Goal: Task Accomplishment & Management: Manage account settings

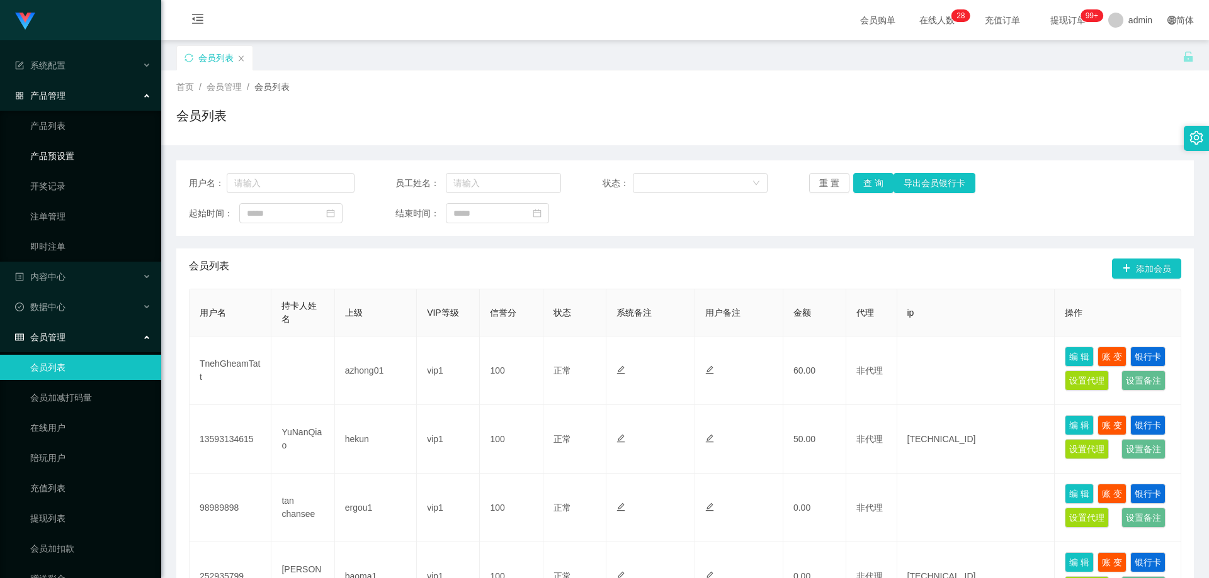
click at [73, 147] on link "产品预设置" at bounding box center [90, 156] width 121 height 25
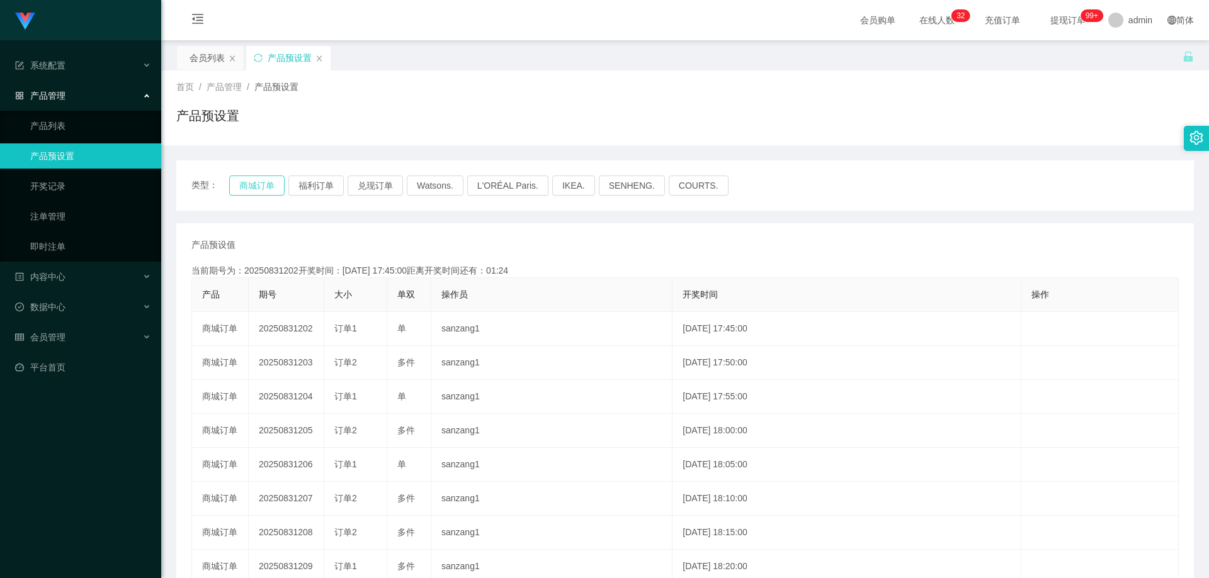
click at [266, 189] on button "商城订单" at bounding box center [256, 186] width 55 height 20
click at [304, 188] on button "福利订单" at bounding box center [315, 186] width 55 height 20
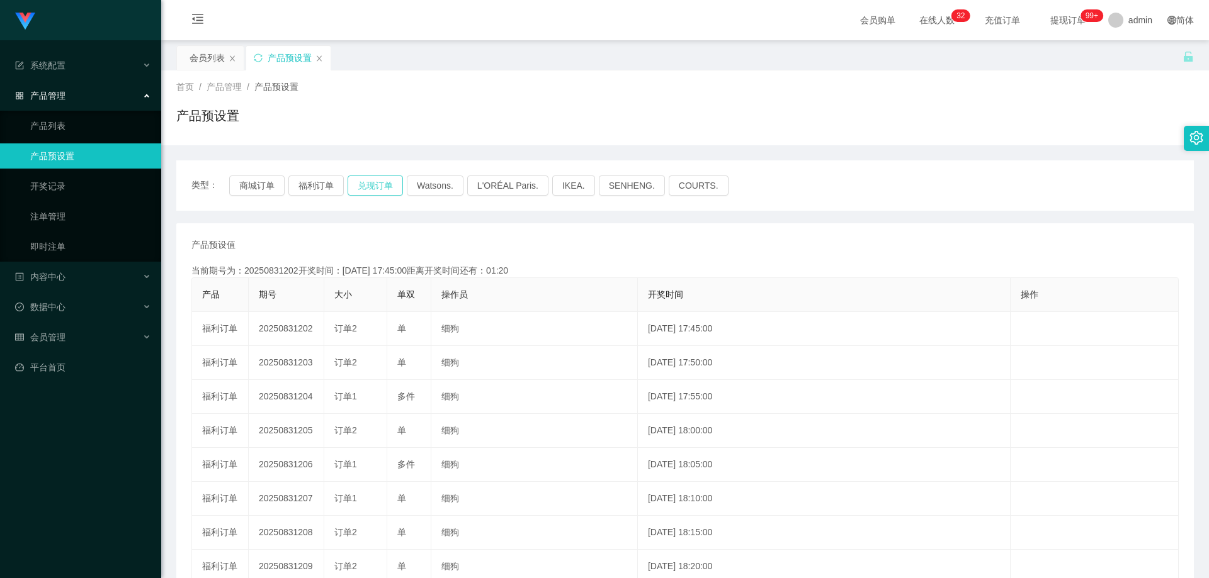
click at [358, 186] on button "兑现订单" at bounding box center [374, 186] width 55 height 20
click at [243, 183] on button "商城订单" at bounding box center [256, 186] width 55 height 20
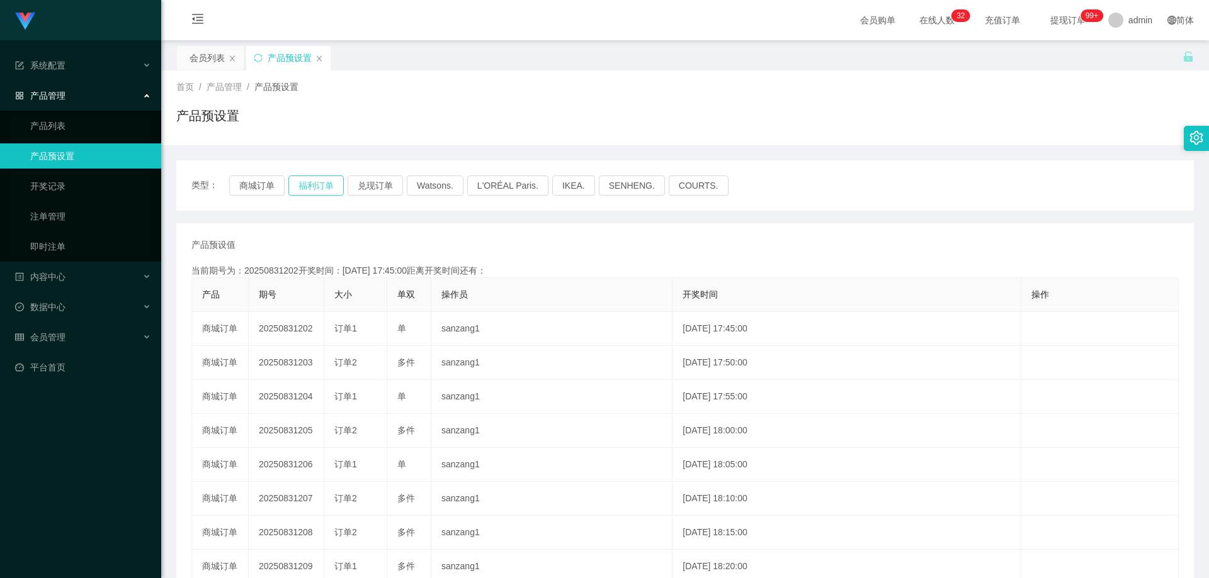
click at [302, 180] on button "福利订单" at bounding box center [315, 186] width 55 height 20
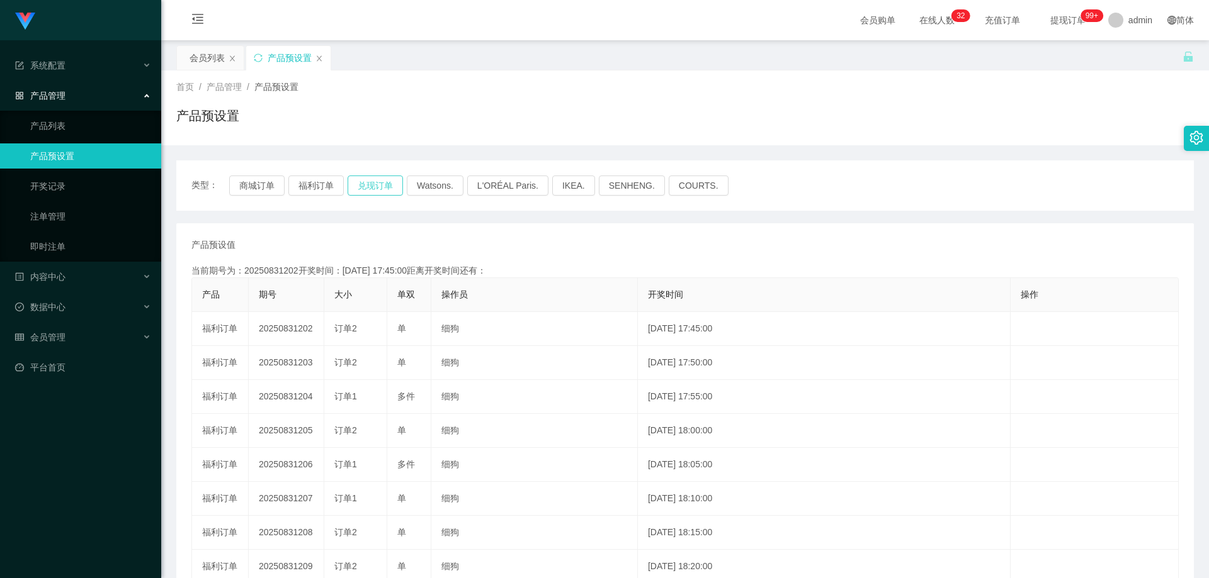
click at [352, 178] on button "兑现订单" at bounding box center [374, 186] width 55 height 20
click at [267, 188] on button "商城订单" at bounding box center [256, 186] width 55 height 20
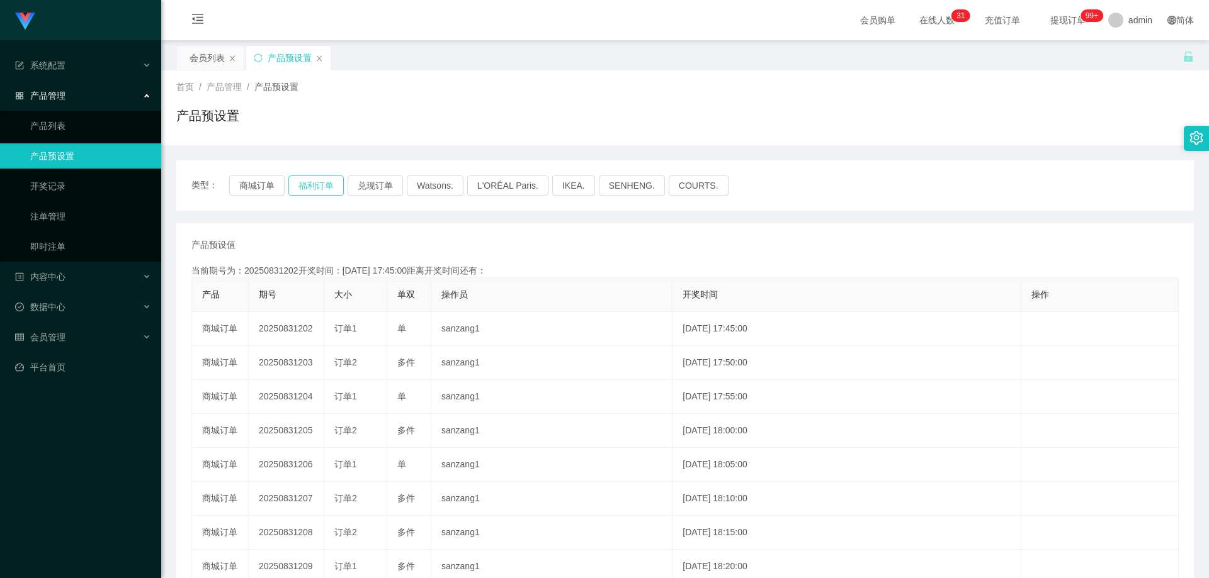
click at [321, 182] on button "福利订单" at bounding box center [315, 186] width 55 height 20
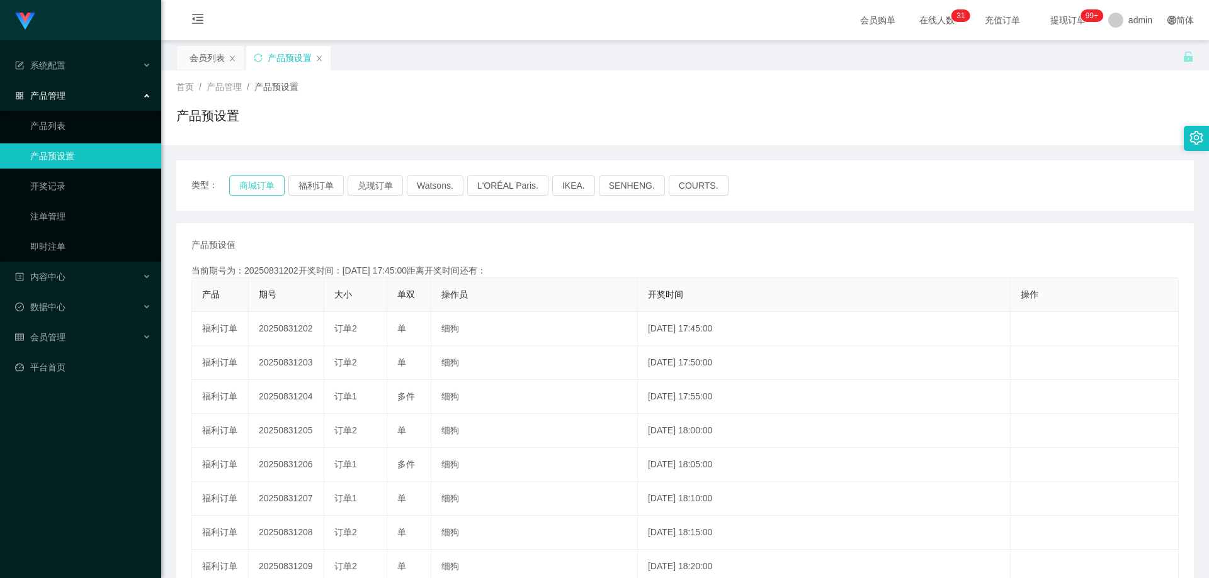
click at [257, 183] on button "商城订单" at bounding box center [256, 186] width 55 height 20
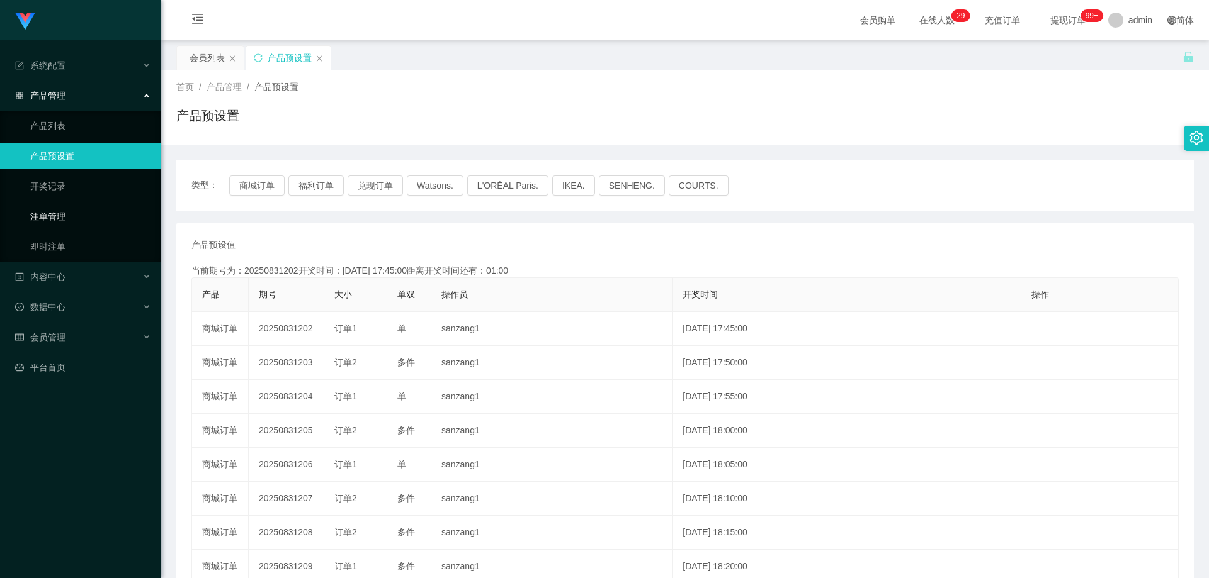
click at [67, 213] on link "注单管理" at bounding box center [90, 216] width 121 height 25
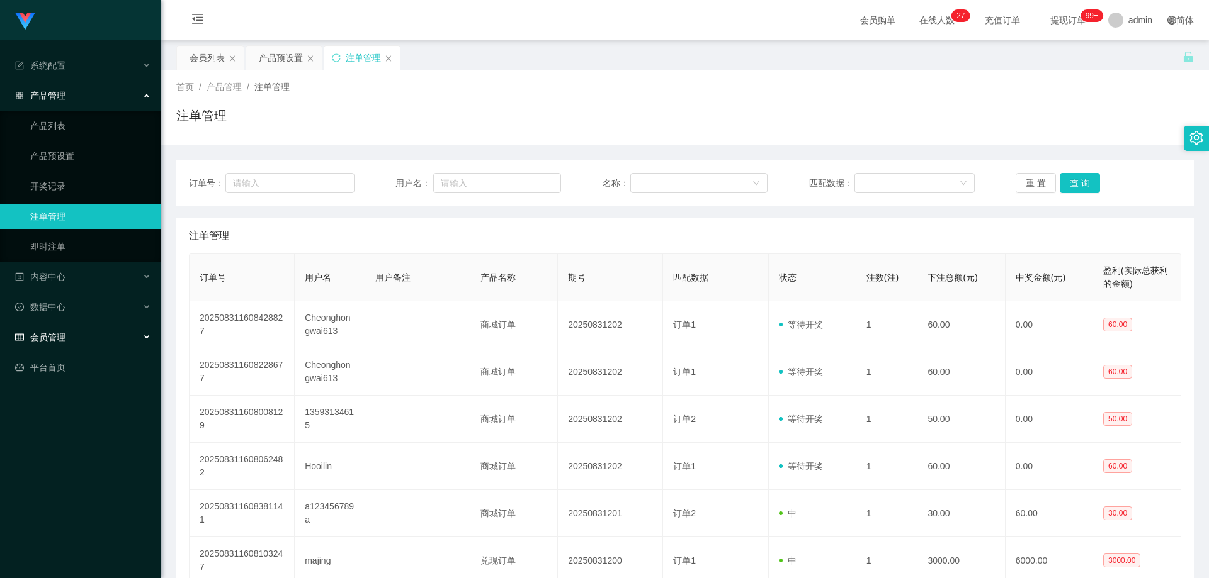
click at [99, 332] on div "会员管理" at bounding box center [80, 337] width 161 height 25
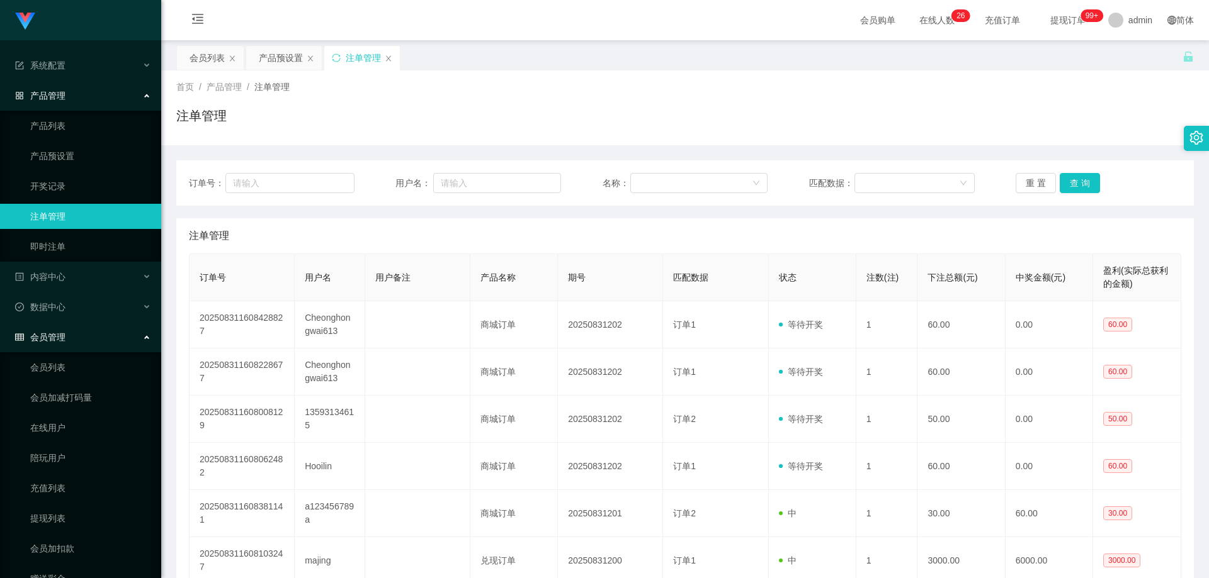
scroll to position [56, 0]
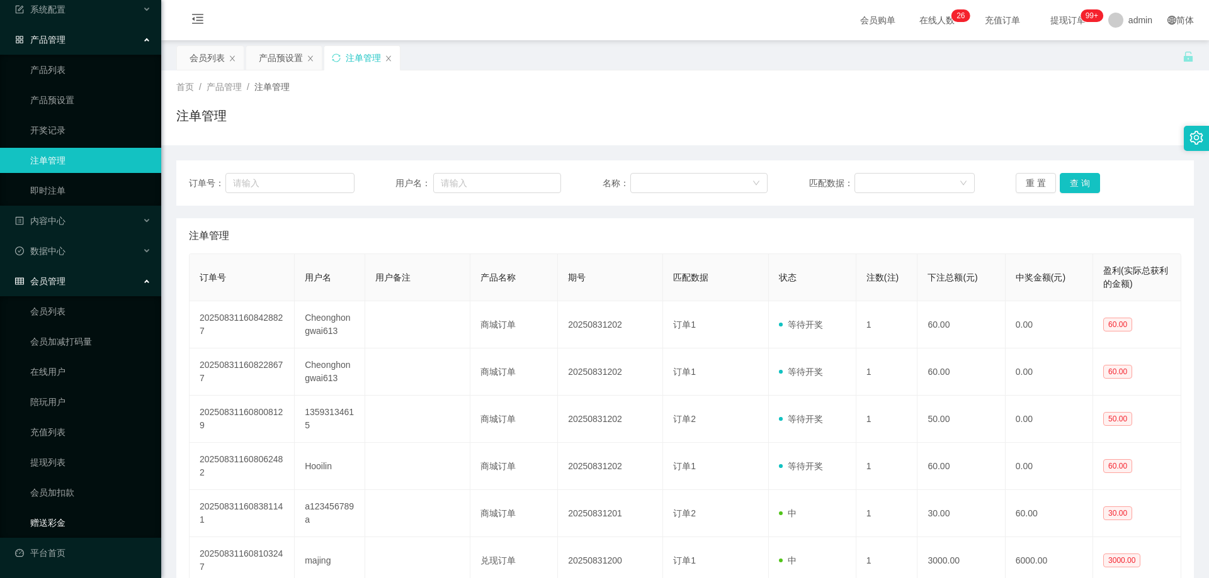
click at [60, 518] on link "赠送彩金" at bounding box center [90, 522] width 121 height 25
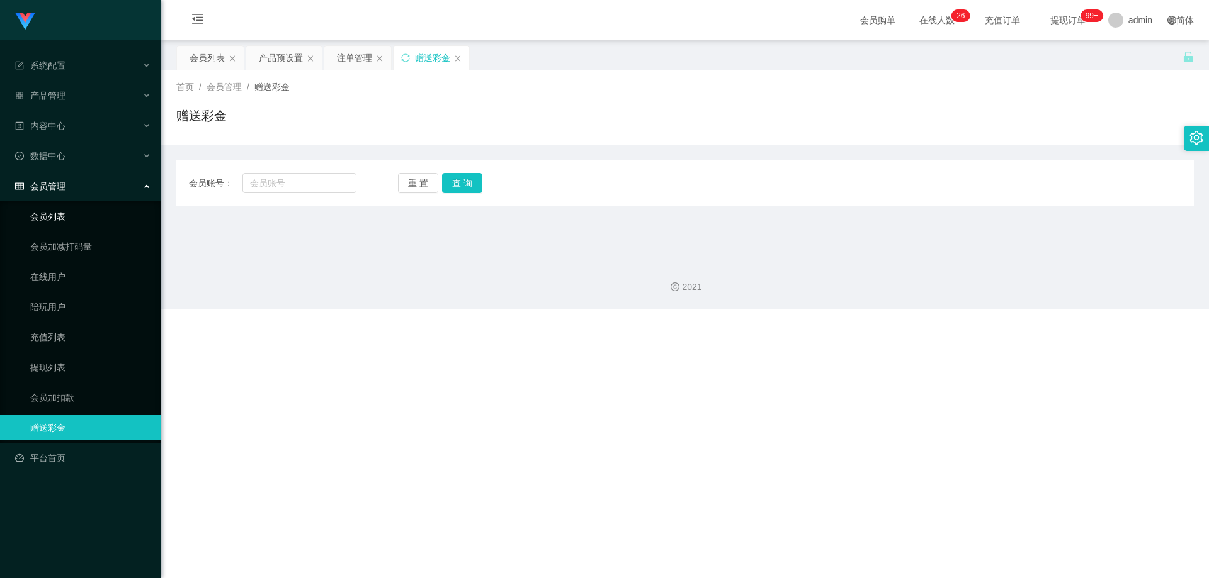
click at [81, 226] on link "会员列表" at bounding box center [90, 216] width 121 height 25
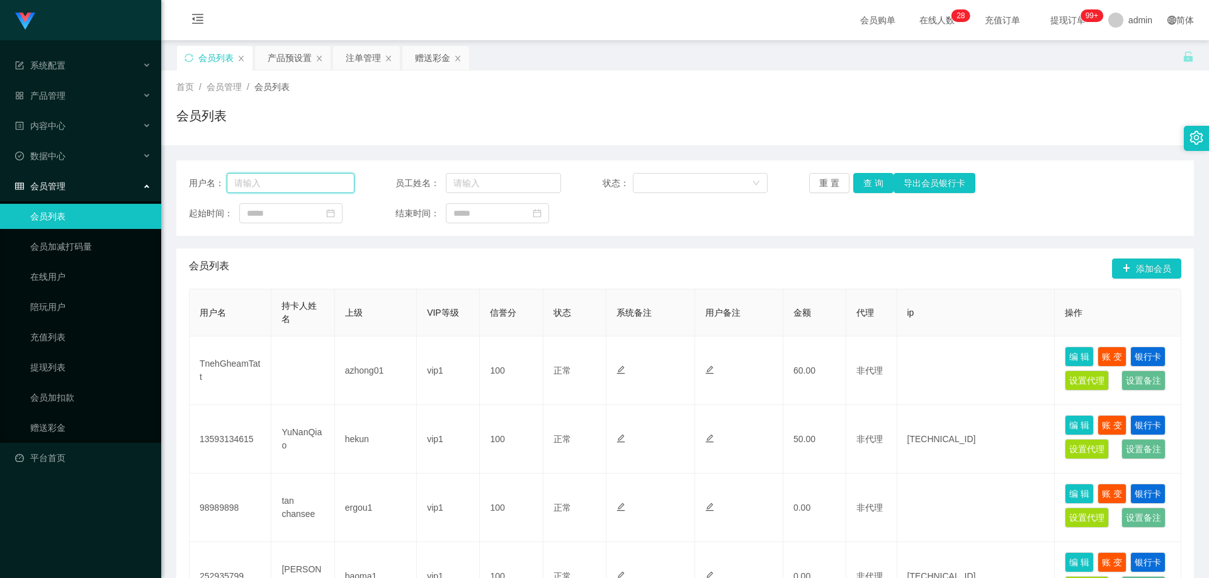
click at [268, 191] on input "text" at bounding box center [291, 183] width 128 height 20
click at [46, 206] on link "会员列表" at bounding box center [90, 216] width 121 height 25
click at [43, 155] on span "数据中心" at bounding box center [40, 156] width 50 height 10
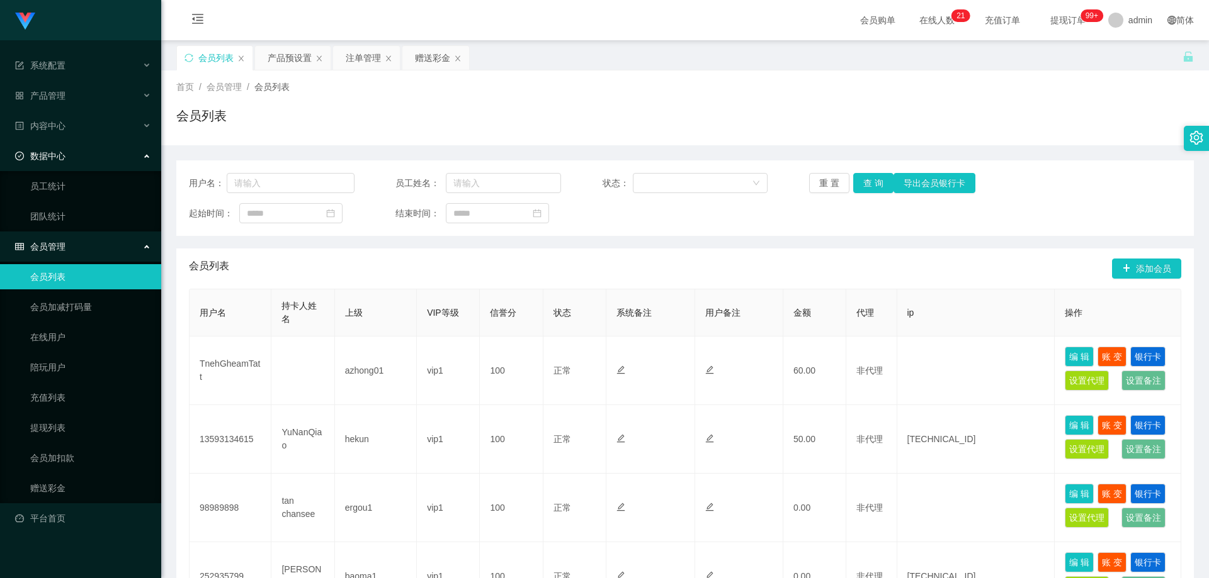
click at [102, 155] on div "数据中心" at bounding box center [80, 156] width 161 height 25
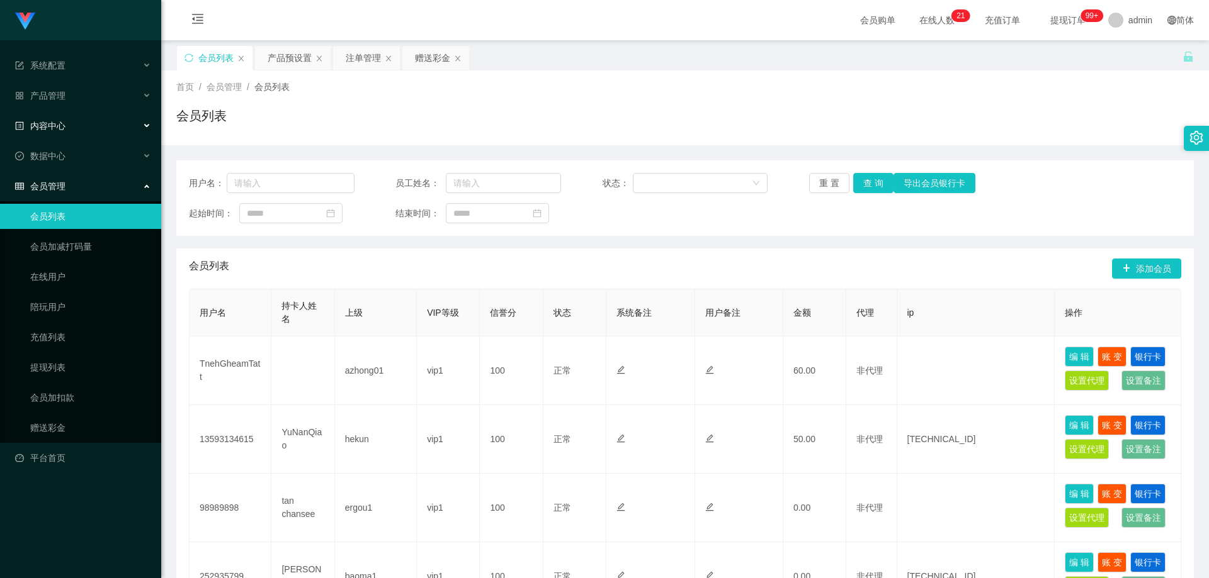
click at [101, 135] on div "内容中心" at bounding box center [80, 125] width 161 height 25
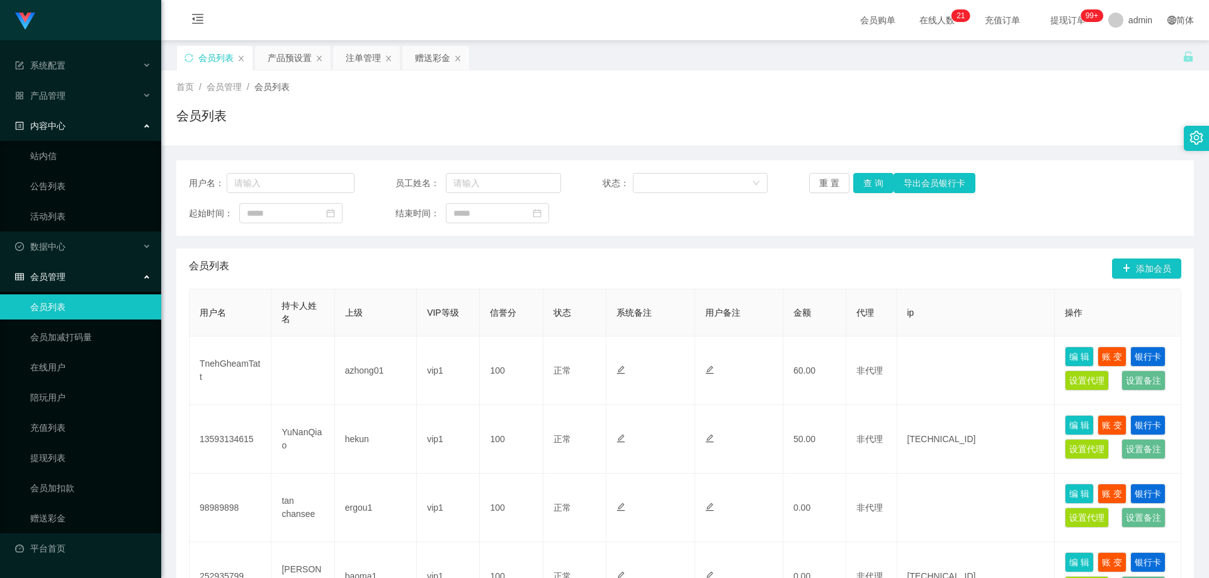
click at [919, 20] on span "在线人数 0 1 2 3 4 5 6 7 8 9 0 1 2 3 4 5 6 7 8 9 0 1 2 3 4 5 6 7 8 9 0 1 2 3 4 5 6 …" at bounding box center [937, 20] width 48 height 9
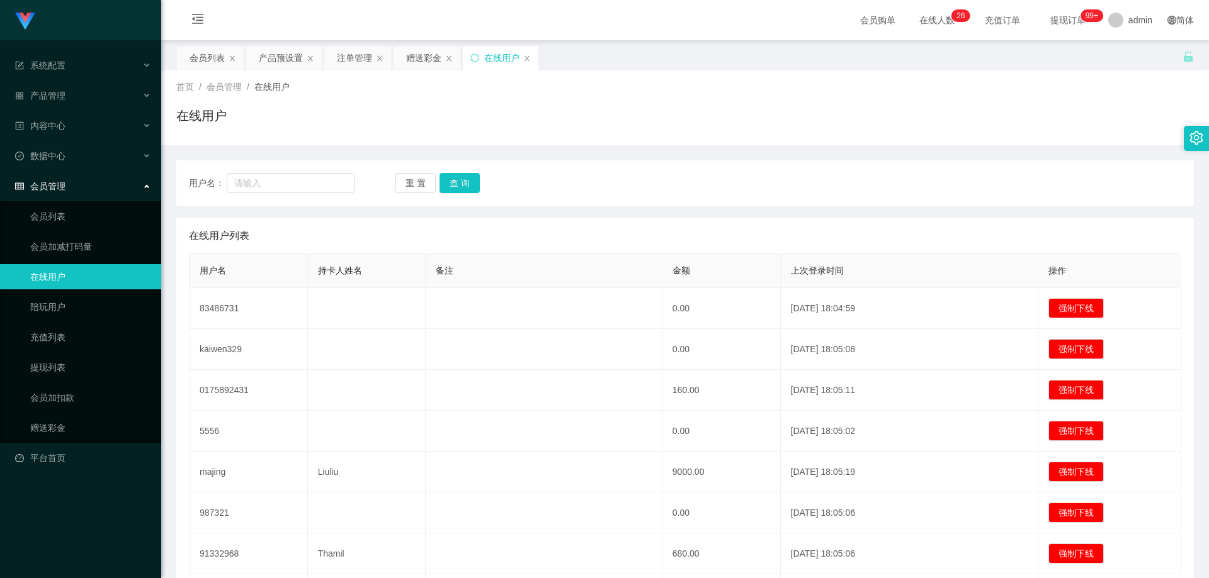
click at [1057, 18] on span "提现订单 99+" at bounding box center [1068, 20] width 48 height 9
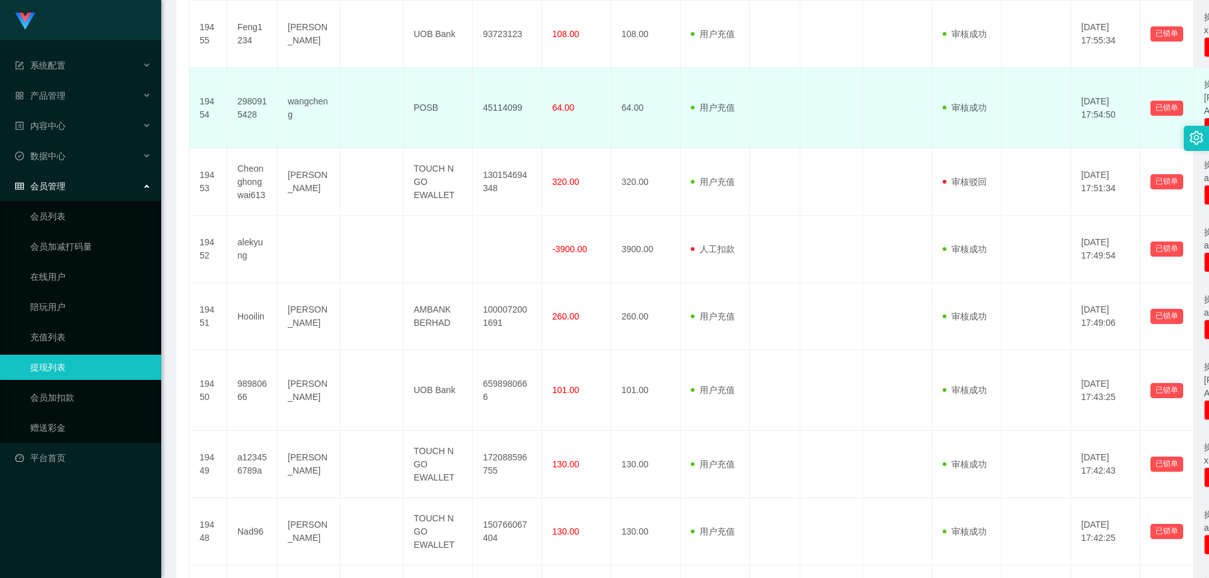
scroll to position [526, 0]
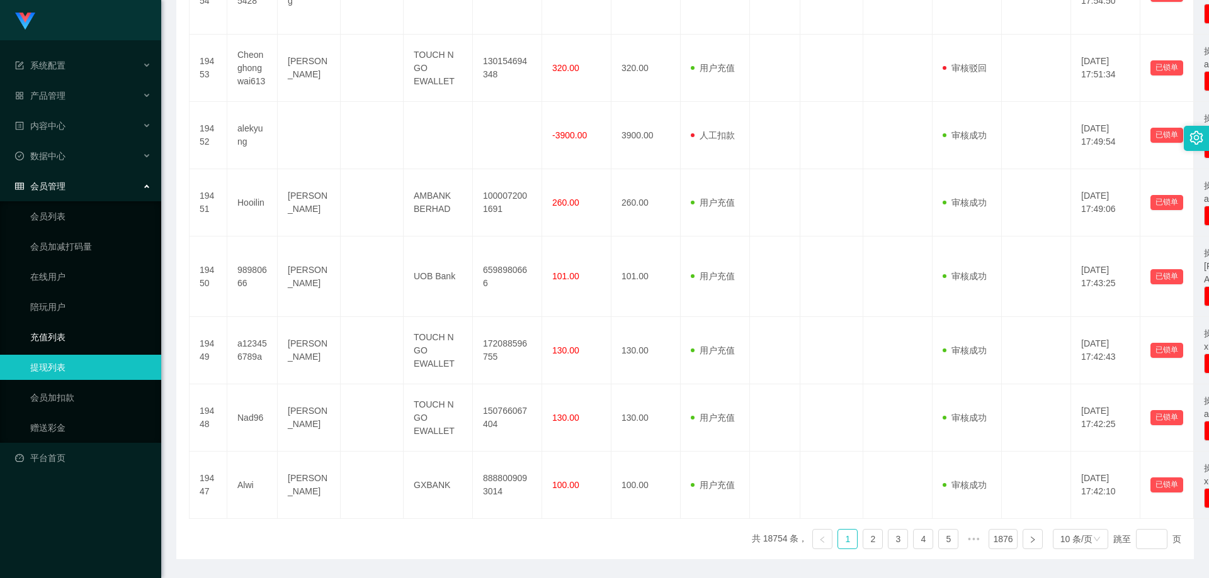
click at [94, 334] on link "充值列表" at bounding box center [90, 337] width 121 height 25
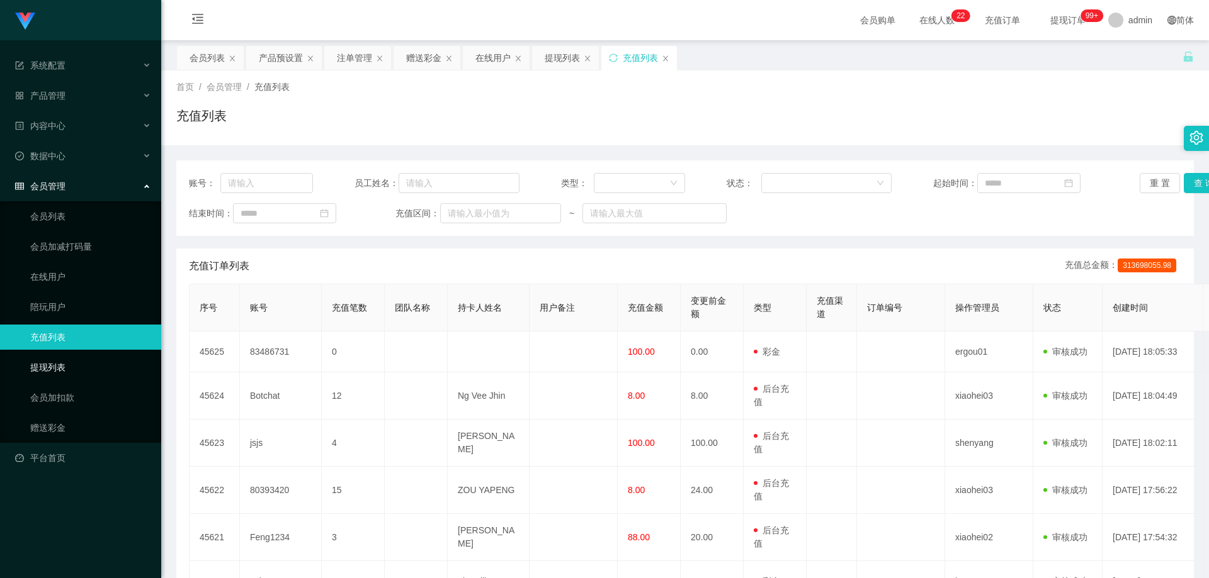
drag, startPoint x: 54, startPoint y: 363, endPoint x: 72, endPoint y: 365, distance: 18.4
click at [54, 363] on link "提现列表" at bounding box center [90, 367] width 121 height 25
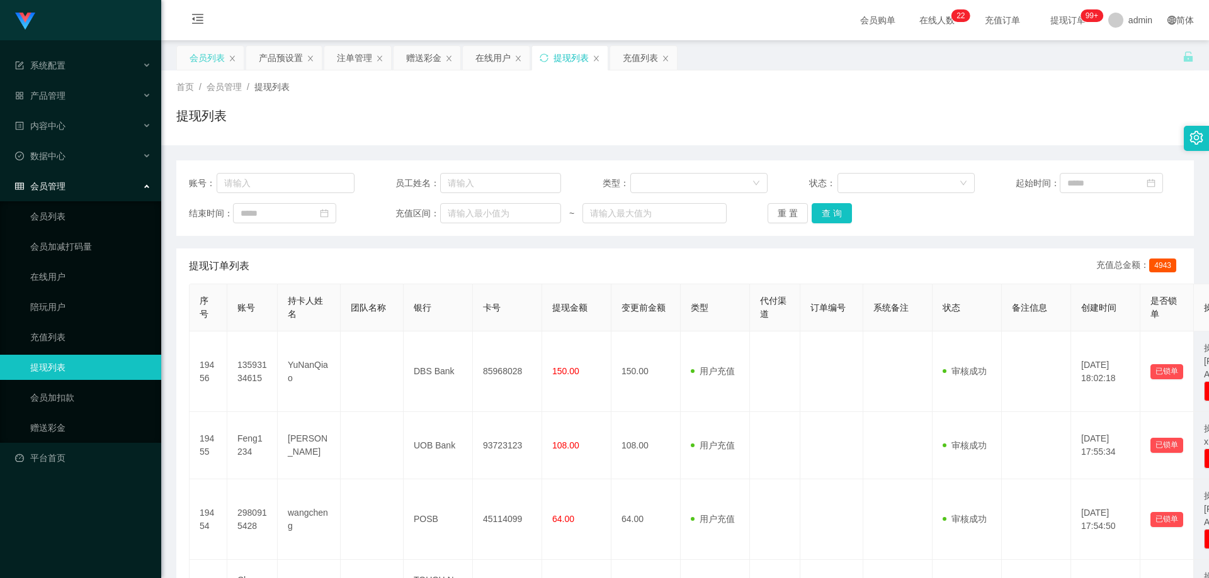
click at [181, 57] on div "会员列表" at bounding box center [210, 58] width 67 height 24
click at [189, 57] on div "会员列表" at bounding box center [206, 58] width 35 height 24
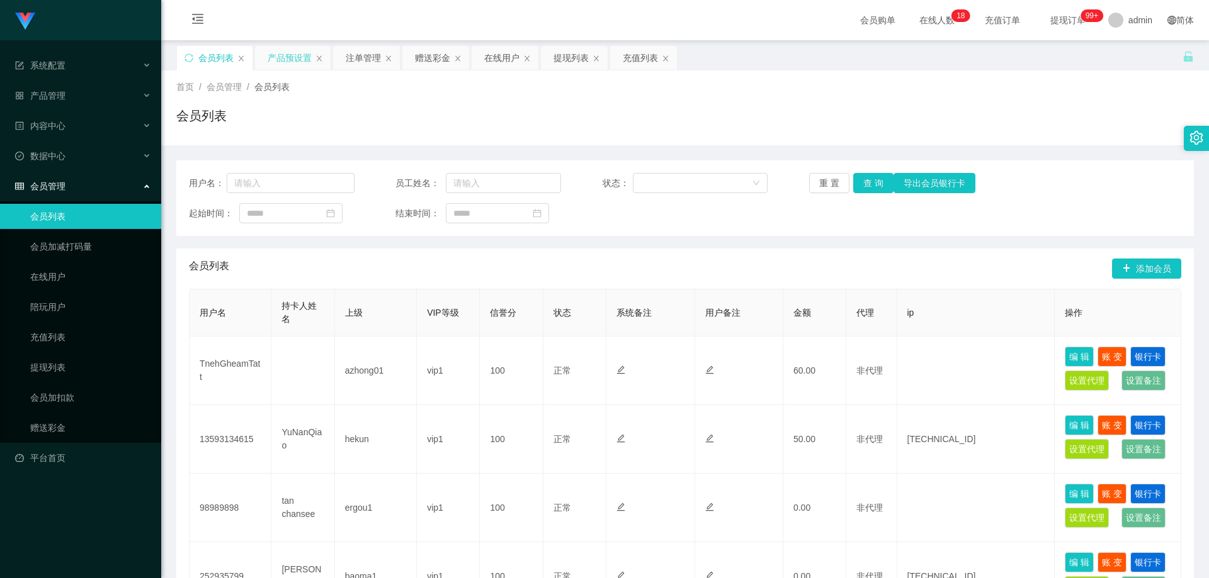
click at [292, 56] on div "产品预设置" at bounding box center [290, 58] width 44 height 24
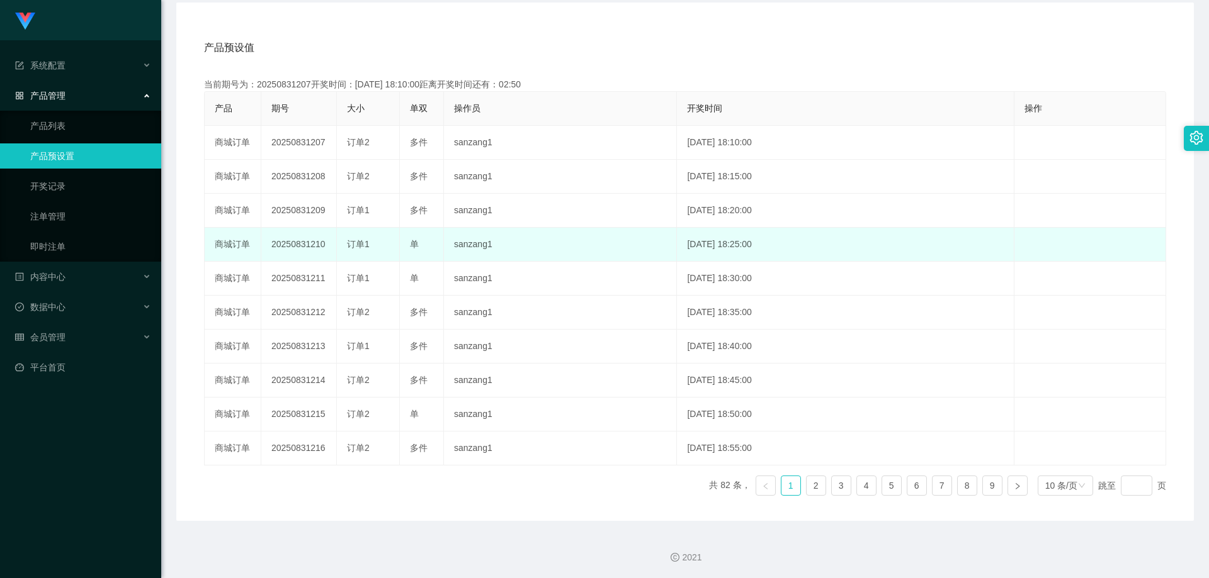
scroll to position [222, 0]
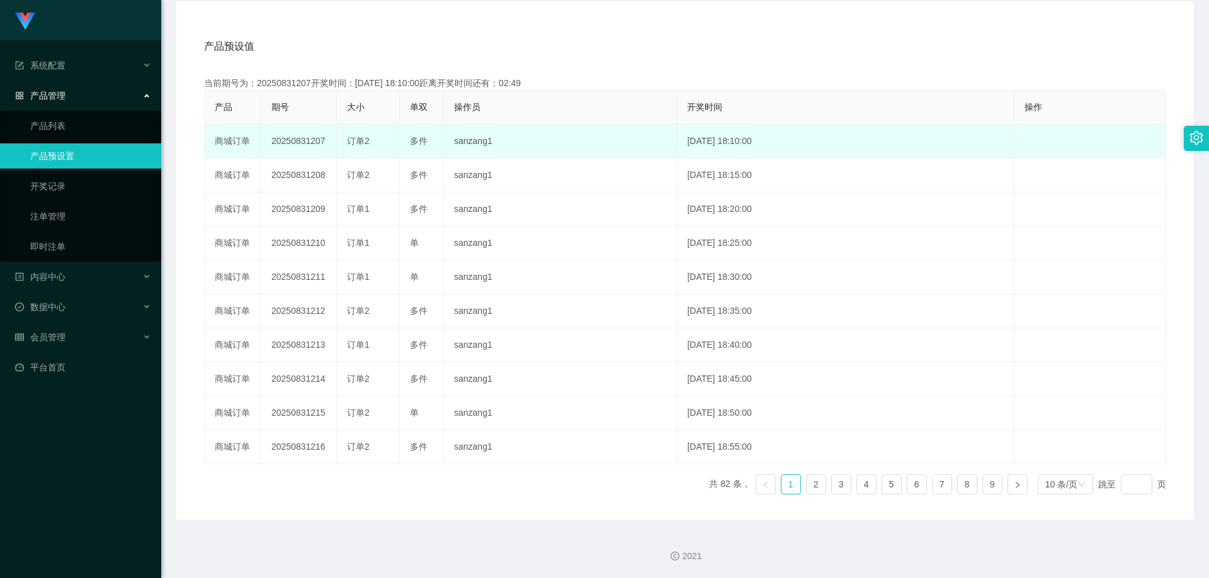
click at [382, 137] on div "订单2" at bounding box center [368, 141] width 42 height 13
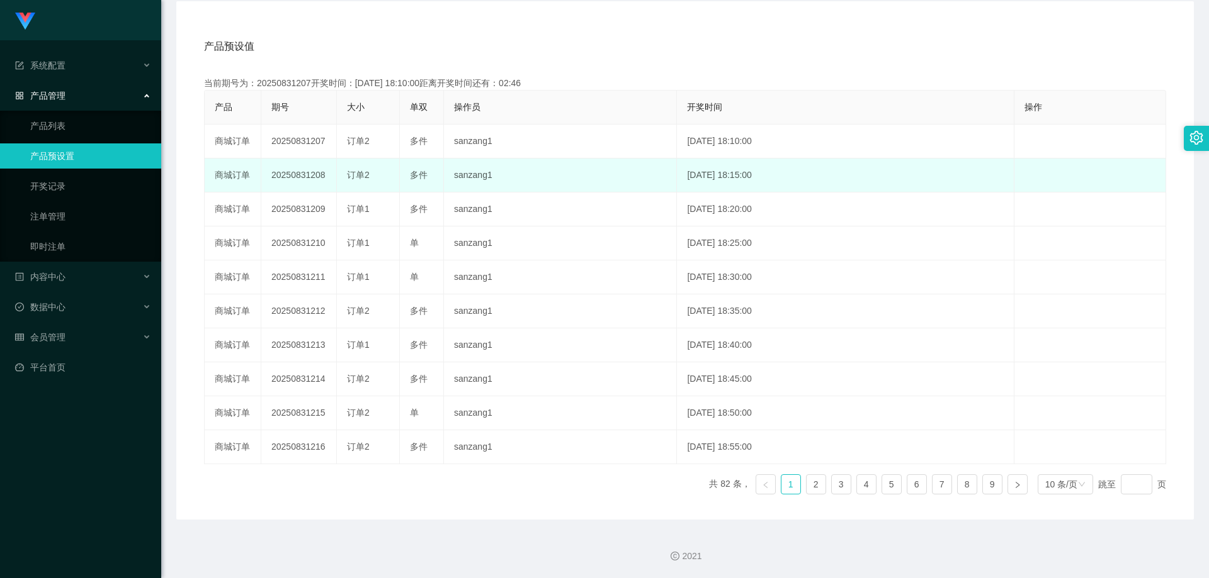
click at [720, 179] on td "[DATE] 18:15:00" at bounding box center [845, 176] width 337 height 34
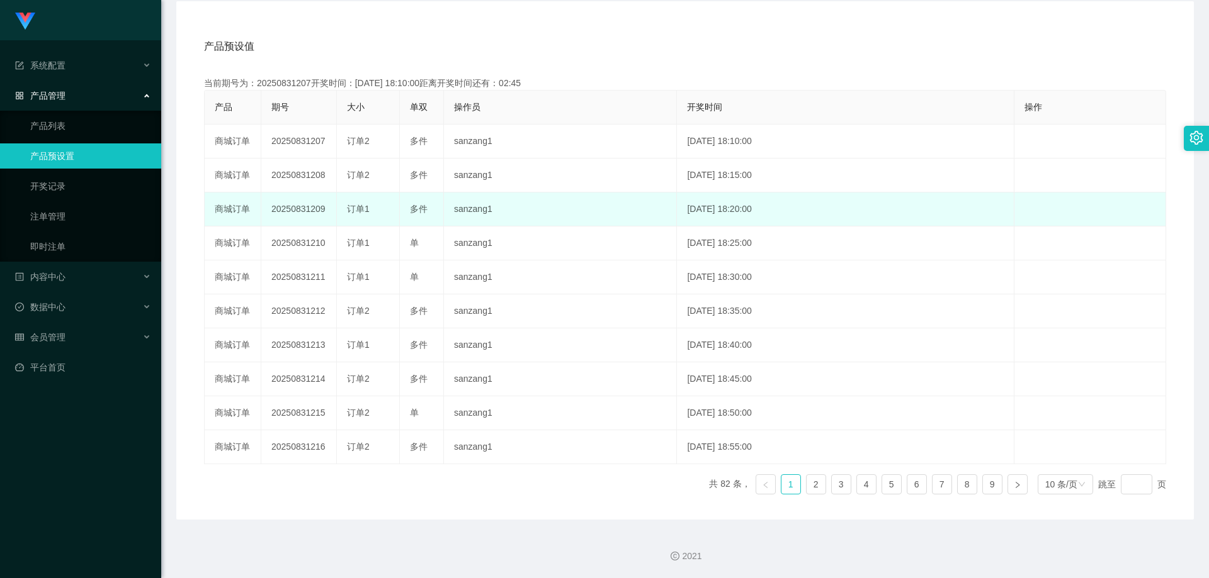
click at [409, 213] on td "多件" at bounding box center [422, 210] width 44 height 34
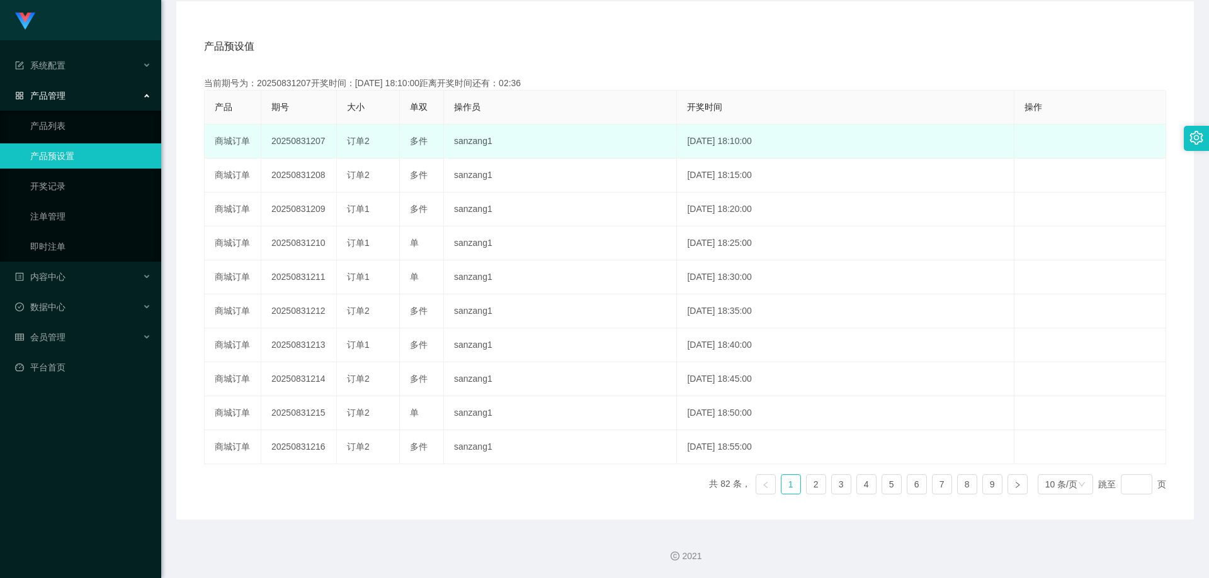
click at [420, 149] on td "多件" at bounding box center [422, 142] width 44 height 34
drag, startPoint x: 420, startPoint y: 149, endPoint x: 484, endPoint y: 138, distance: 64.5
click at [484, 138] on td "sanzang1" at bounding box center [560, 142] width 233 height 34
click at [398, 137] on td "订单2" at bounding box center [368, 142] width 63 height 34
click at [412, 137] on span "多件" at bounding box center [419, 141] width 18 height 10
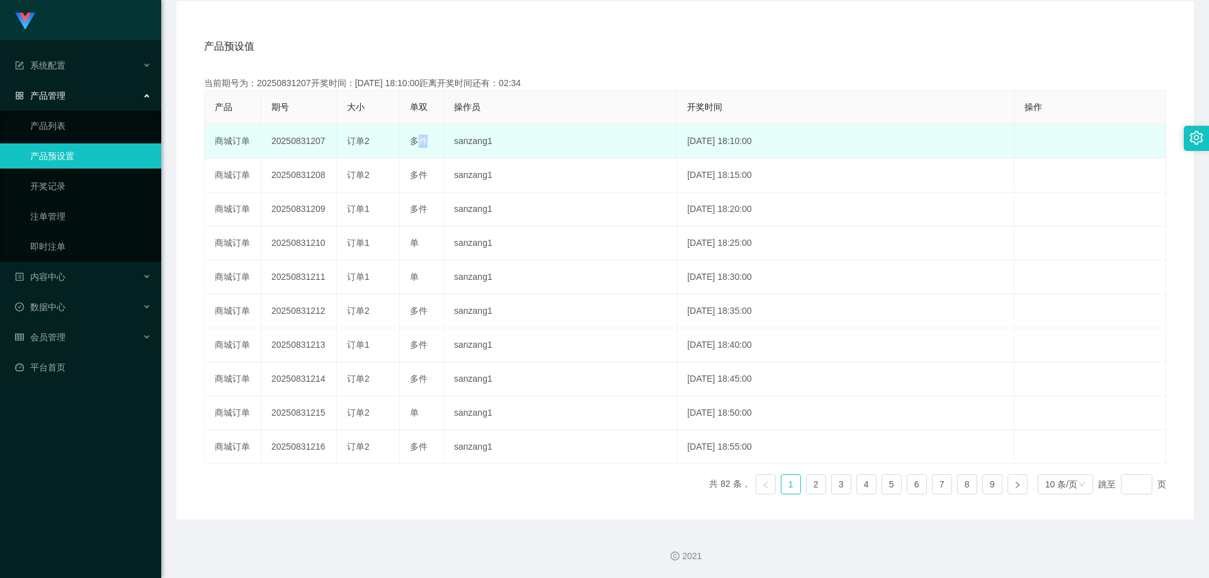
click at [412, 137] on span "多件" at bounding box center [419, 141] width 18 height 10
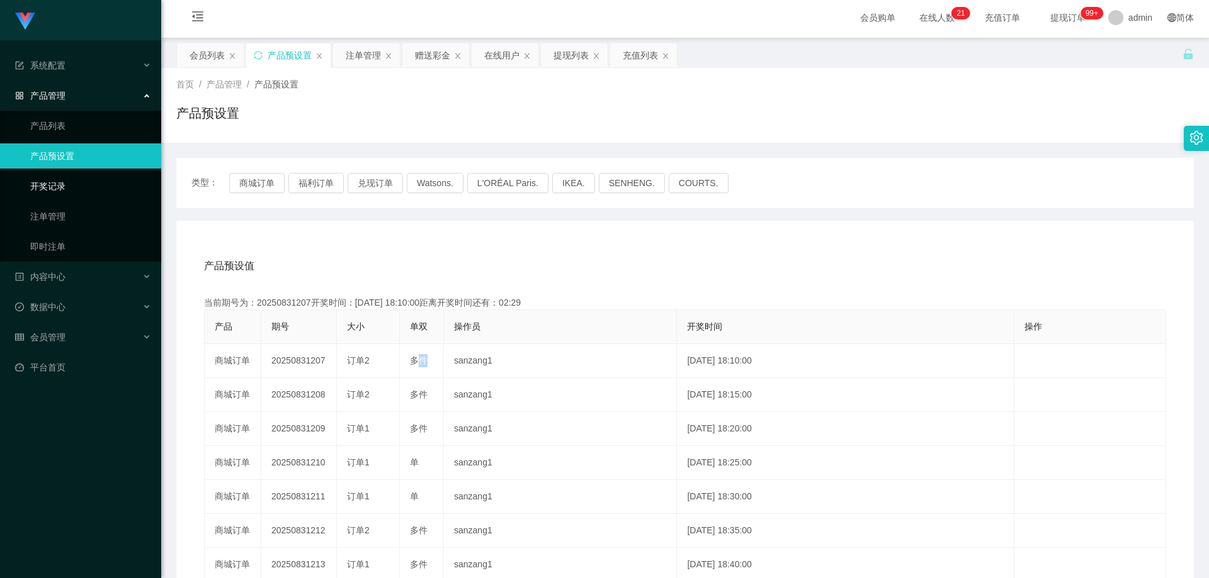
scroll to position [0, 0]
click at [359, 53] on div "注单管理" at bounding box center [363, 58] width 35 height 24
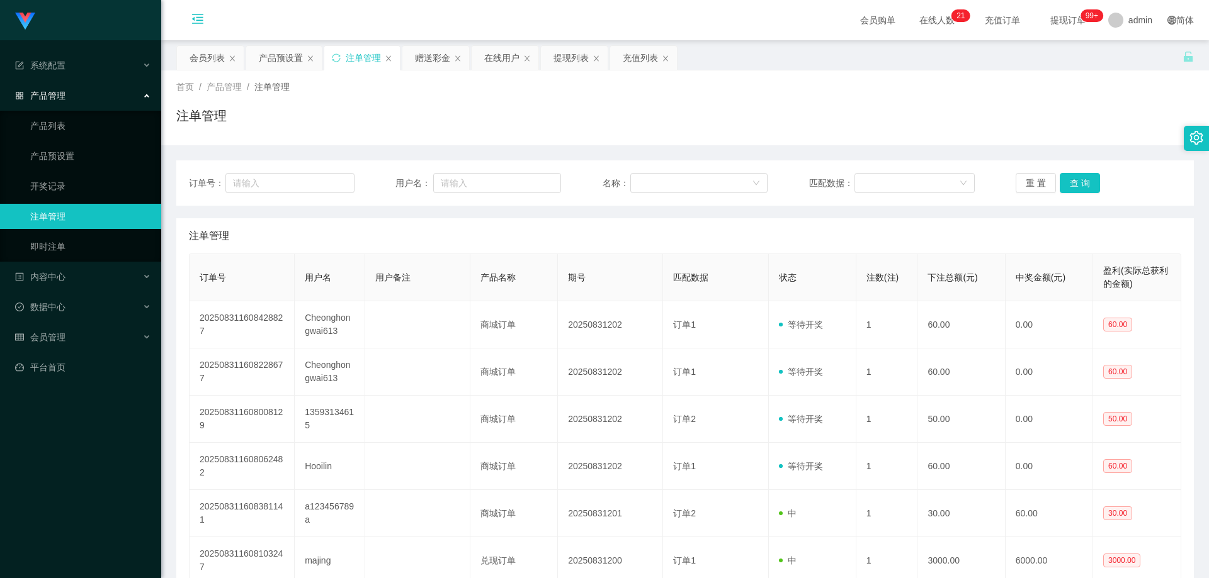
click at [204, 20] on icon "图标: menu-fold" at bounding box center [197, 21] width 43 height 40
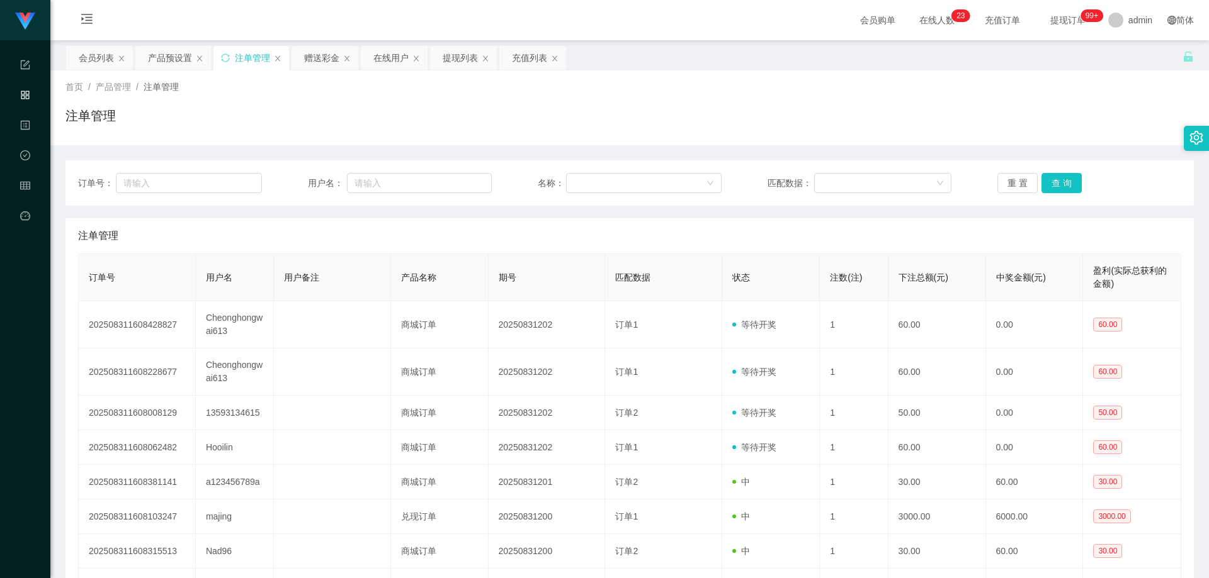
click at [24, 18] on img at bounding box center [25, 22] width 20 height 18
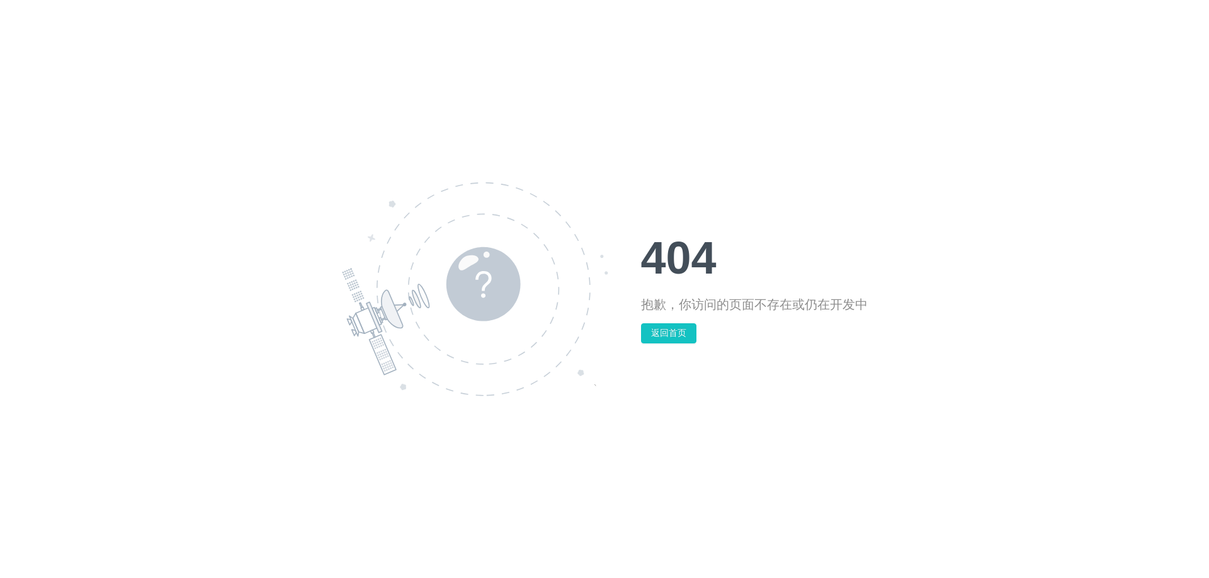
click at [687, 334] on button "返回首页" at bounding box center [668, 334] width 55 height 20
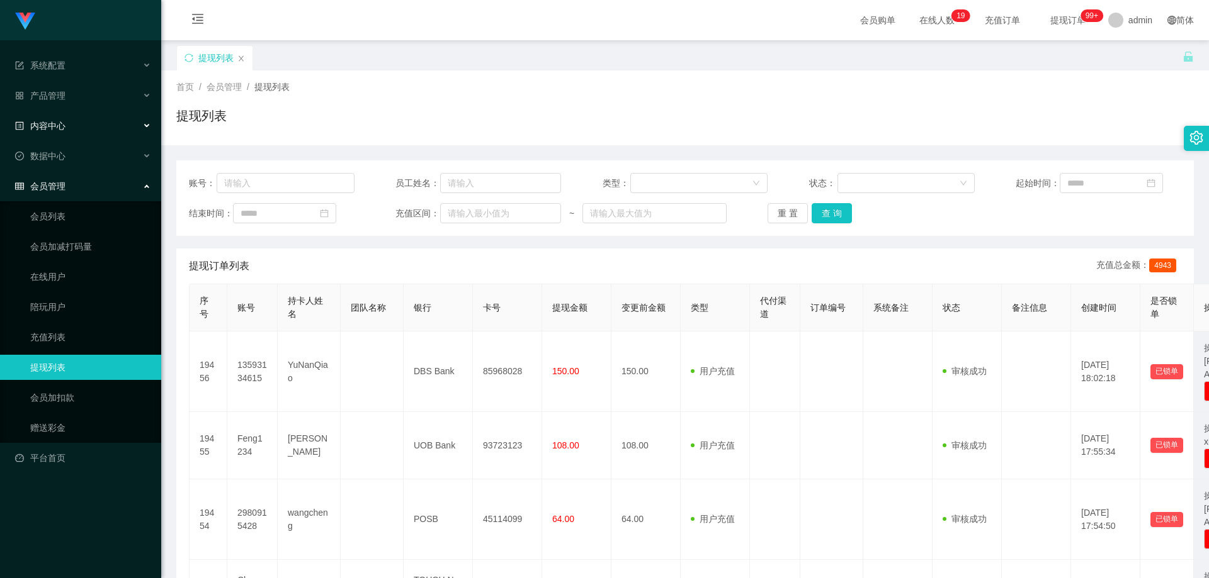
click at [74, 123] on div "内容中心" at bounding box center [80, 125] width 161 height 25
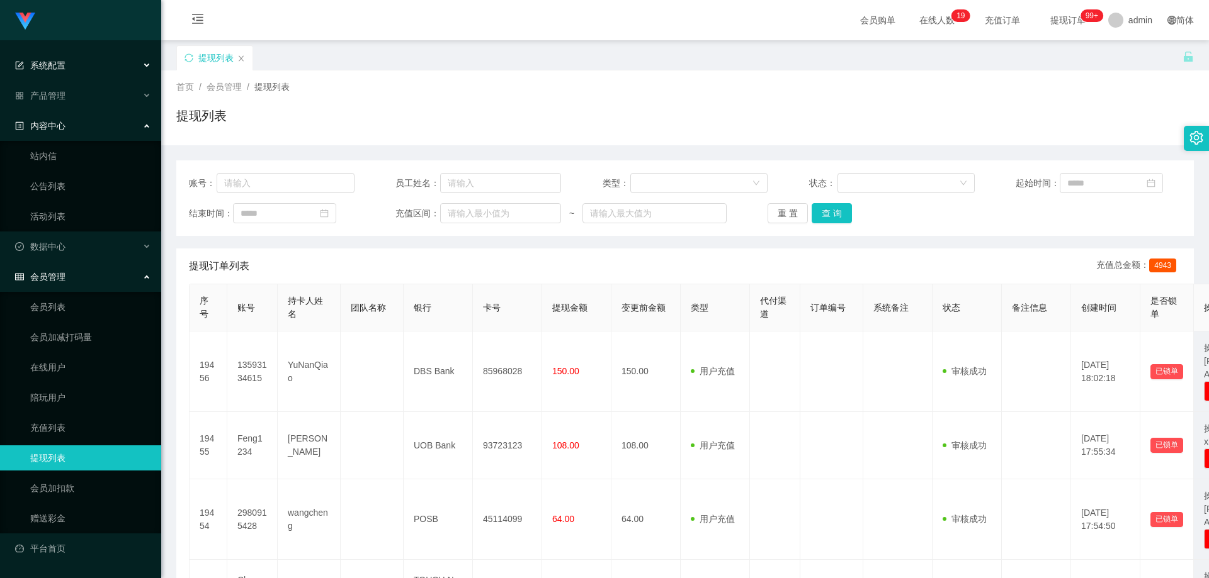
click at [80, 68] on div "系统配置" at bounding box center [80, 65] width 161 height 25
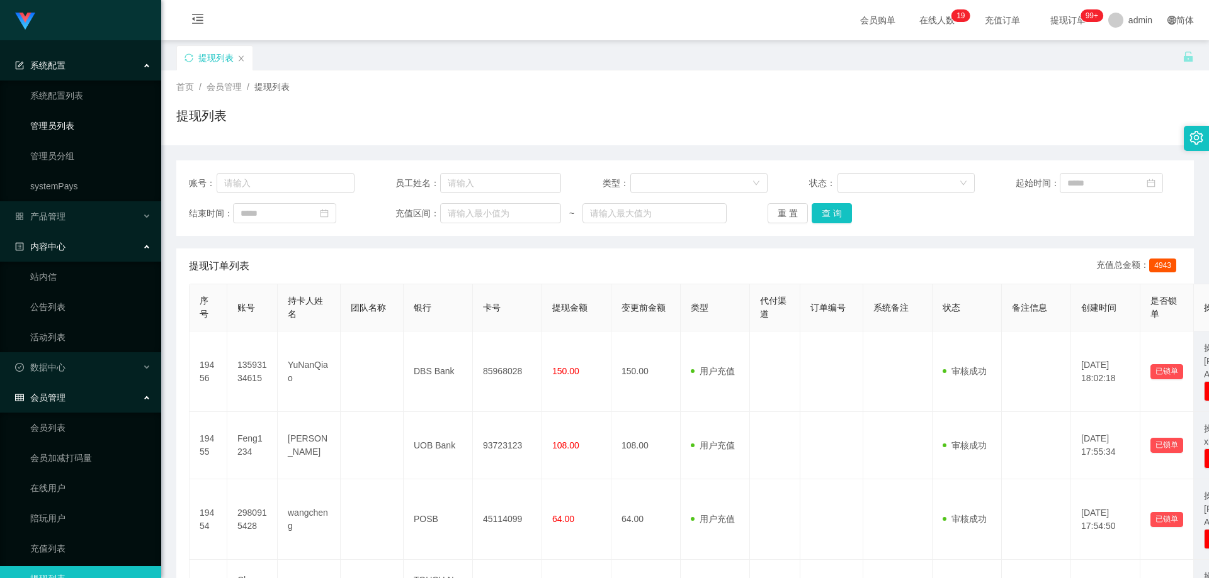
click at [99, 120] on link "管理员列表" at bounding box center [90, 125] width 121 height 25
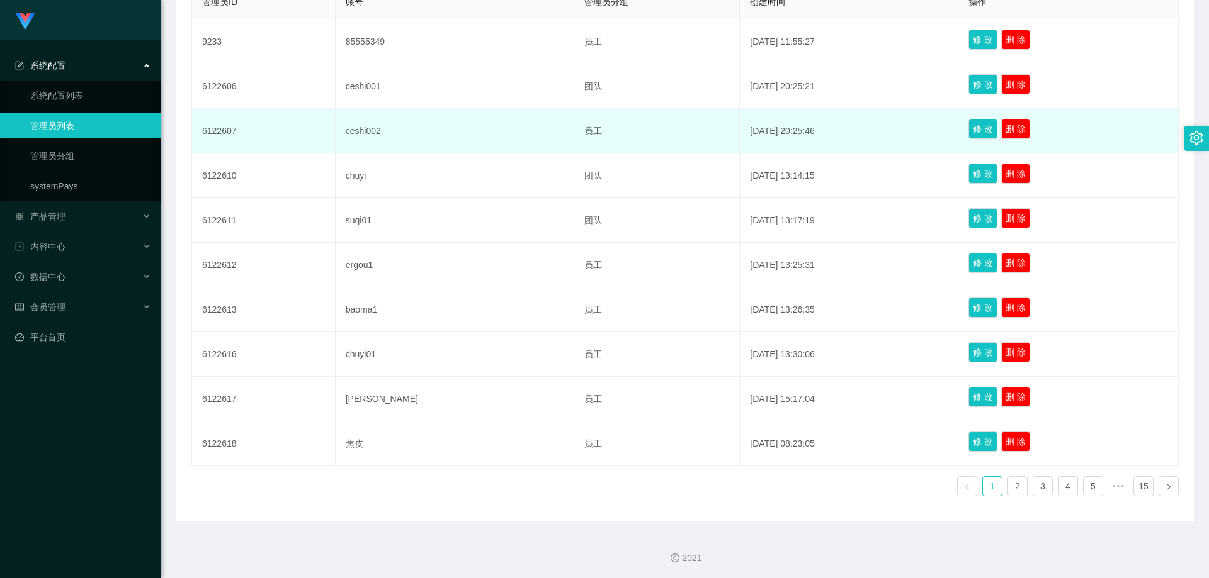
scroll to position [288, 0]
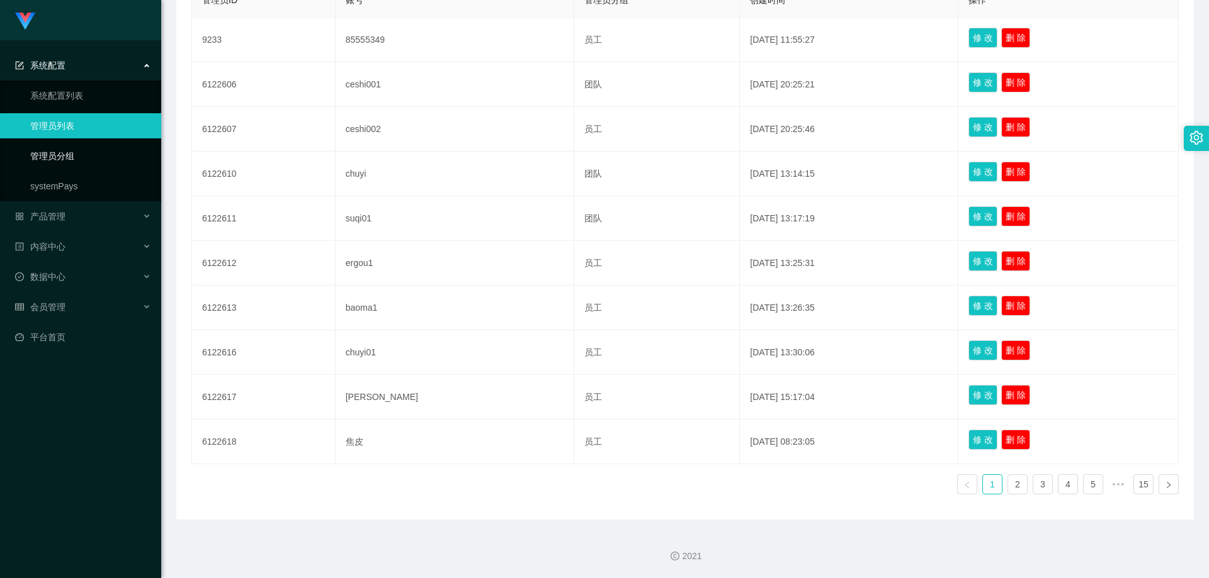
click at [56, 154] on link "管理员分组" at bounding box center [90, 156] width 121 height 25
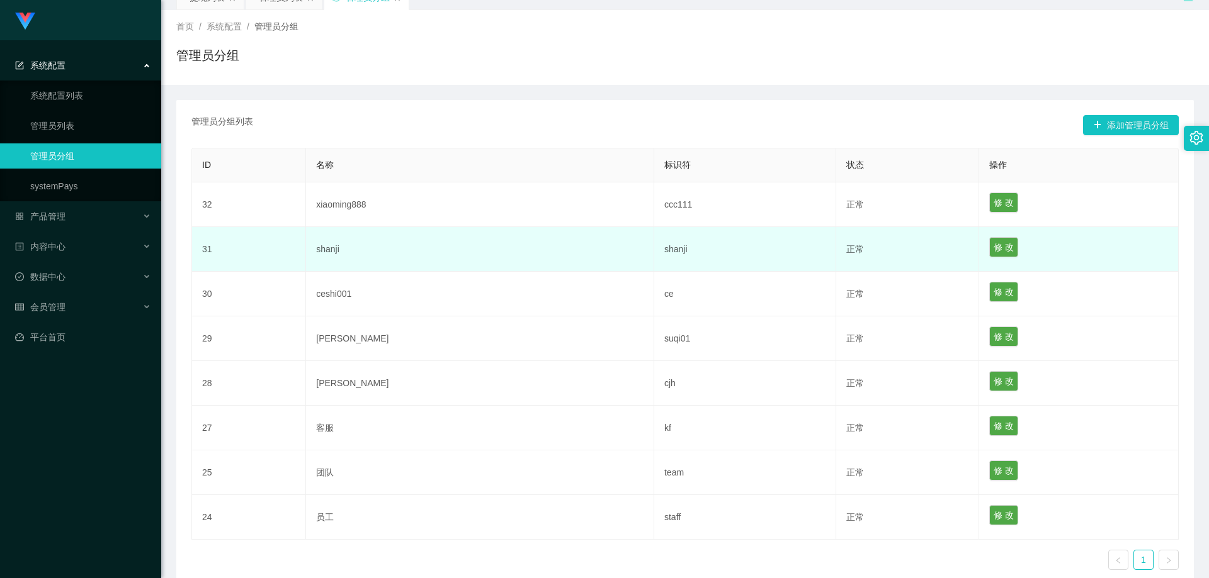
scroll to position [136, 0]
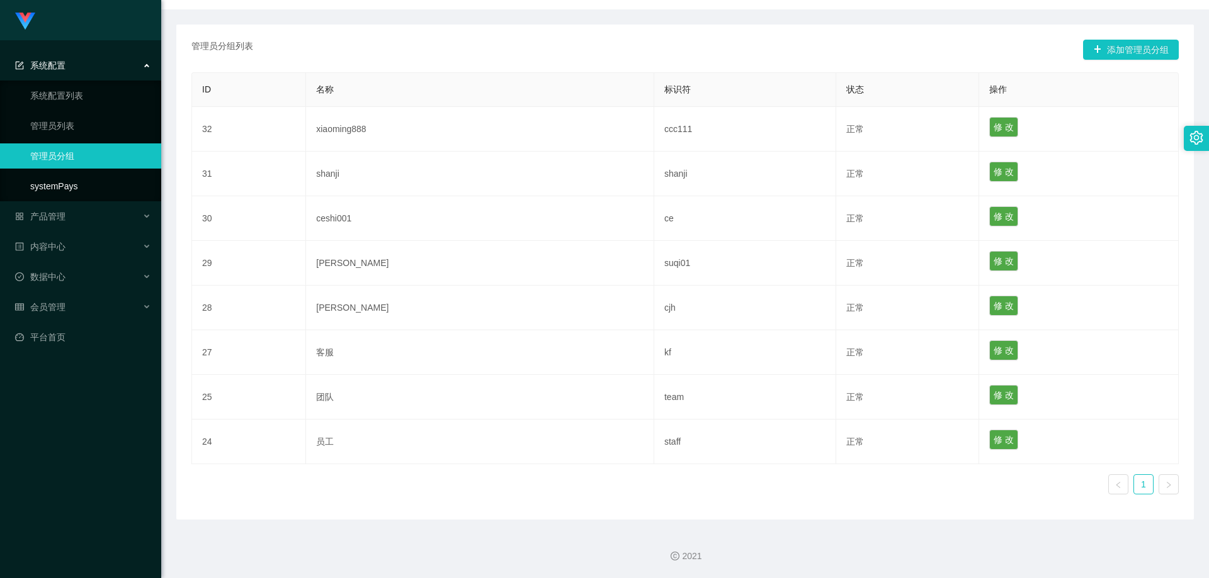
click at [111, 190] on link "systemPays" at bounding box center [90, 186] width 121 height 25
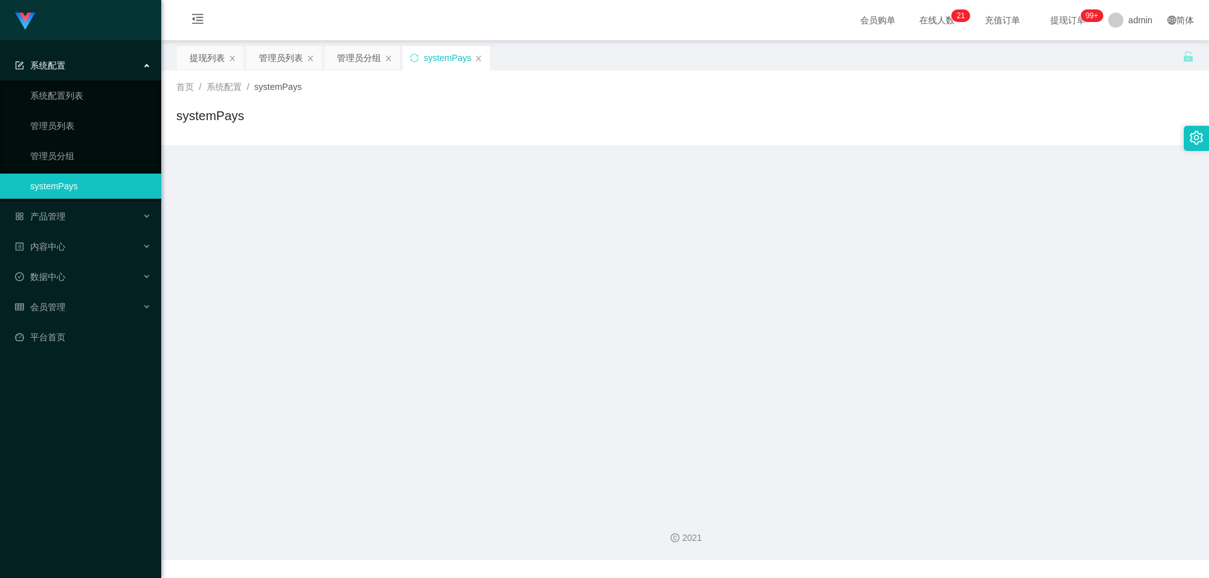
click at [80, 72] on div "系统配置" at bounding box center [80, 65] width 161 height 25
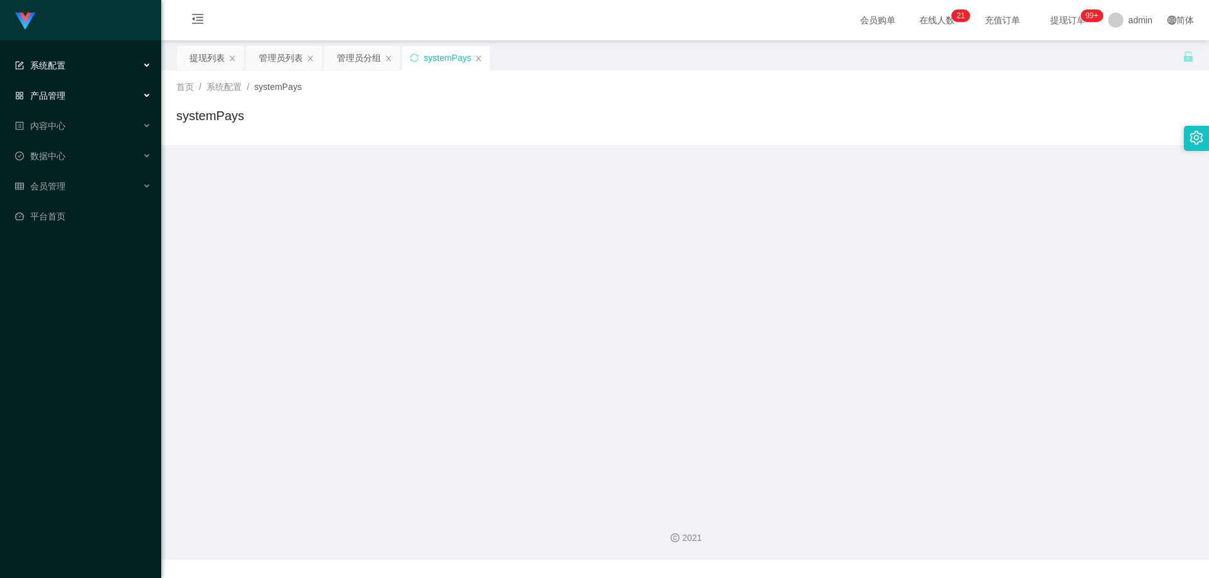
click at [62, 100] on span "产品管理" at bounding box center [40, 96] width 50 height 10
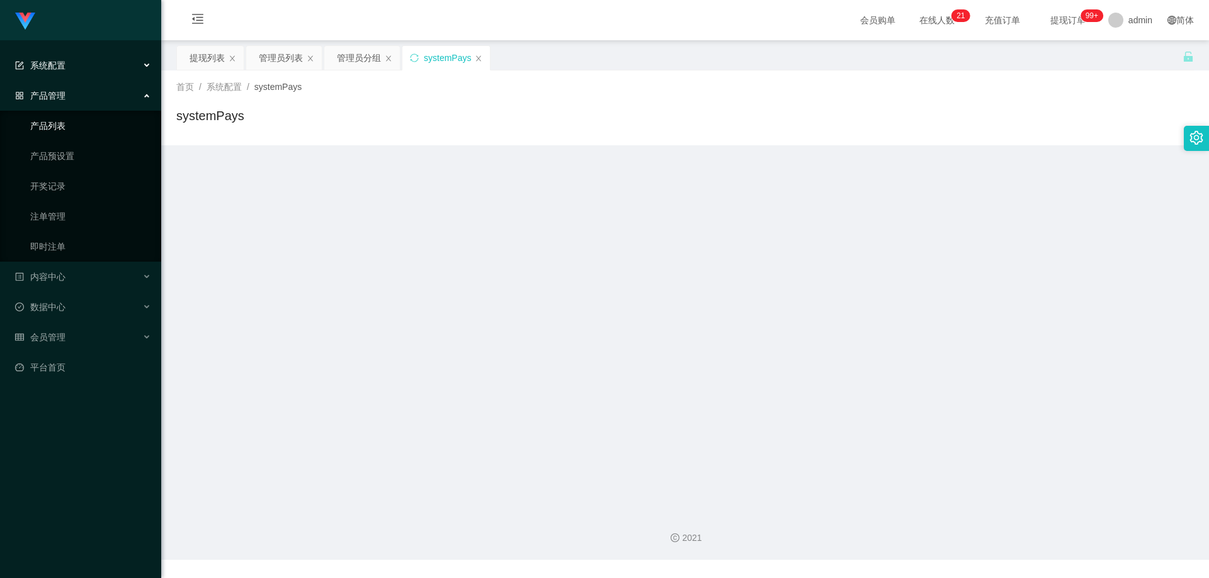
click at [91, 124] on link "产品列表" at bounding box center [90, 125] width 121 height 25
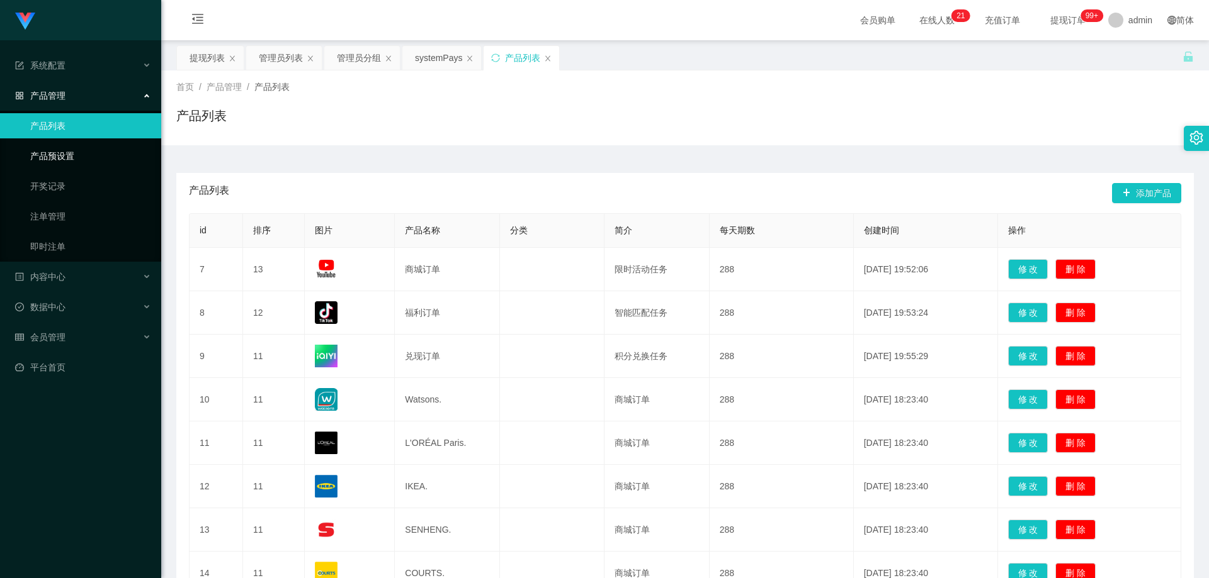
click at [78, 165] on link "产品预设置" at bounding box center [90, 156] width 121 height 25
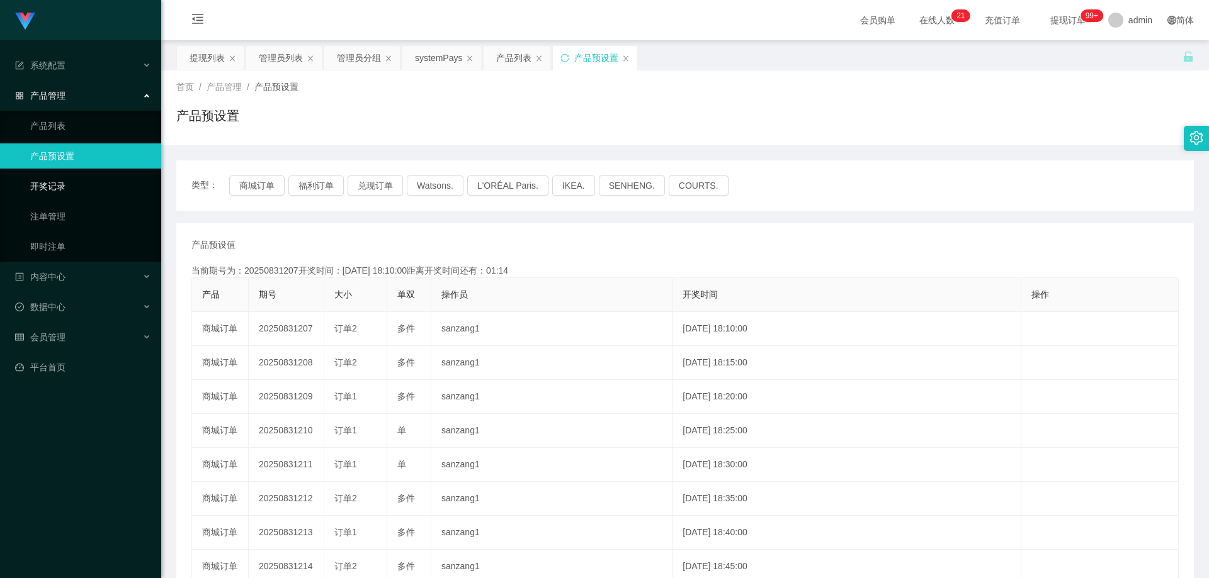
click at [77, 193] on link "开奖记录" at bounding box center [90, 186] width 121 height 25
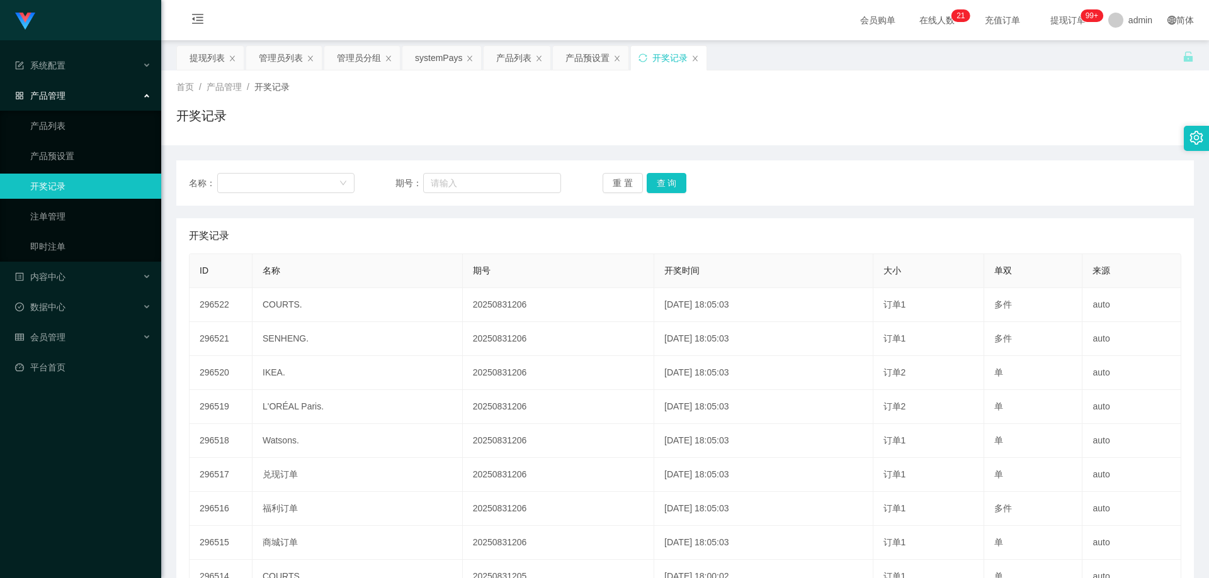
click at [79, 230] on ul "产品列表 产品预设置 开奖记录 注单管理 即时注单" at bounding box center [80, 186] width 161 height 151
click at [83, 217] on link "注单管理" at bounding box center [90, 216] width 121 height 25
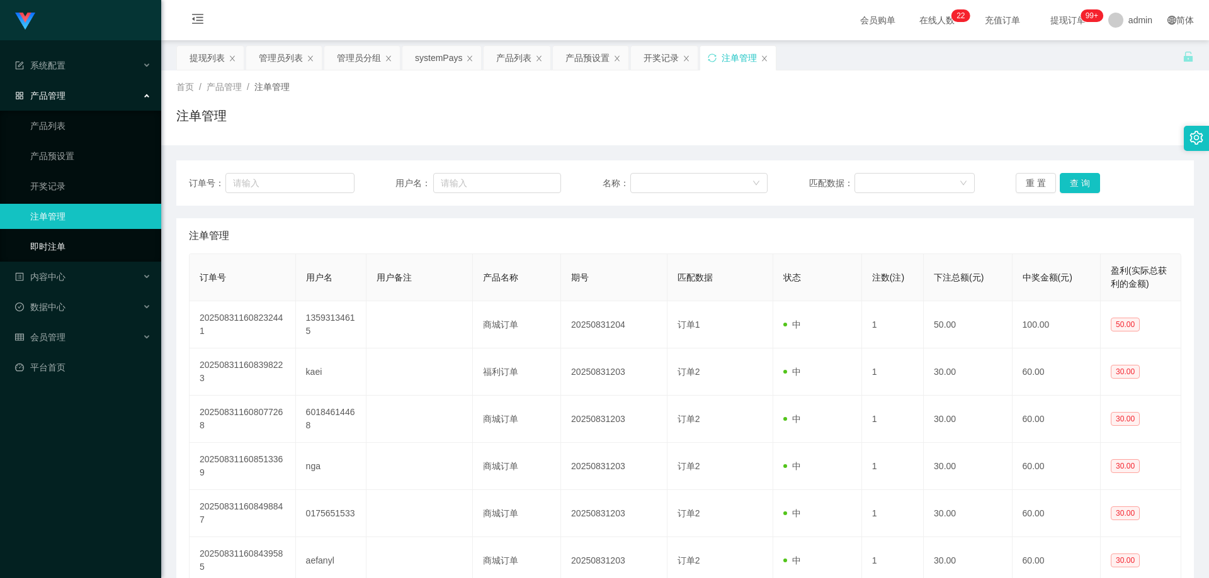
click at [81, 241] on link "即时注单" at bounding box center [90, 246] width 121 height 25
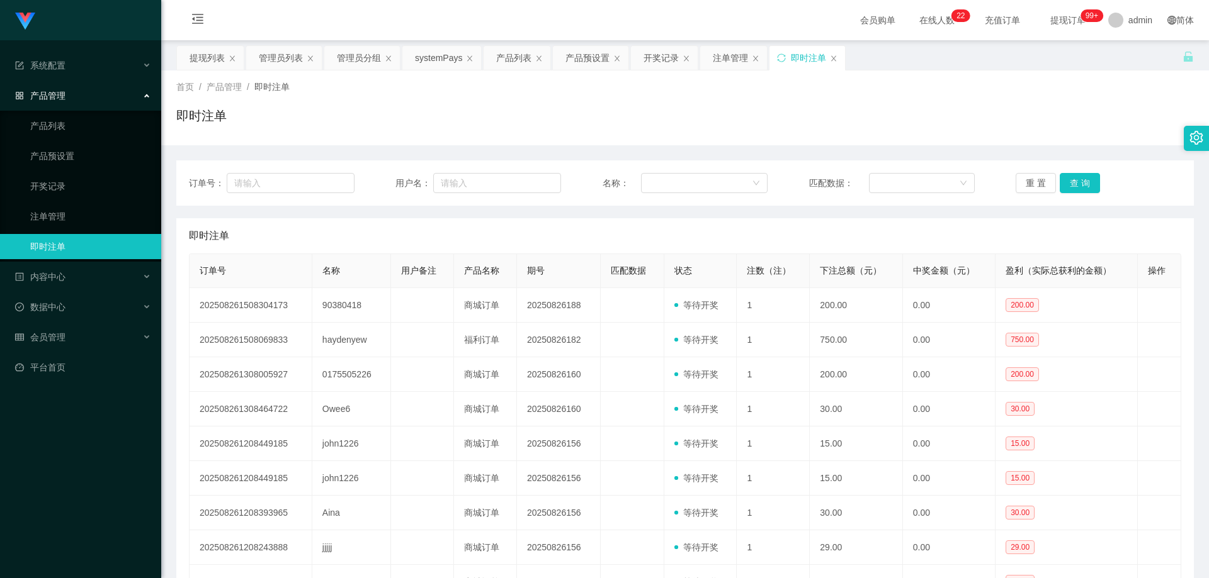
click at [78, 101] on div "产品管理" at bounding box center [80, 95] width 161 height 25
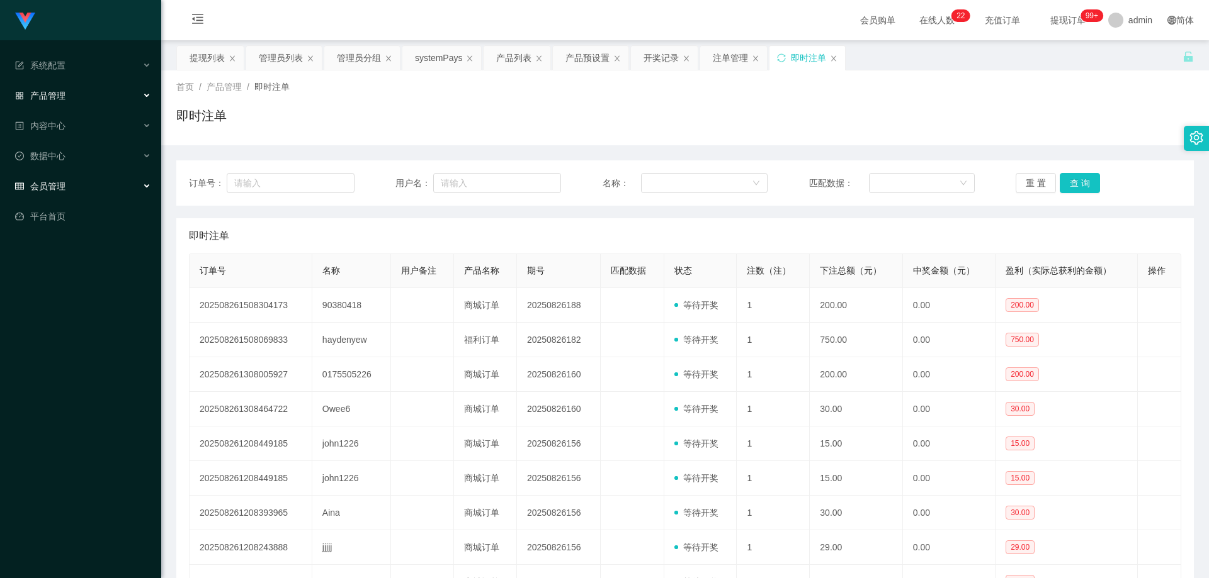
click at [72, 181] on div "会员管理" at bounding box center [80, 186] width 161 height 25
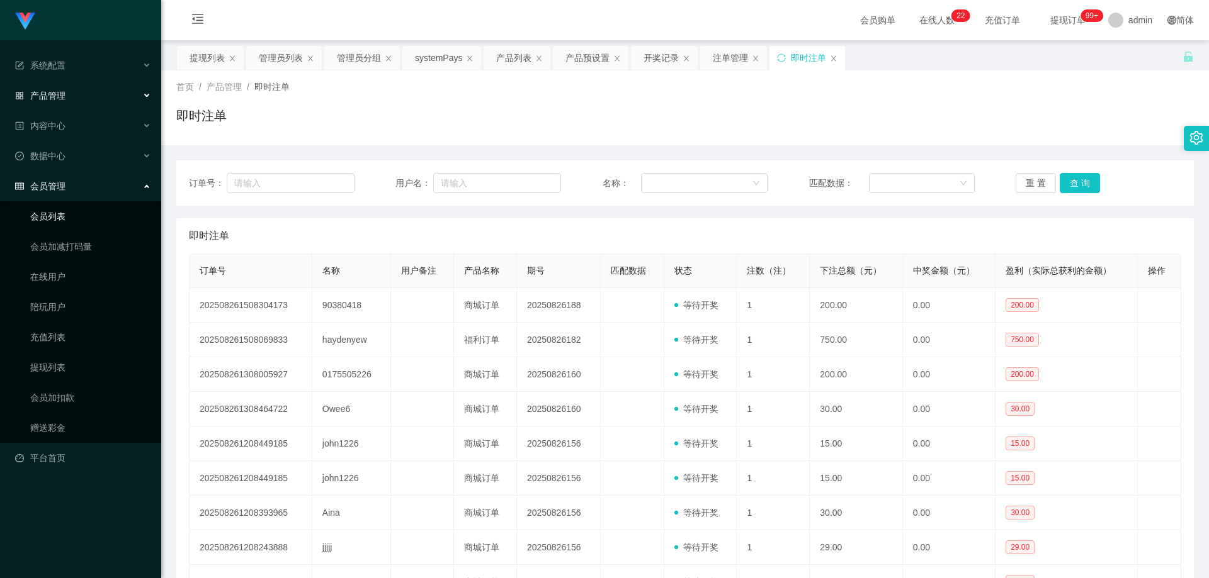
click at [77, 217] on link "会员列表" at bounding box center [90, 216] width 121 height 25
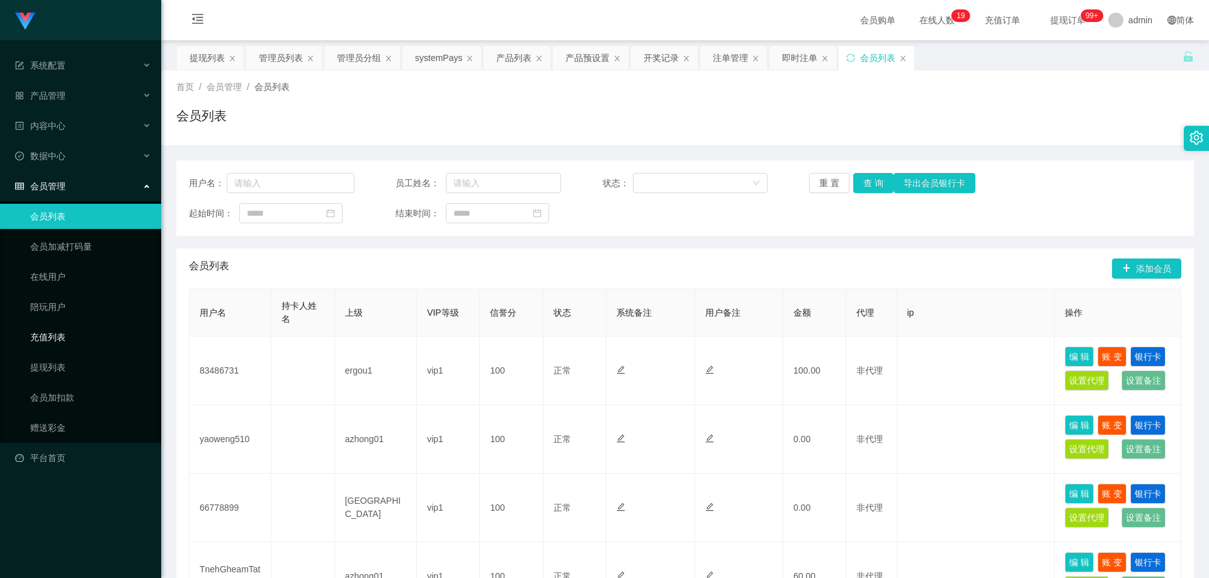
click at [71, 334] on link "充值列表" at bounding box center [90, 337] width 121 height 25
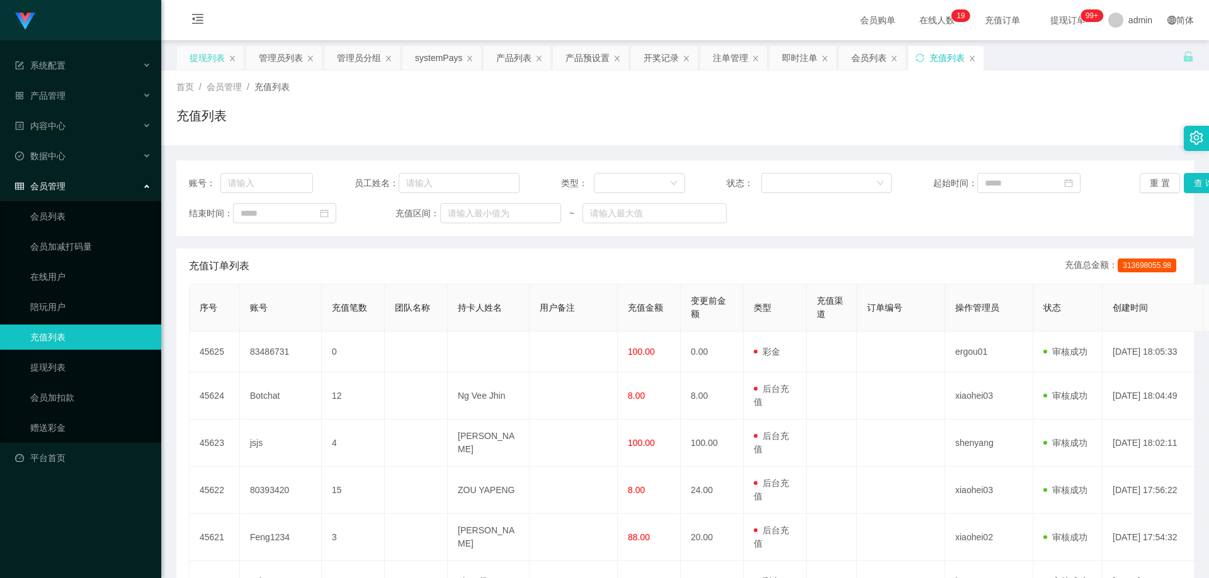
click at [206, 54] on div "提现列表" at bounding box center [206, 58] width 35 height 24
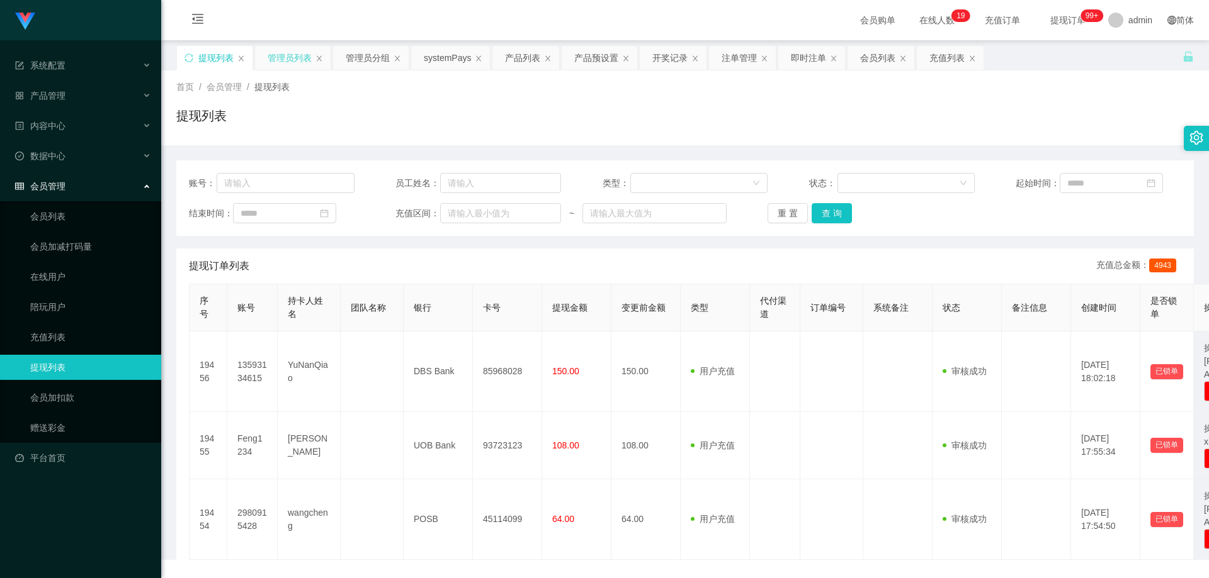
click at [295, 52] on div "管理员列表" at bounding box center [290, 58] width 44 height 24
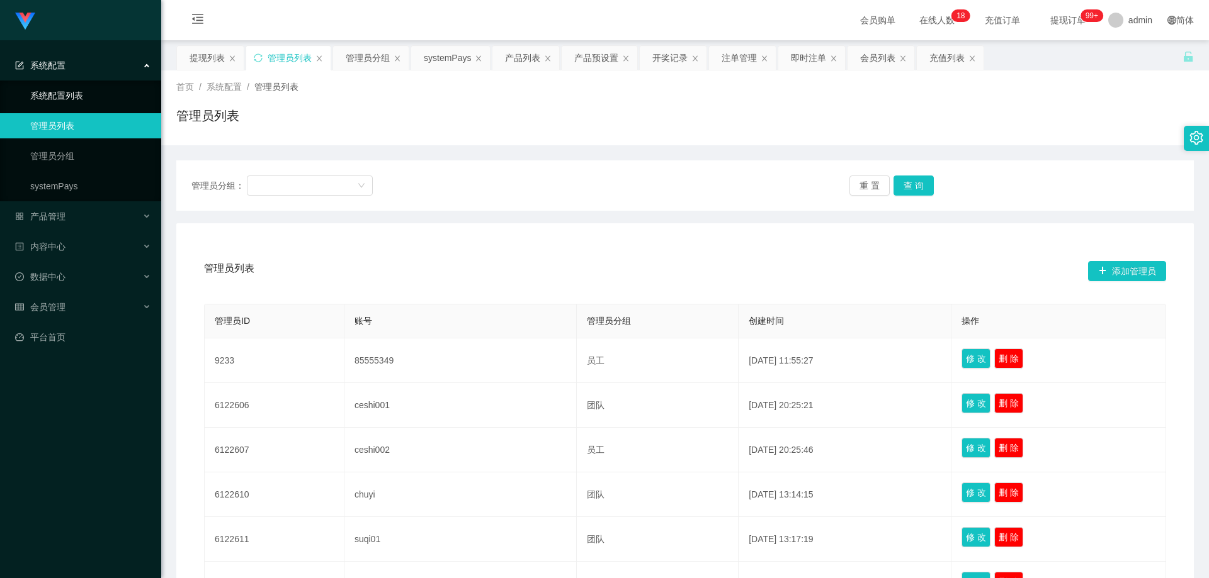
click at [67, 90] on link "系统配置列表" at bounding box center [90, 95] width 121 height 25
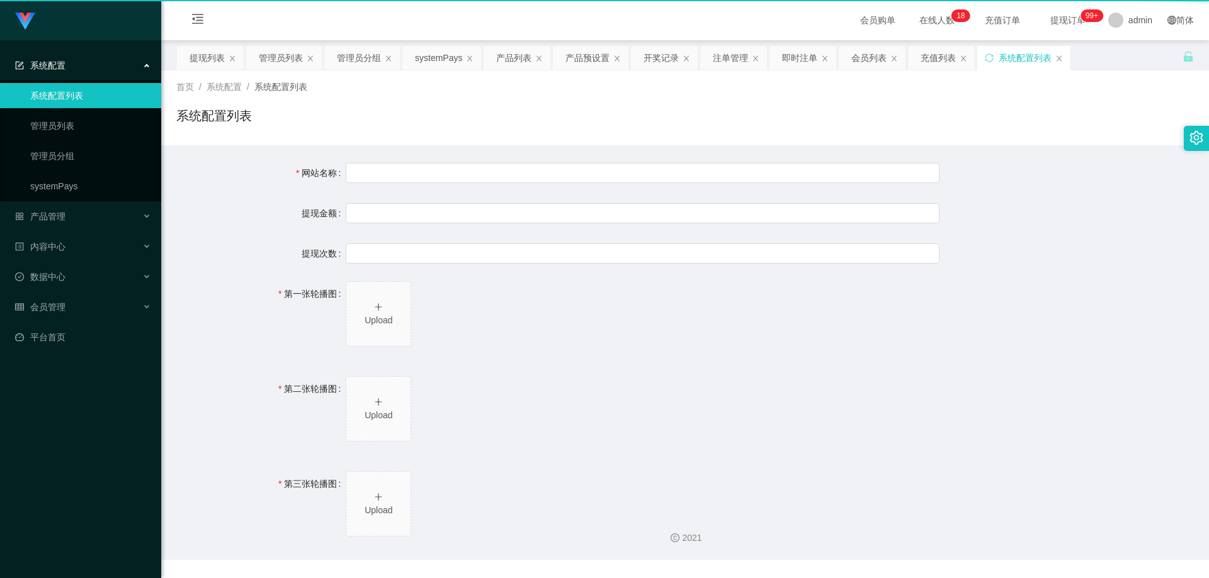
type input "工作台"
type input "40"
type input "1000000"
type input "[URL][DOMAIN_NAME]"
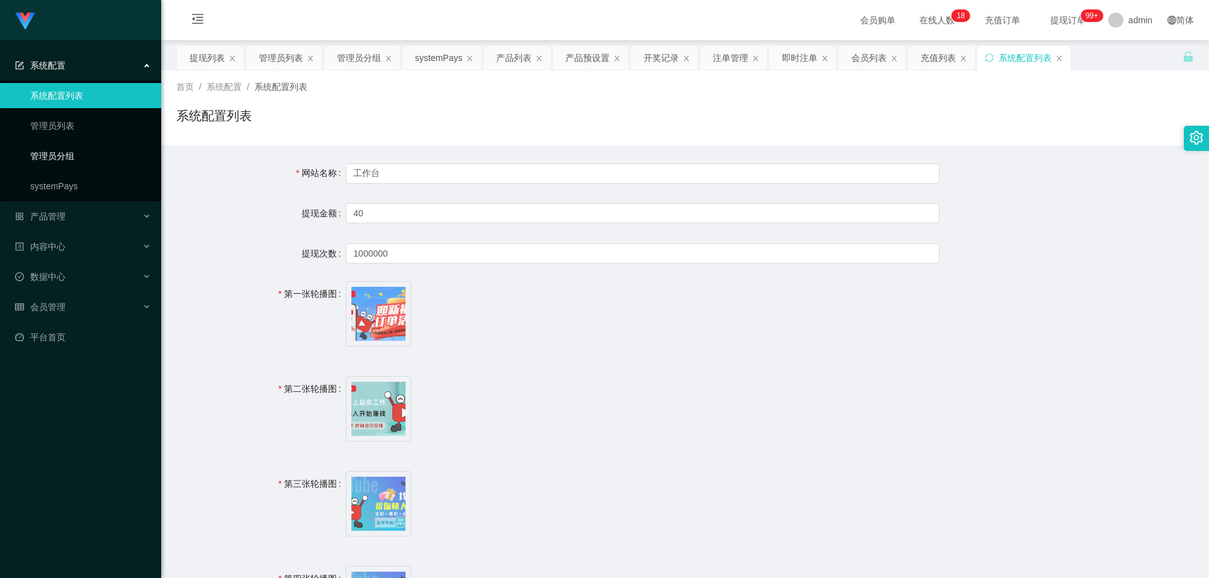
click at [71, 162] on link "管理员分组" at bounding box center [90, 156] width 121 height 25
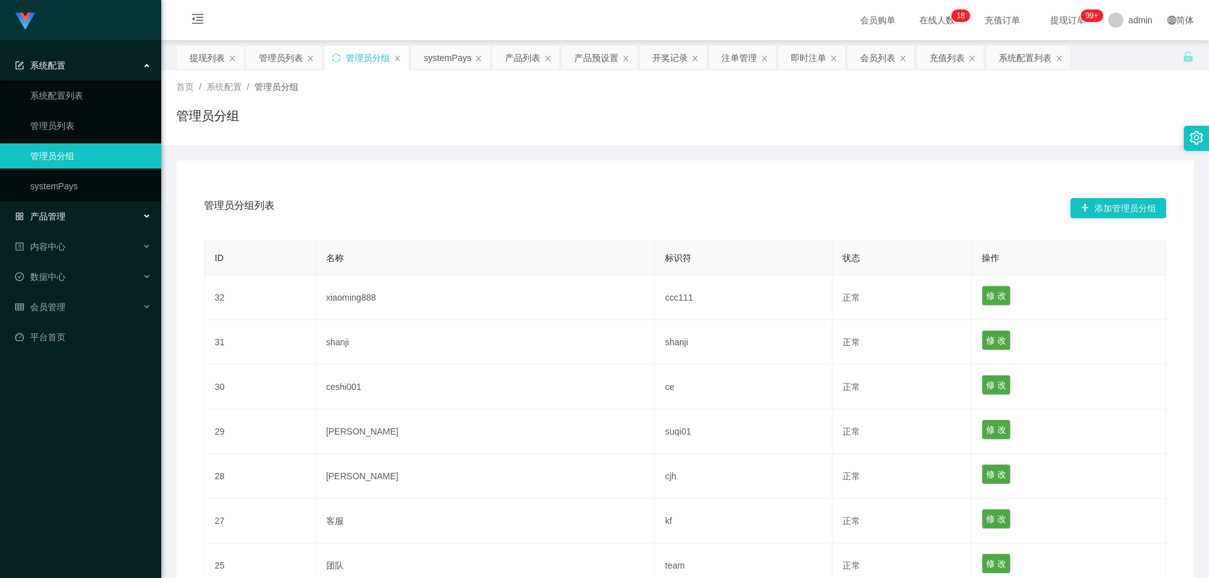
click at [74, 223] on div "产品管理" at bounding box center [80, 216] width 161 height 25
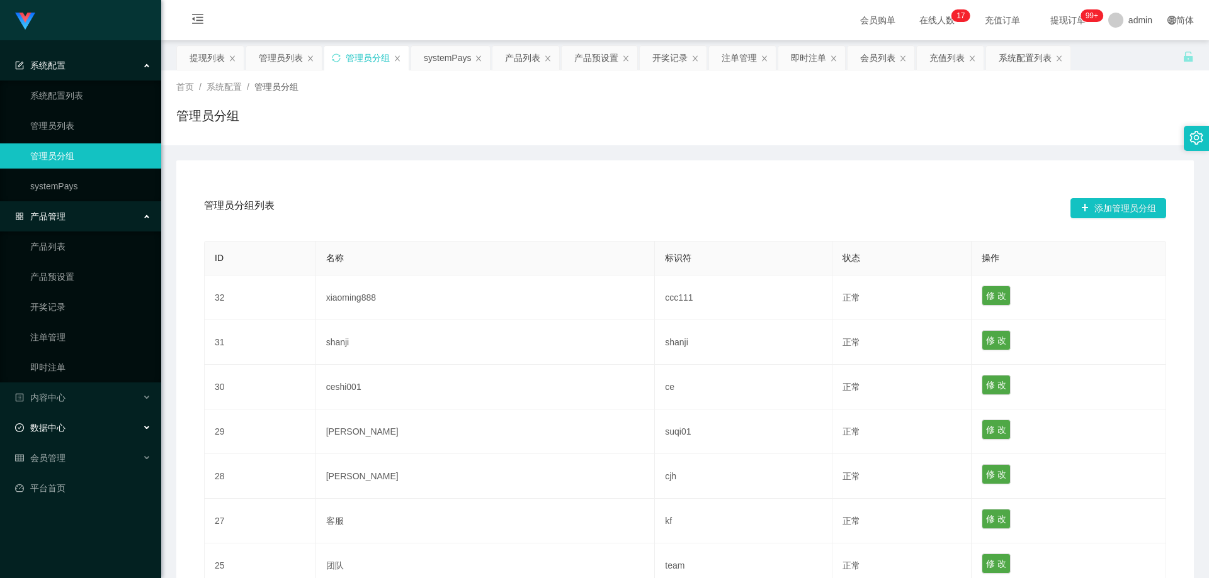
click at [89, 427] on div "数据中心" at bounding box center [80, 427] width 161 height 25
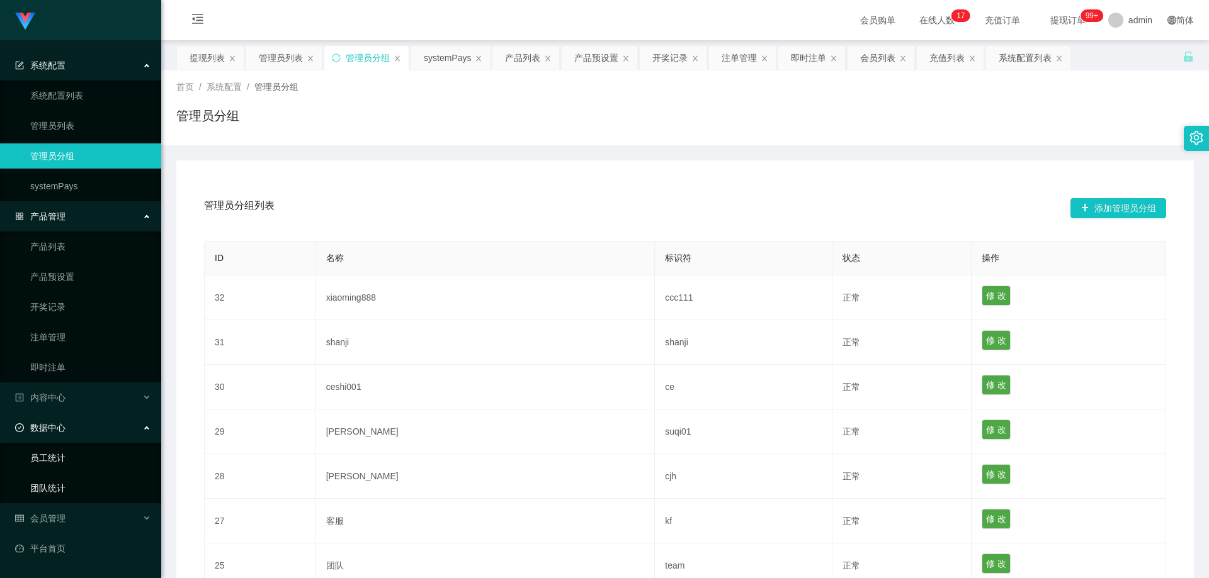
drag, startPoint x: 85, startPoint y: 465, endPoint x: 84, endPoint y: 479, distance: 13.9
click at [84, 466] on link "员工统计" at bounding box center [90, 458] width 121 height 25
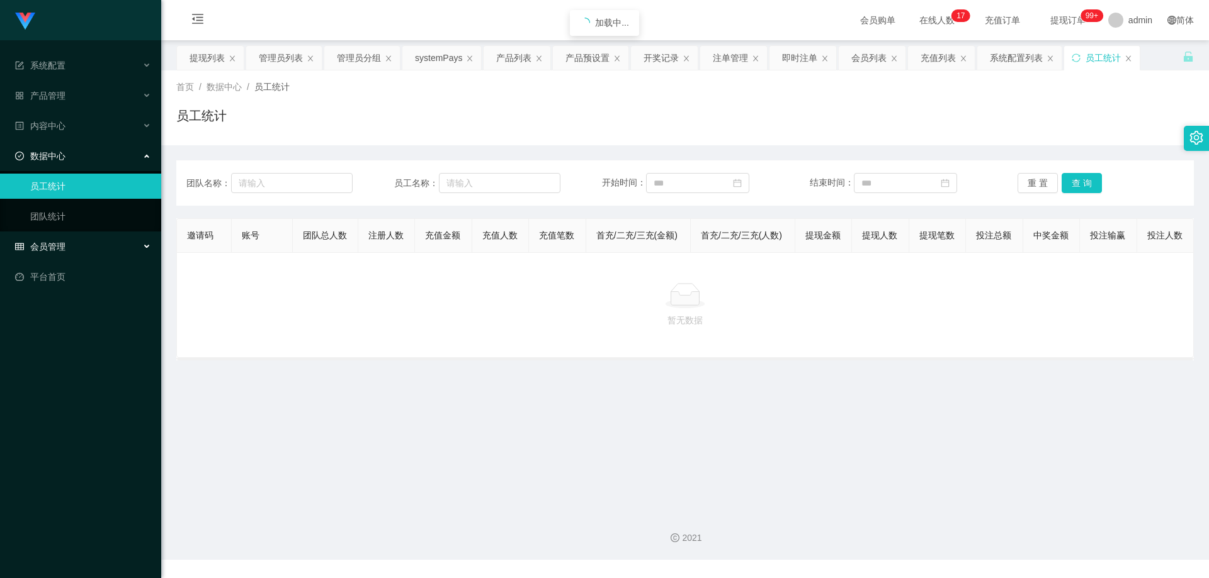
click at [62, 243] on span "会员管理" at bounding box center [40, 247] width 50 height 10
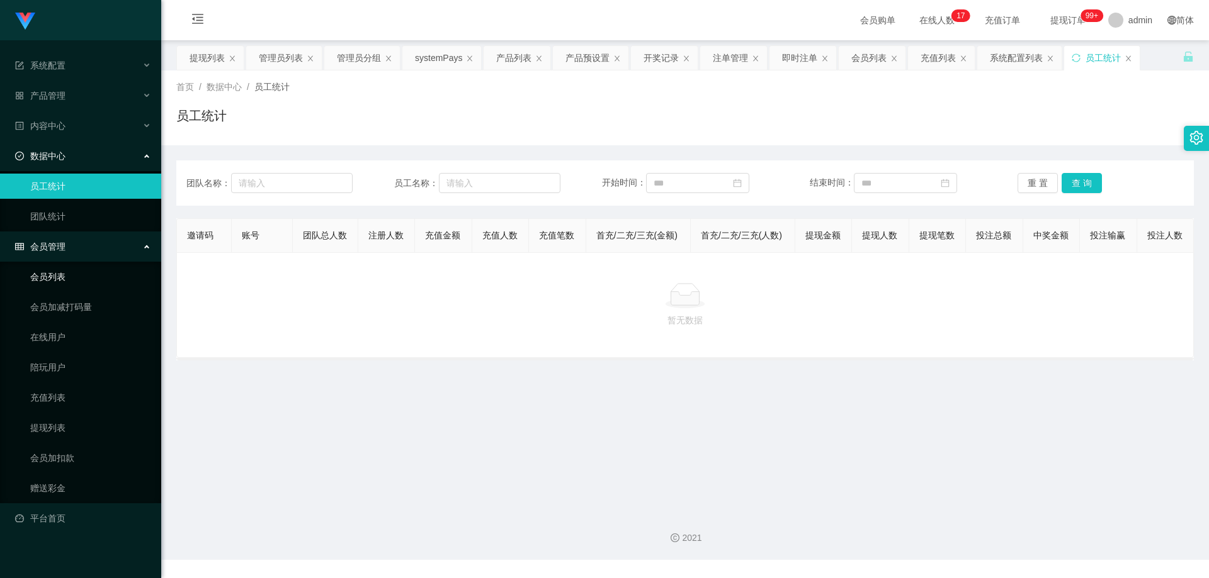
click at [82, 274] on link "会员列表" at bounding box center [90, 276] width 121 height 25
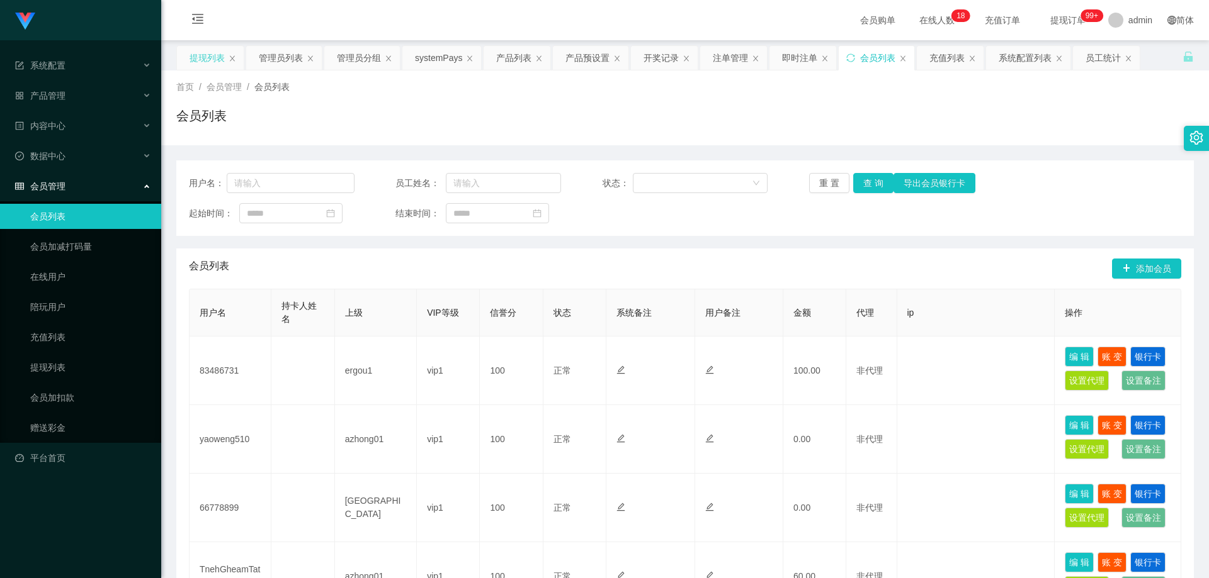
drag, startPoint x: 204, startPoint y: 58, endPoint x: 220, endPoint y: 56, distance: 16.5
click at [204, 58] on div "提现列表" at bounding box center [206, 58] width 35 height 24
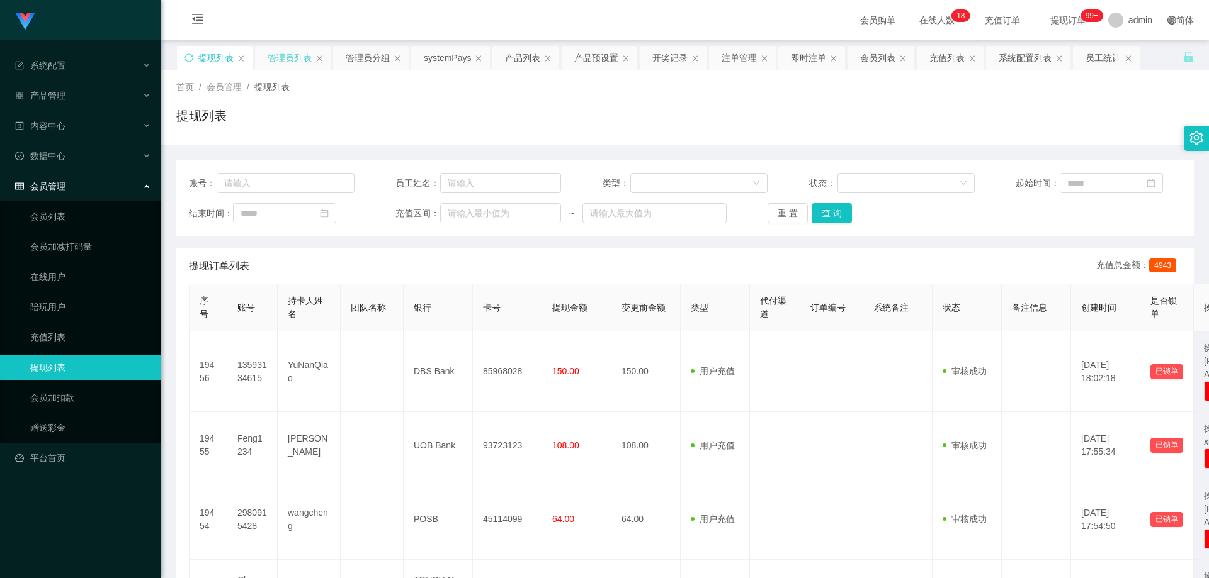
click at [289, 62] on div "管理员列表" at bounding box center [290, 58] width 44 height 24
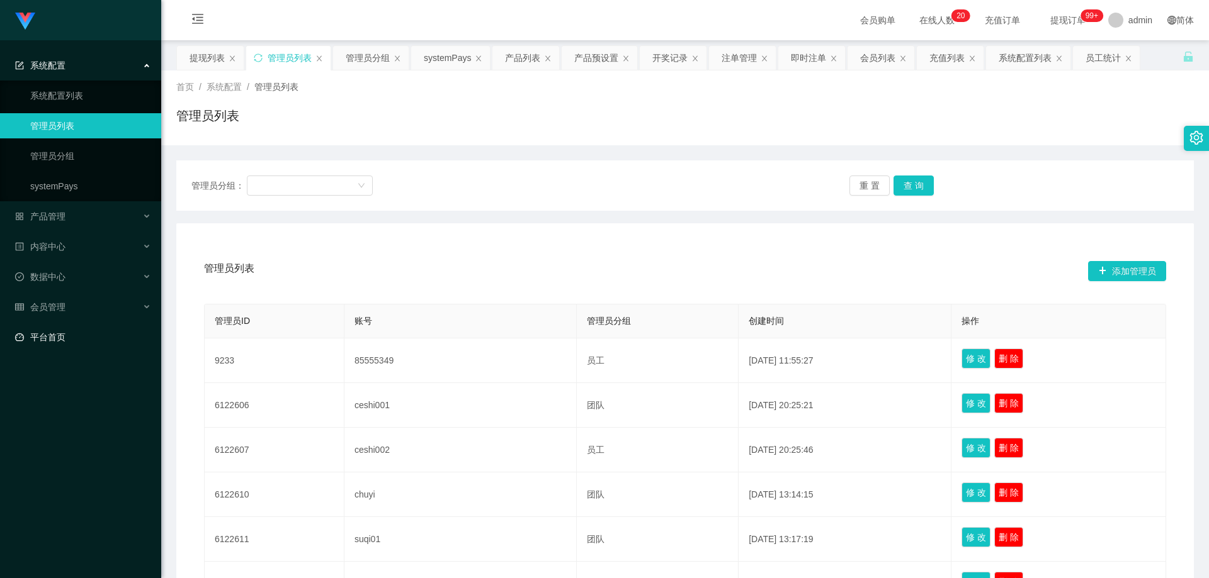
click at [70, 337] on link "平台首页" at bounding box center [83, 337] width 136 height 25
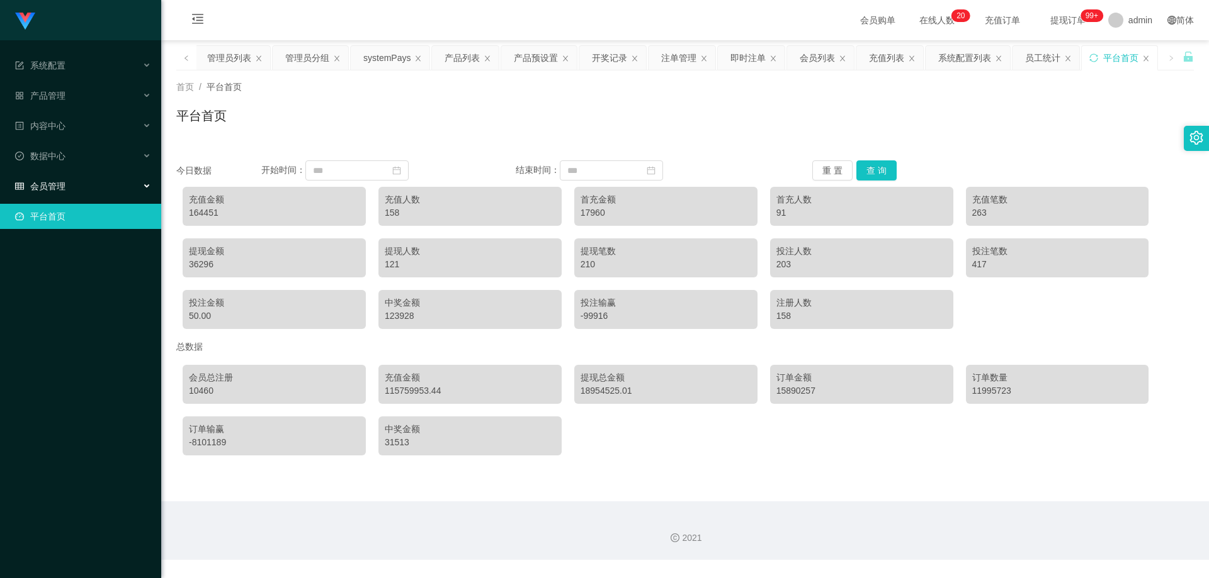
click at [115, 189] on div "会员管理" at bounding box center [80, 186] width 161 height 25
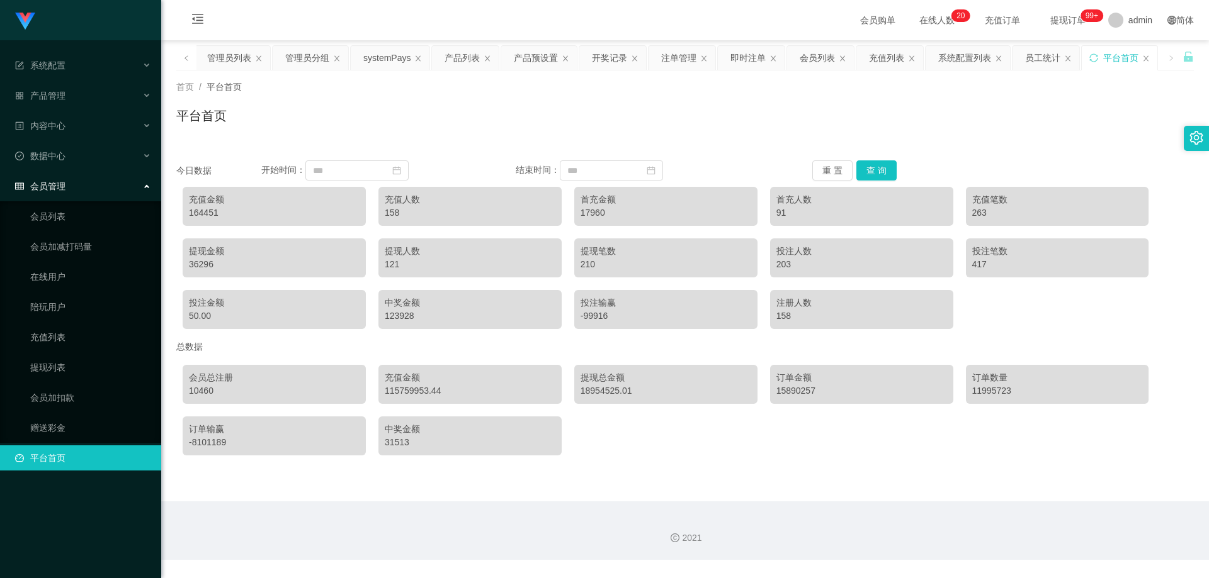
click at [69, 193] on div "会员管理" at bounding box center [80, 186] width 161 height 25
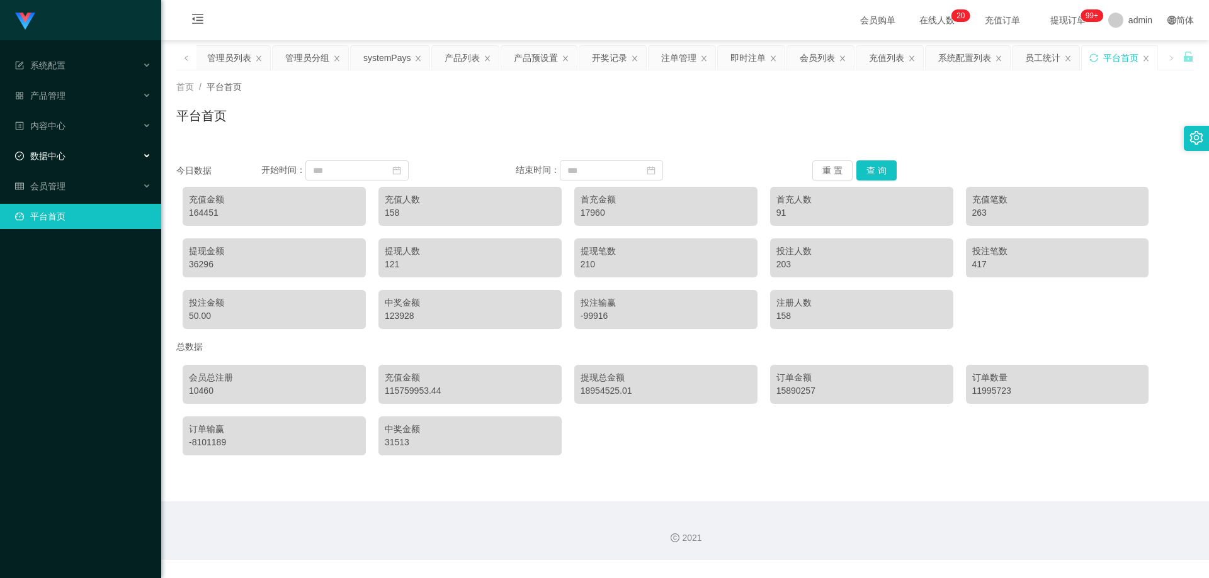
click at [76, 163] on div "数据中心" at bounding box center [80, 156] width 161 height 25
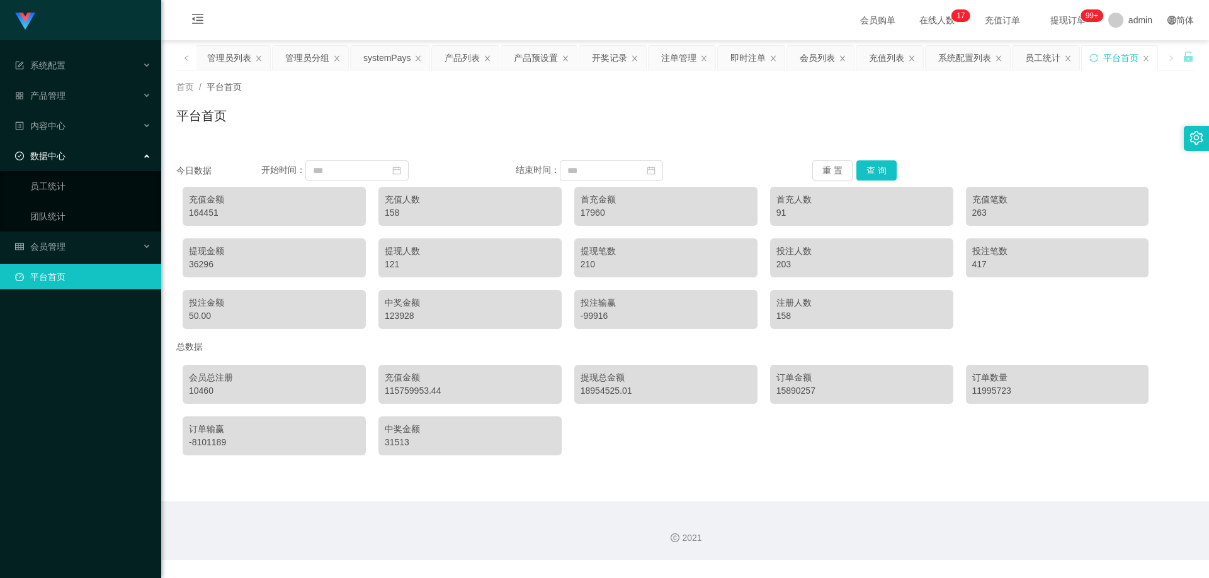
click at [1204, 140] on div at bounding box center [1195, 138] width 25 height 25
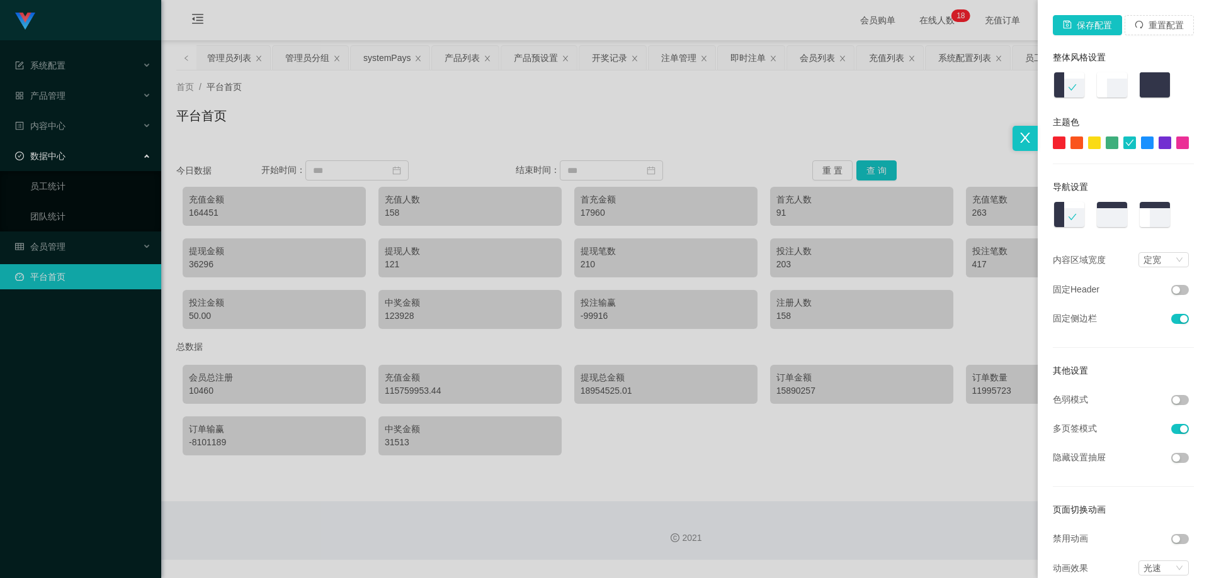
click at [69, 144] on div at bounding box center [604, 289] width 1209 height 578
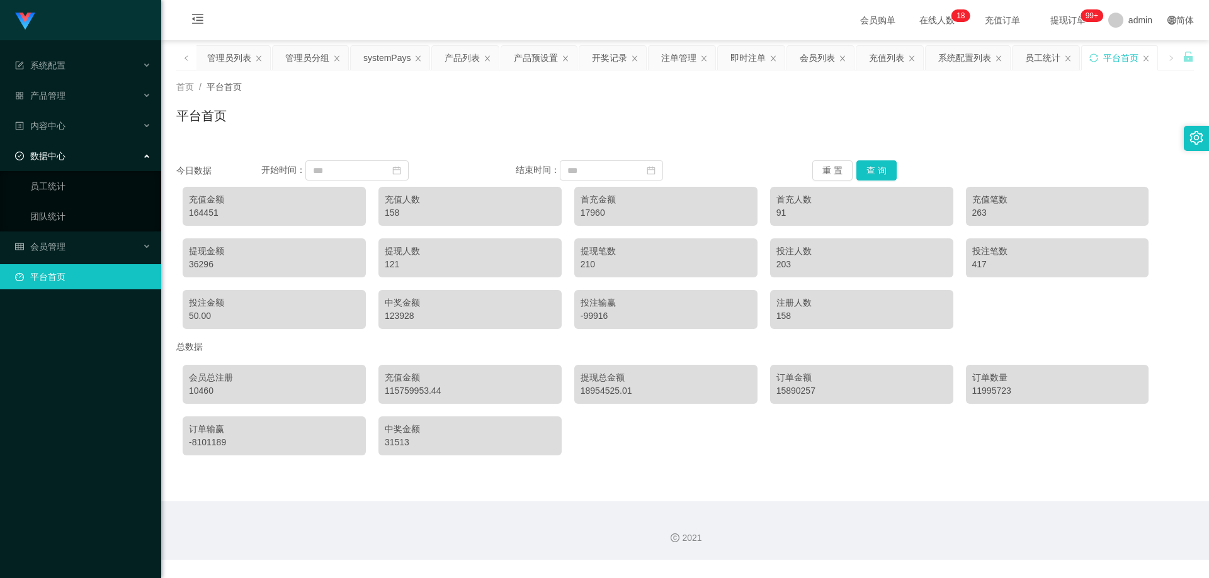
click at [69, 157] on div "数据中心" at bounding box center [80, 156] width 161 height 25
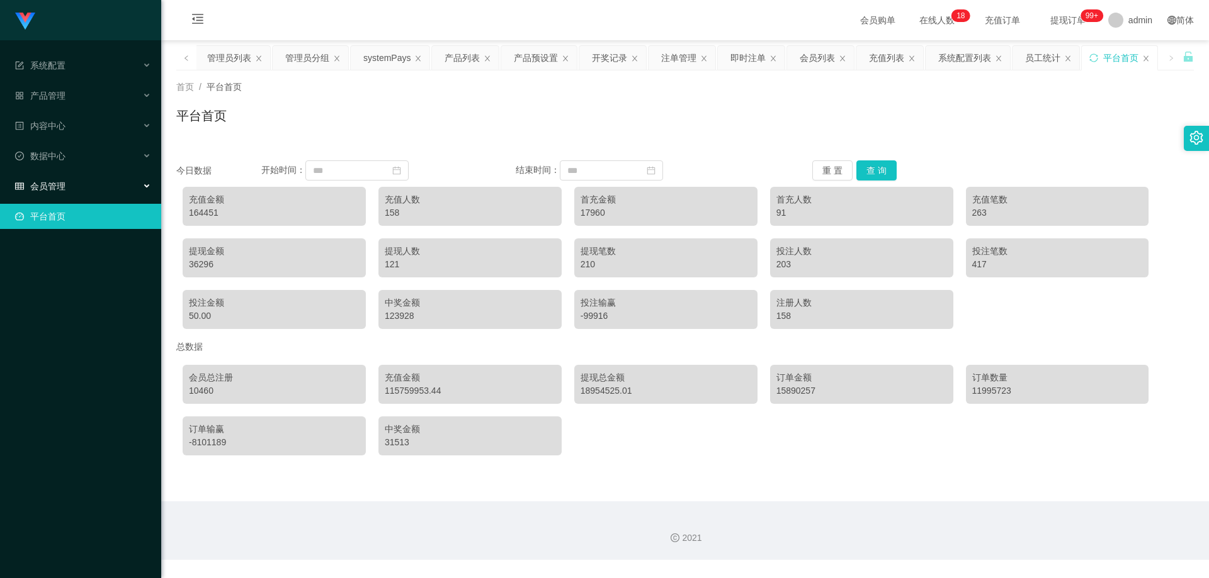
click at [59, 191] on span "会员管理" at bounding box center [40, 186] width 50 height 10
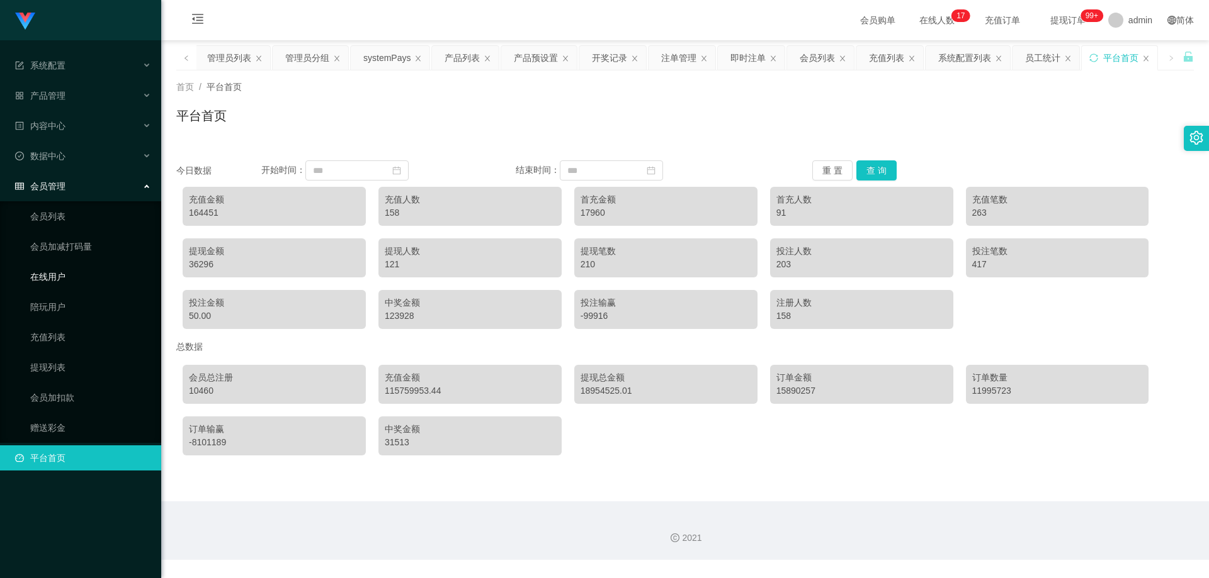
click at [66, 274] on link "在线用户" at bounding box center [90, 276] width 121 height 25
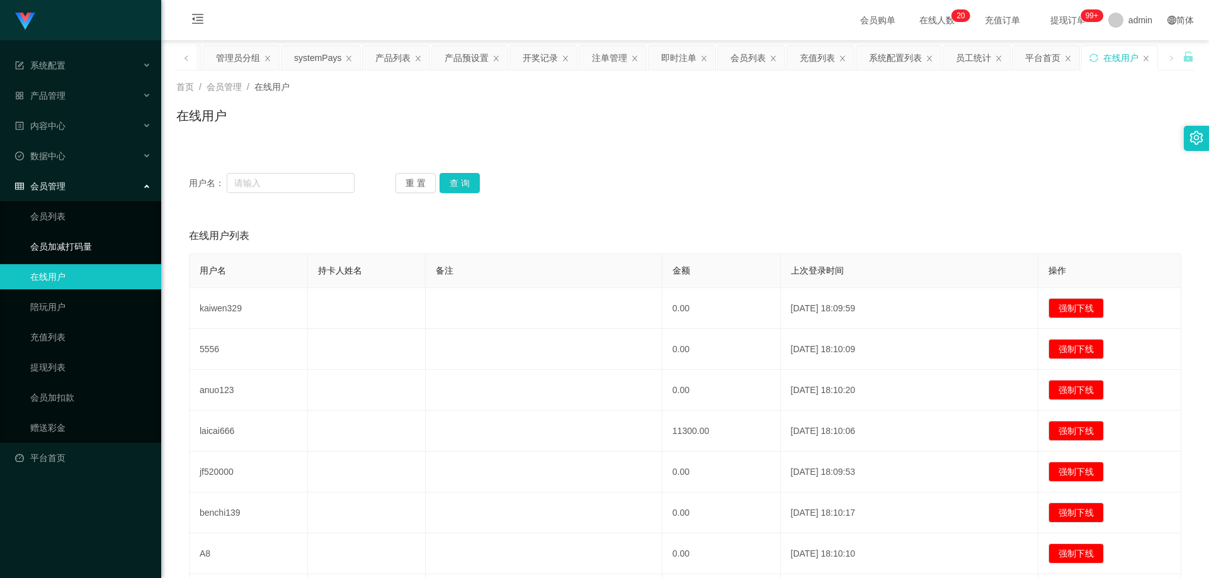
click at [93, 249] on link "会员加减打码量" at bounding box center [90, 246] width 121 height 25
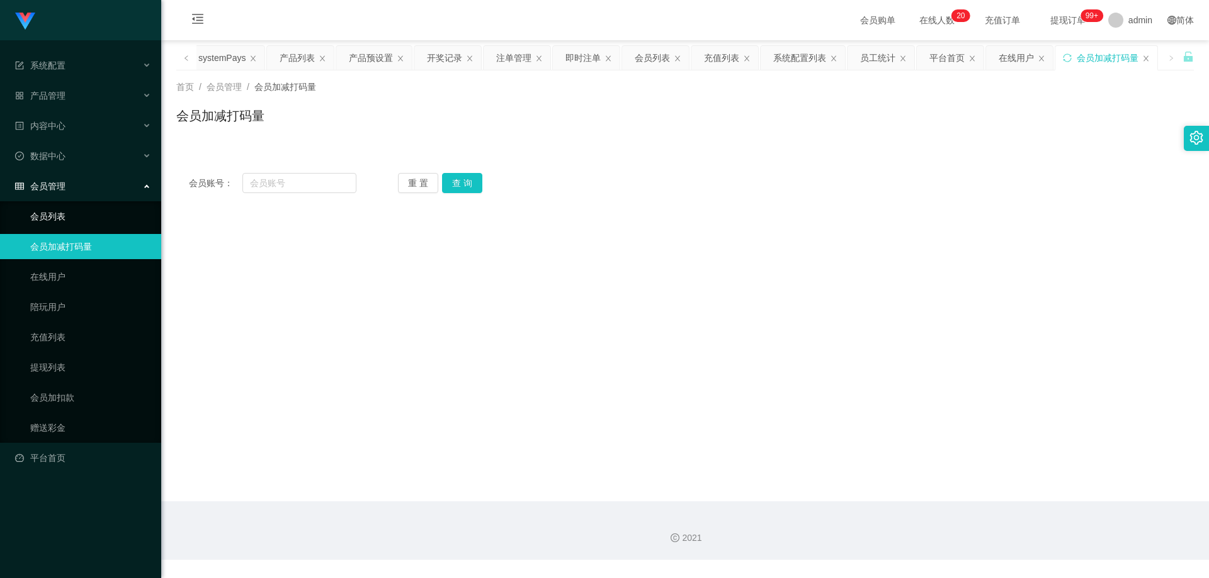
click at [84, 215] on link "会员列表" at bounding box center [90, 216] width 121 height 25
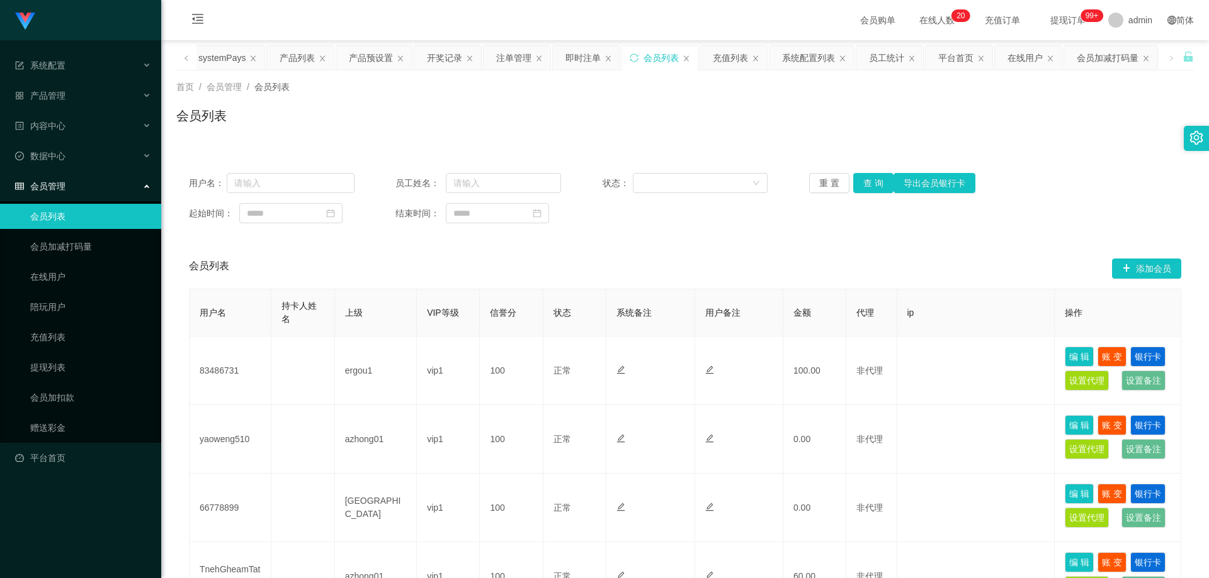
click at [82, 191] on div "会员管理" at bounding box center [80, 186] width 161 height 25
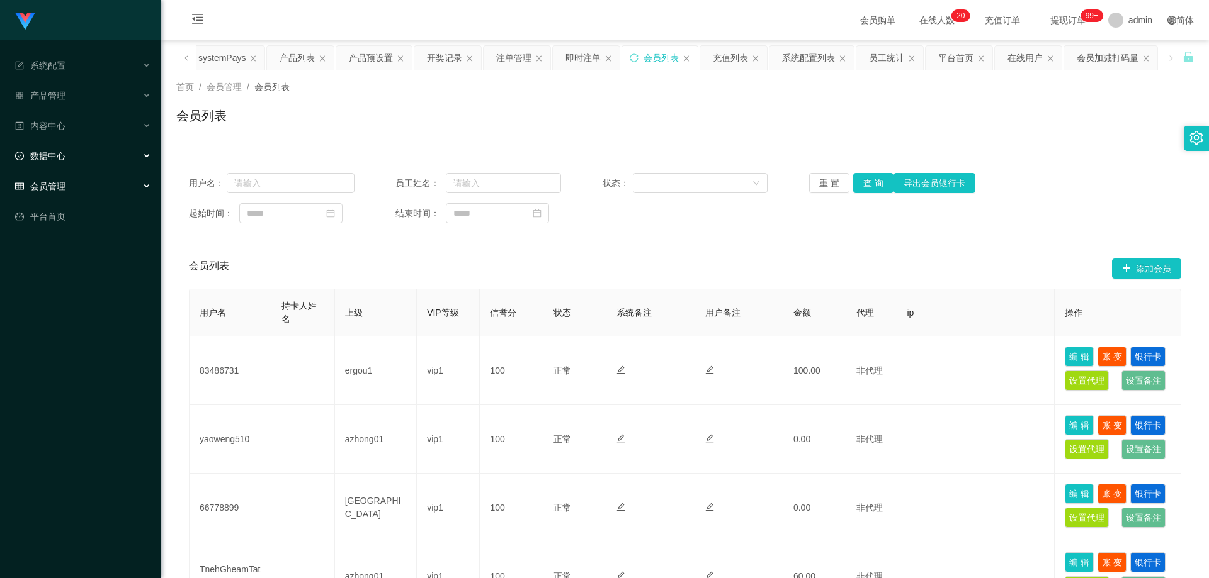
click at [77, 158] on div "数据中心" at bounding box center [80, 156] width 161 height 25
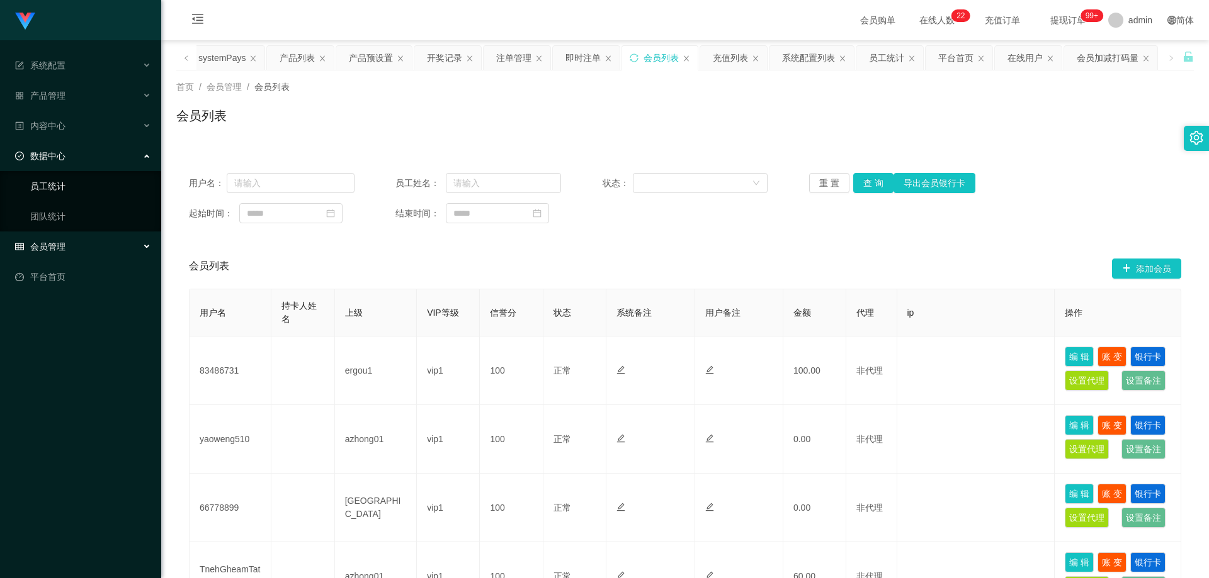
click at [77, 174] on link "员工统计" at bounding box center [90, 186] width 121 height 25
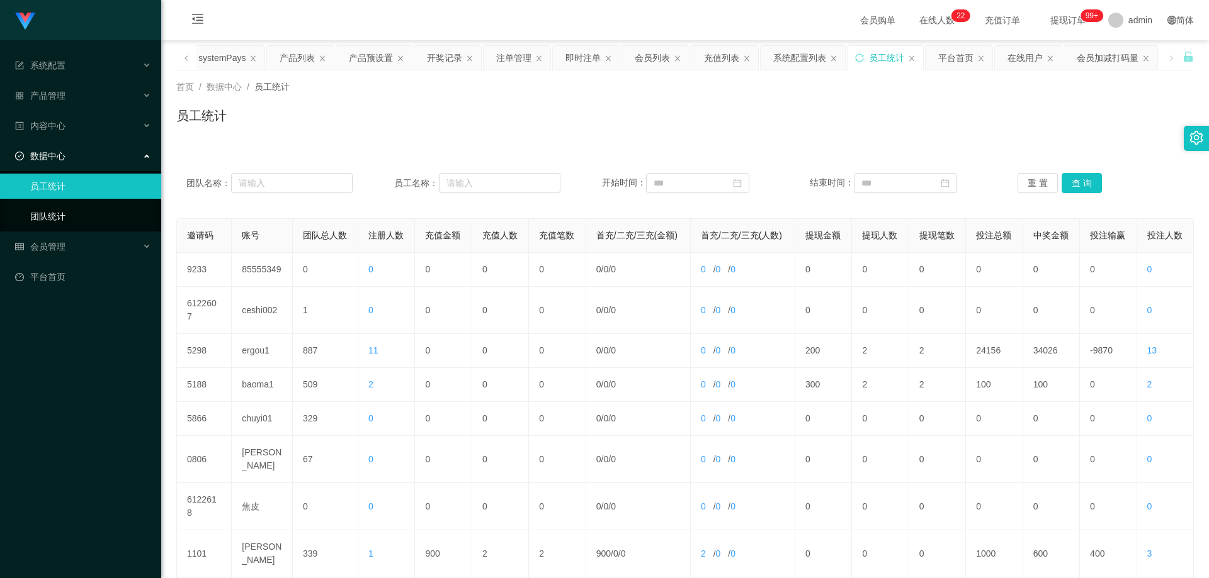
click at [69, 215] on link "团队统计" at bounding box center [90, 216] width 121 height 25
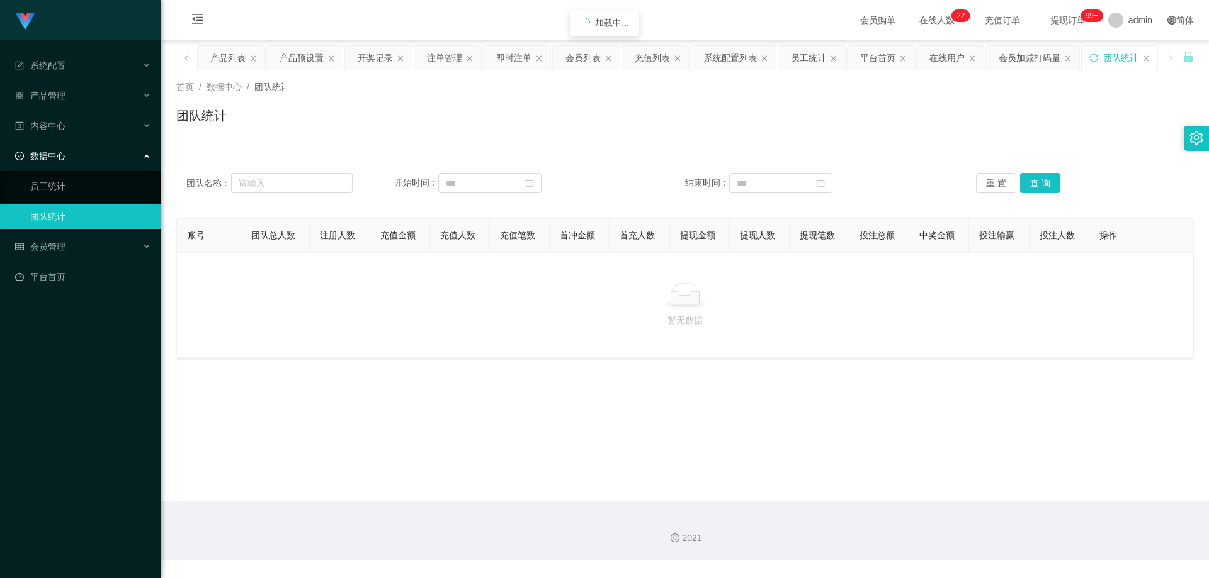
click at [68, 160] on div "数据中心" at bounding box center [80, 156] width 161 height 25
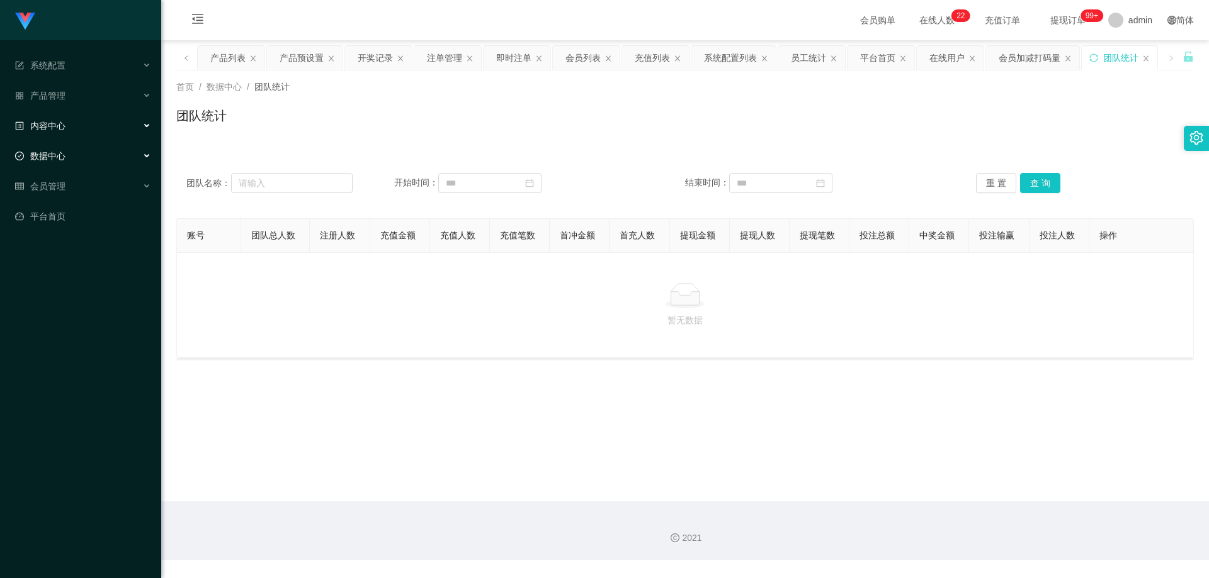
click at [67, 128] on div "内容中心" at bounding box center [80, 125] width 161 height 25
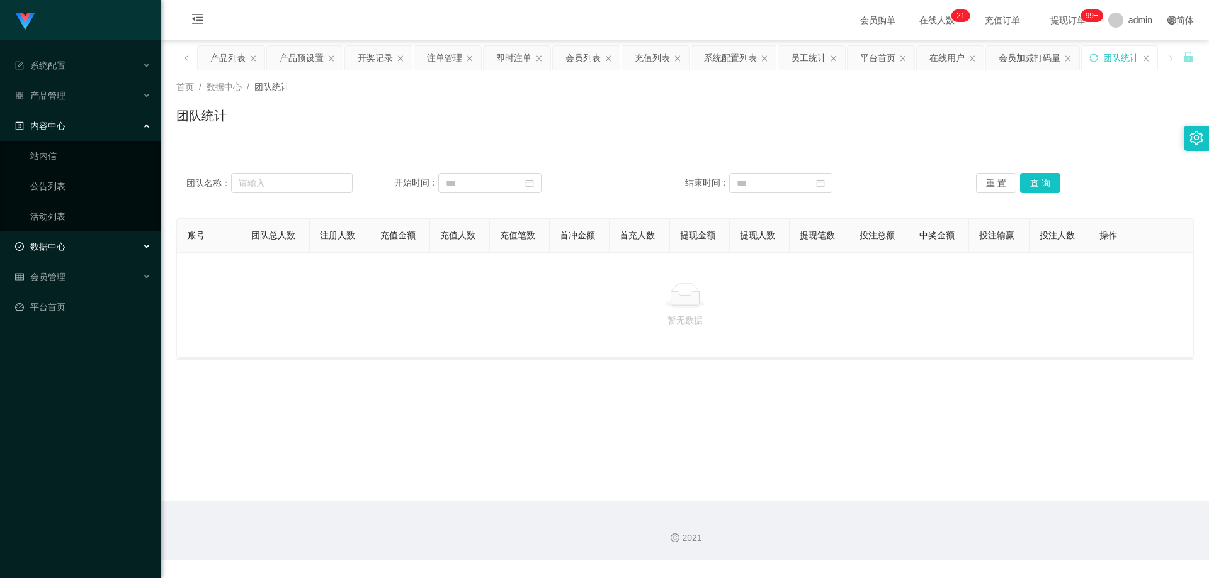
click at [67, 128] on div "内容中心" at bounding box center [80, 125] width 161 height 25
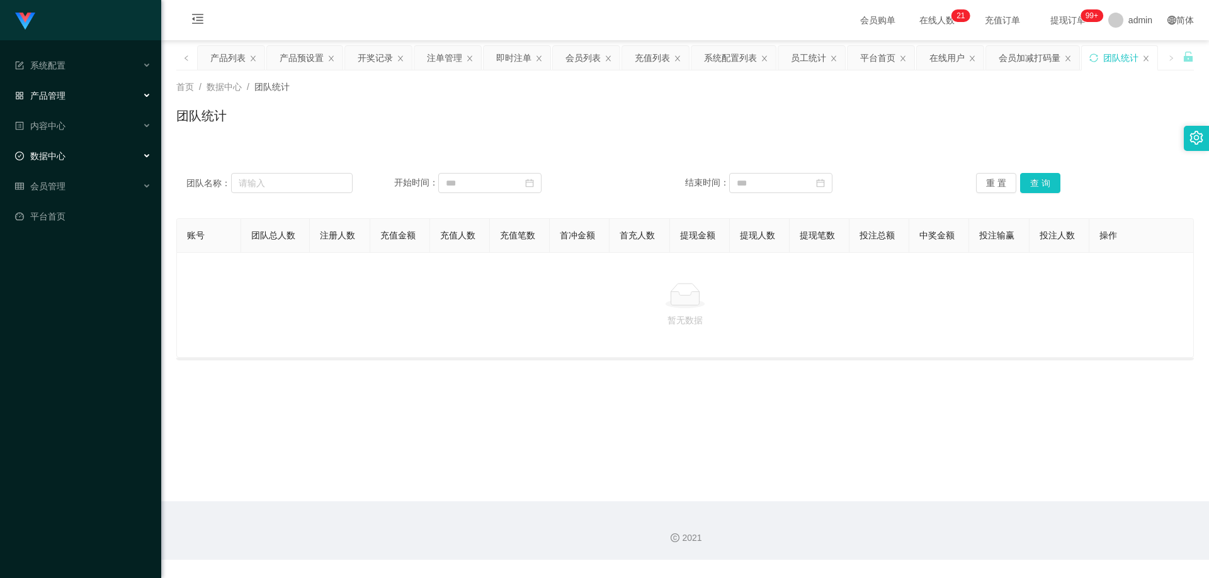
click at [76, 100] on div "产品管理" at bounding box center [80, 95] width 161 height 25
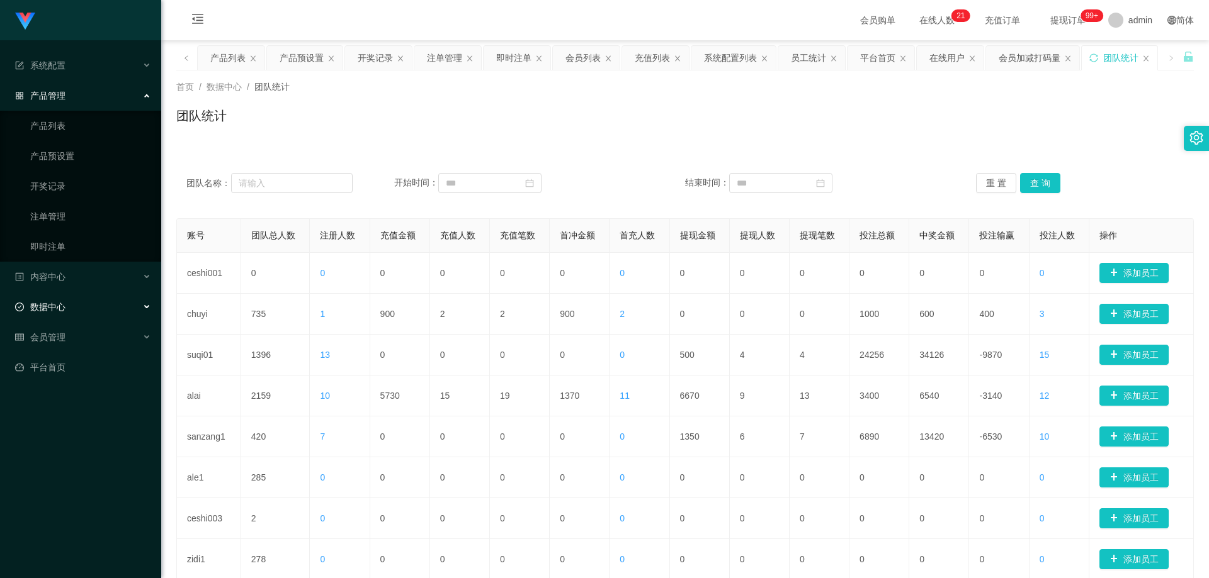
click at [76, 101] on div "产品管理" at bounding box center [80, 95] width 161 height 25
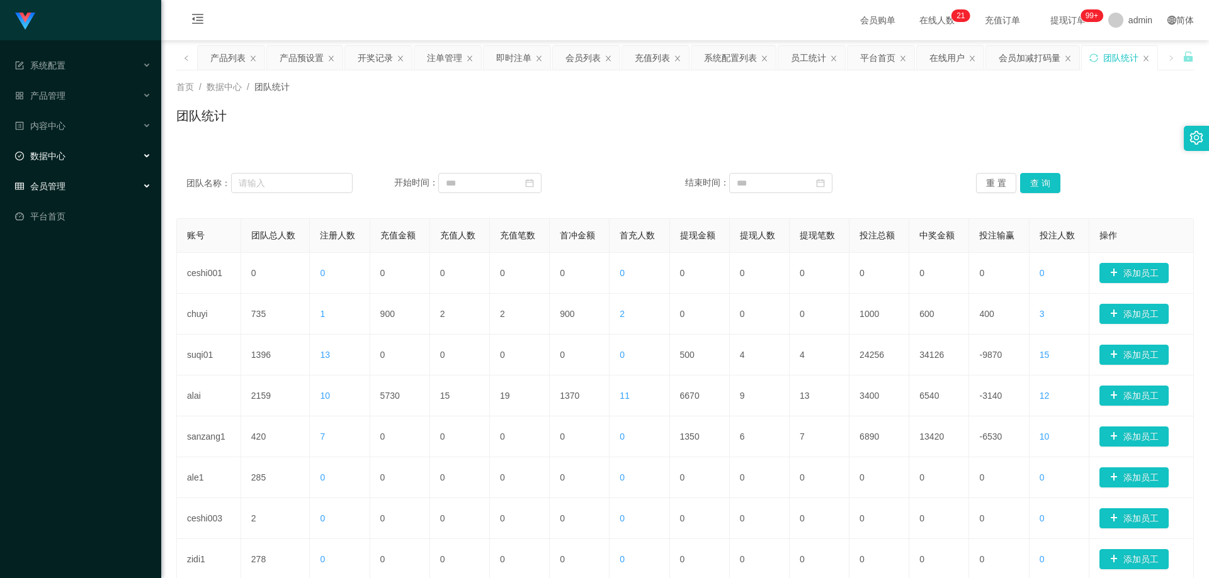
click at [70, 185] on div "会员管理" at bounding box center [80, 186] width 161 height 25
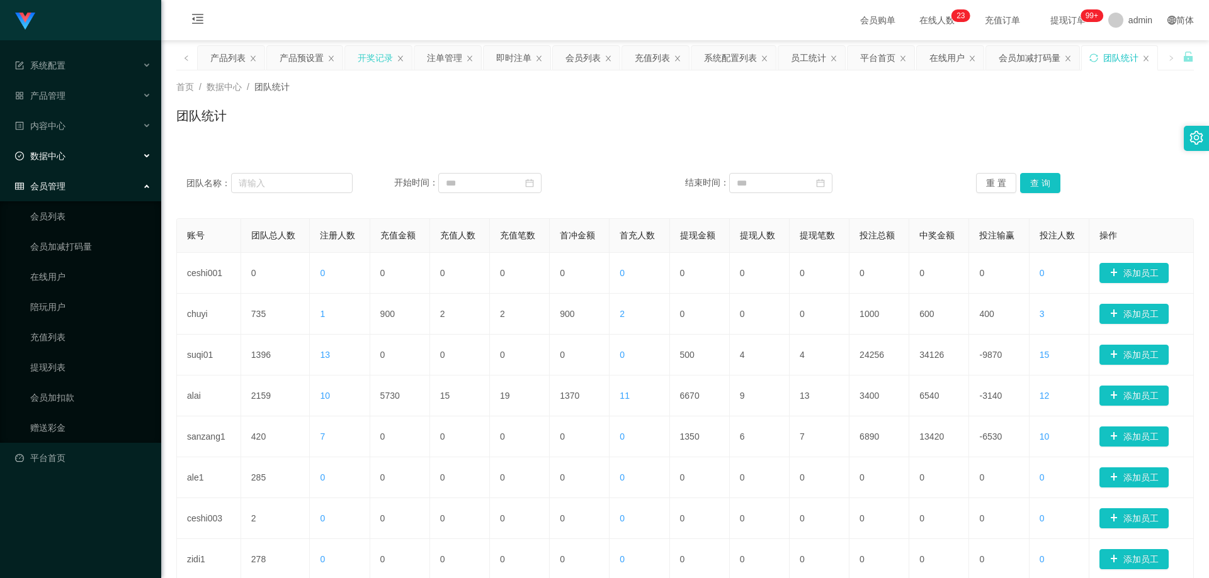
click at [377, 61] on div "开奖记录" at bounding box center [375, 58] width 35 height 24
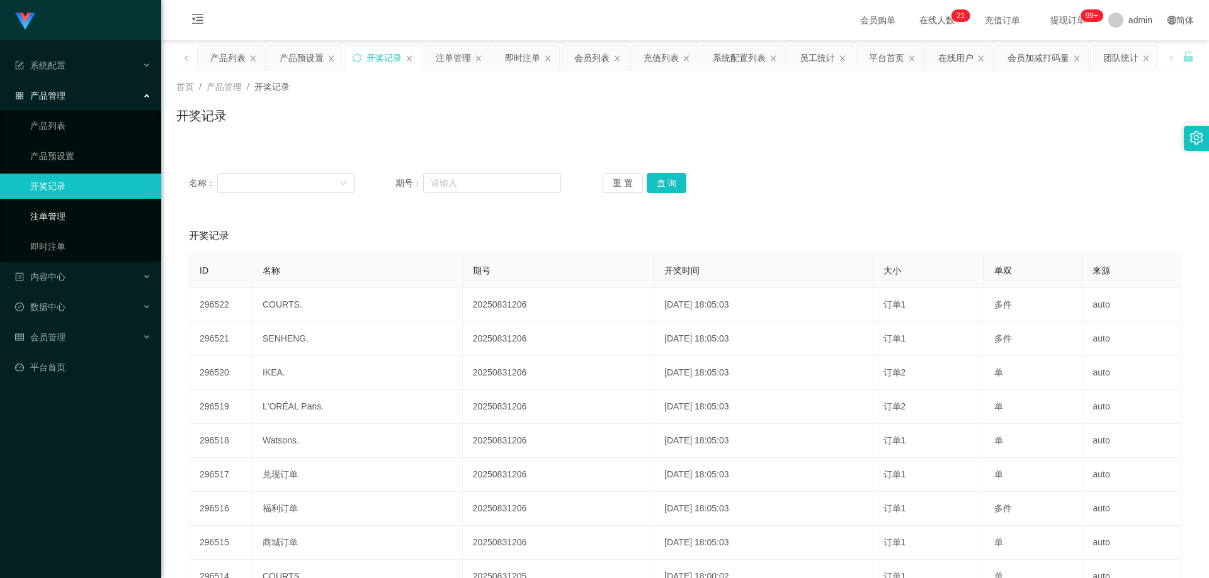
click at [72, 221] on link "注单管理" at bounding box center [90, 216] width 121 height 25
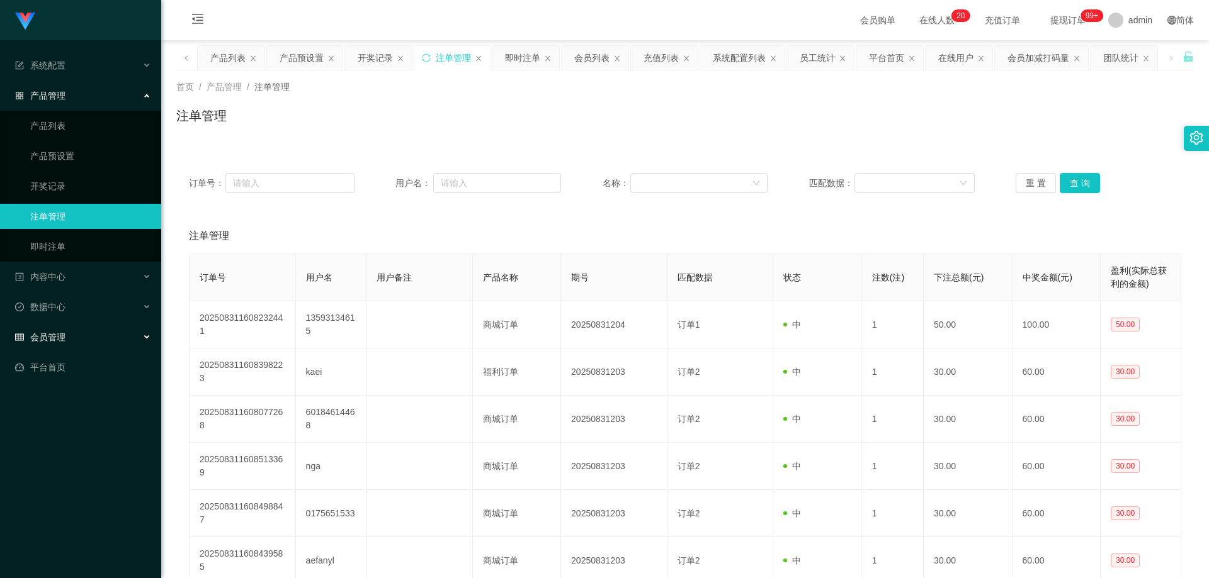
click at [88, 328] on div "会员管理" at bounding box center [80, 337] width 161 height 25
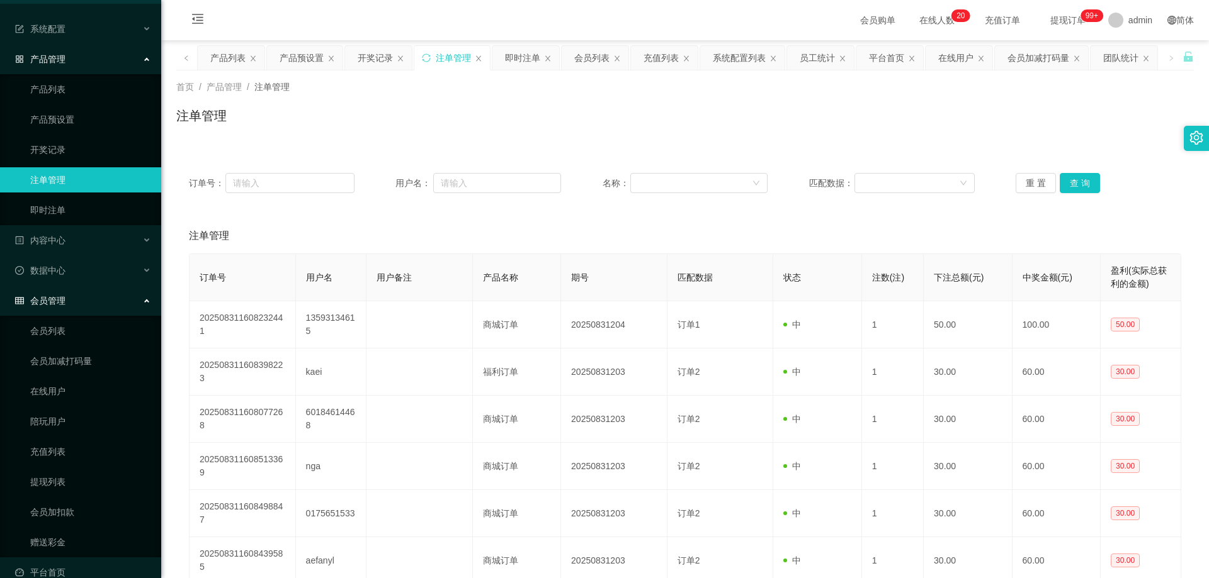
scroll to position [56, 0]
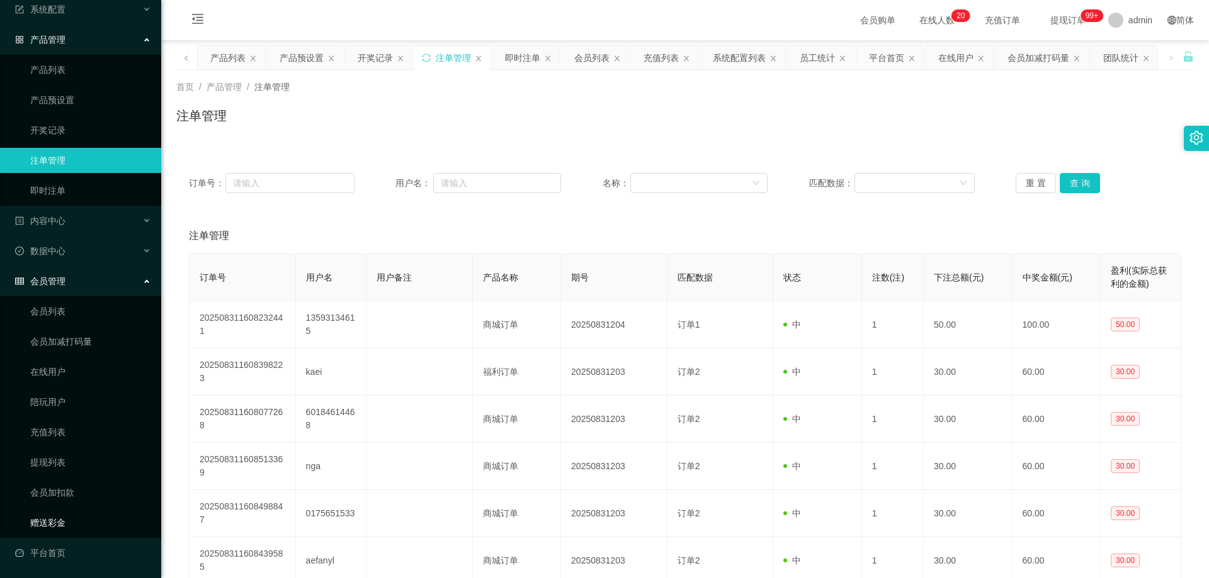
click at [80, 517] on link "赠送彩金" at bounding box center [90, 522] width 121 height 25
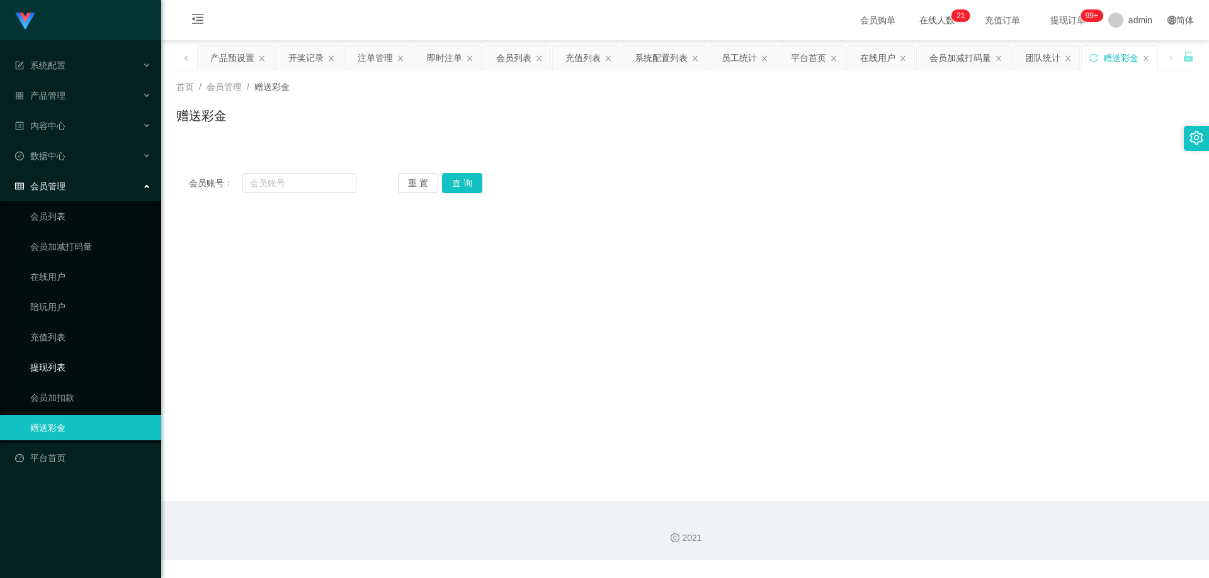
click at [64, 362] on link "提现列表" at bounding box center [90, 367] width 121 height 25
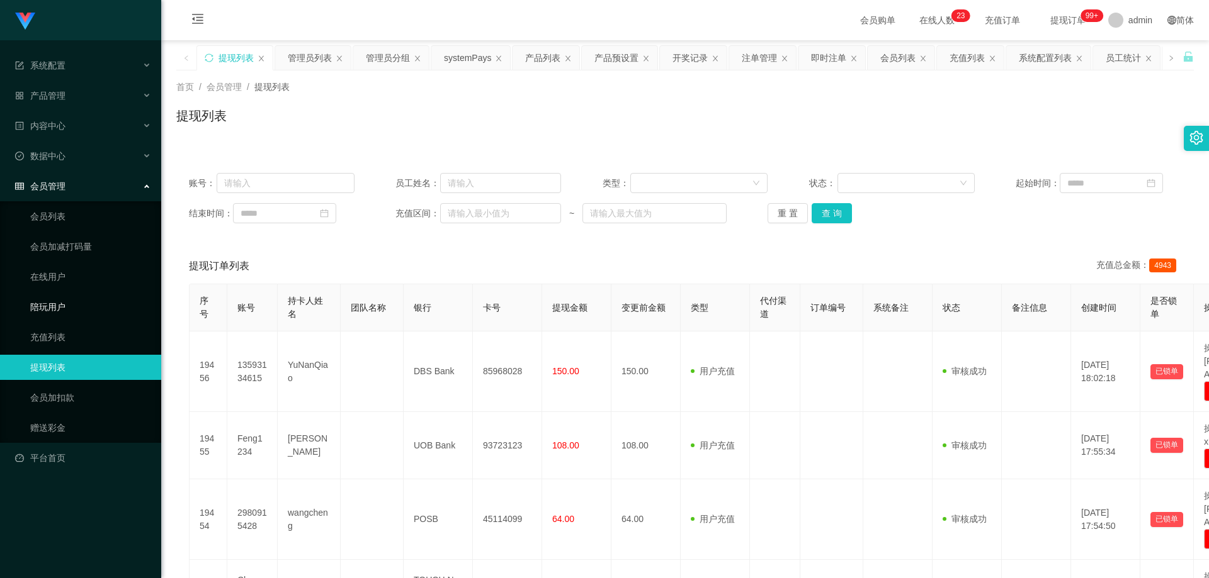
click at [59, 308] on link "陪玩用户" at bounding box center [90, 307] width 121 height 25
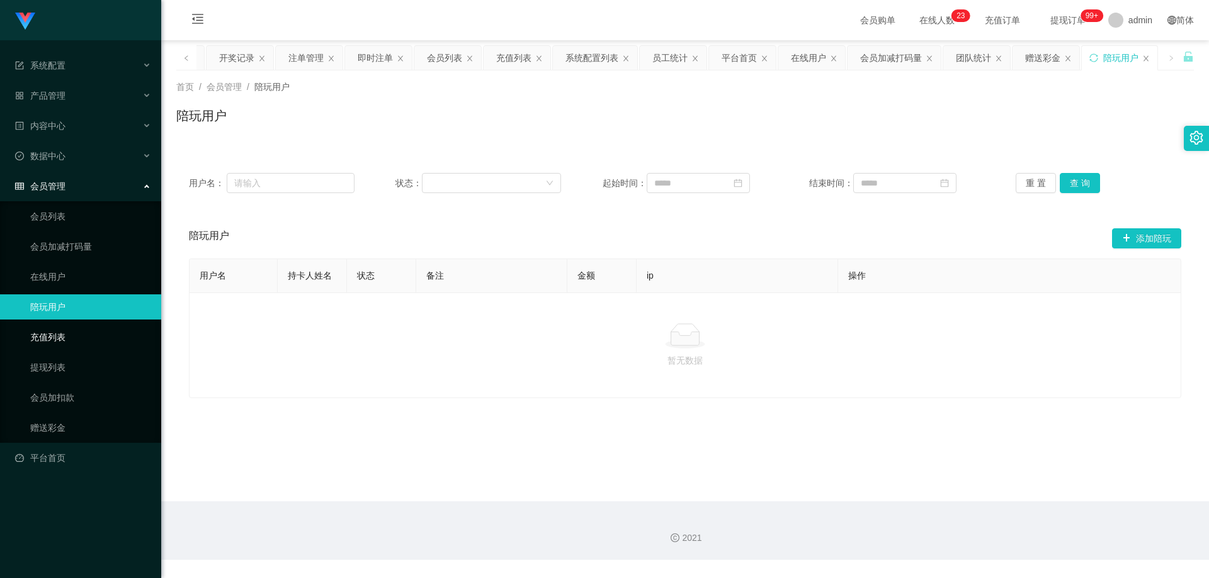
click at [58, 333] on link "充值列表" at bounding box center [90, 337] width 121 height 25
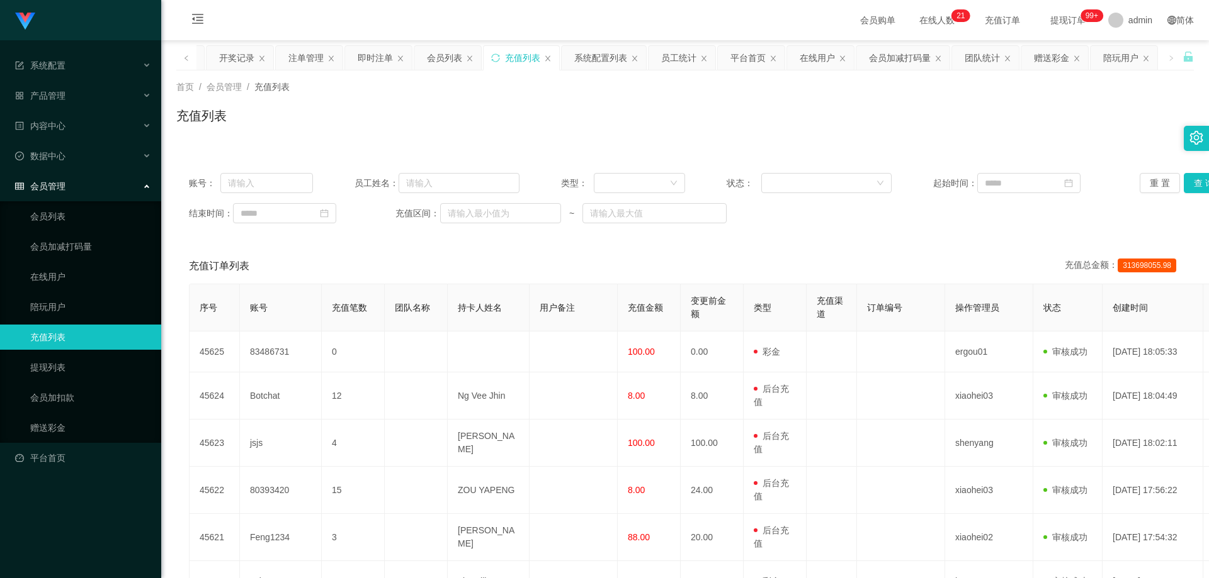
click at [66, 183] on div "会员管理" at bounding box center [80, 186] width 161 height 25
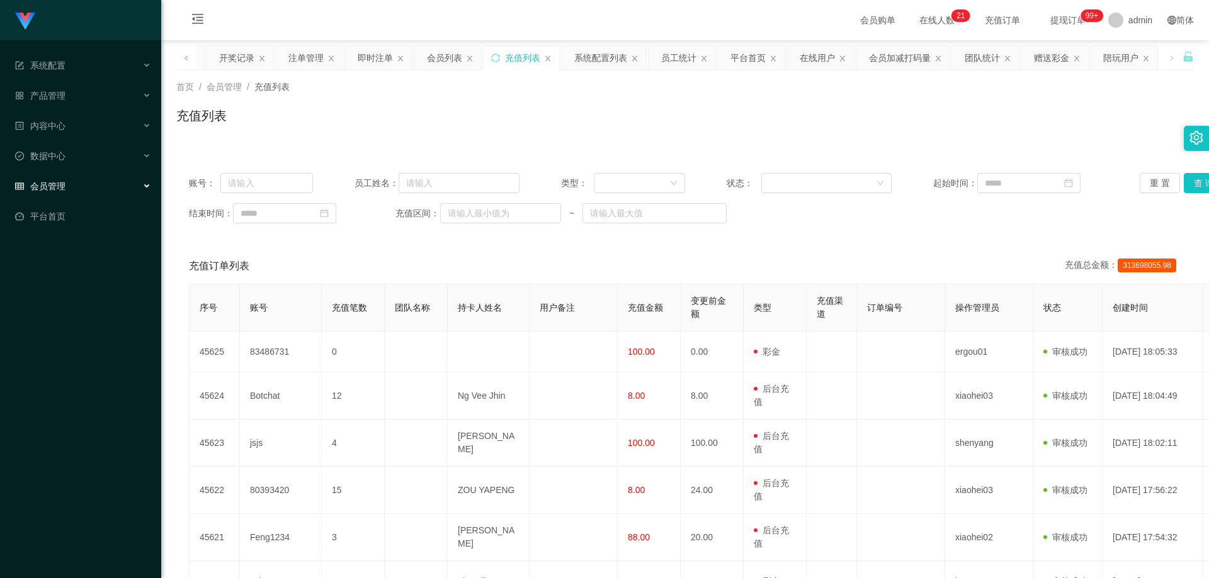
click at [98, 172] on ul "系统配置 系统配置列表 管理员列表 管理员分组 systemPays 产品管理 产品列表 产品预设置 开奖记录 注单管理 即时注单 内容中心 站内信 公告列表…" at bounding box center [80, 140] width 161 height 201
click at [79, 216] on link "平台首页" at bounding box center [83, 216] width 136 height 25
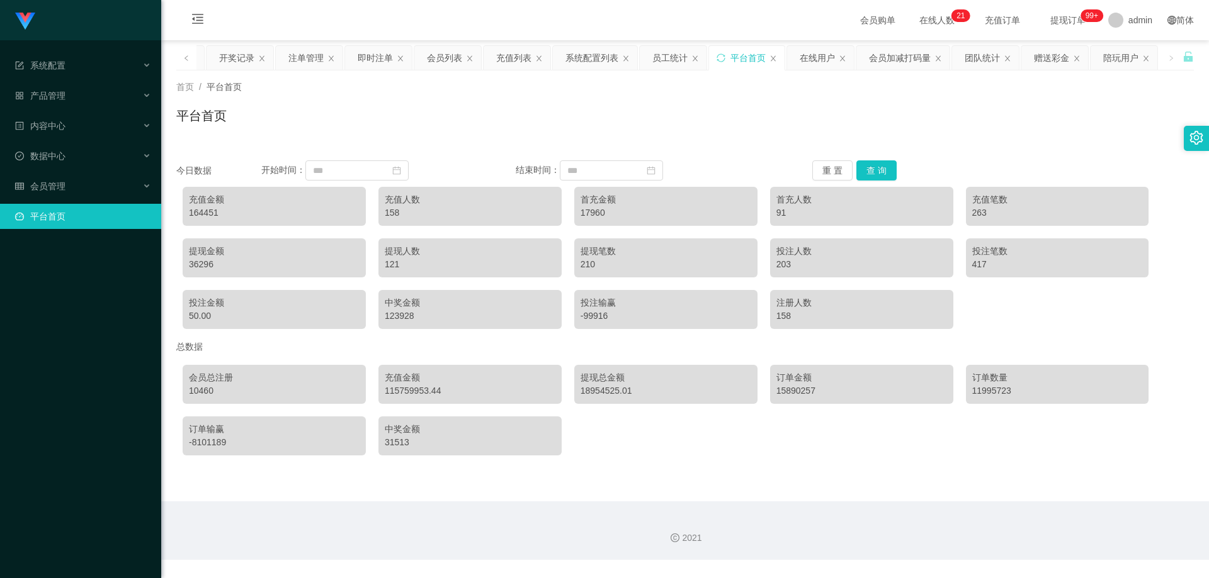
click at [78, 216] on link "平台首页" at bounding box center [83, 216] width 136 height 25
click at [79, 184] on div "会员管理" at bounding box center [80, 186] width 161 height 25
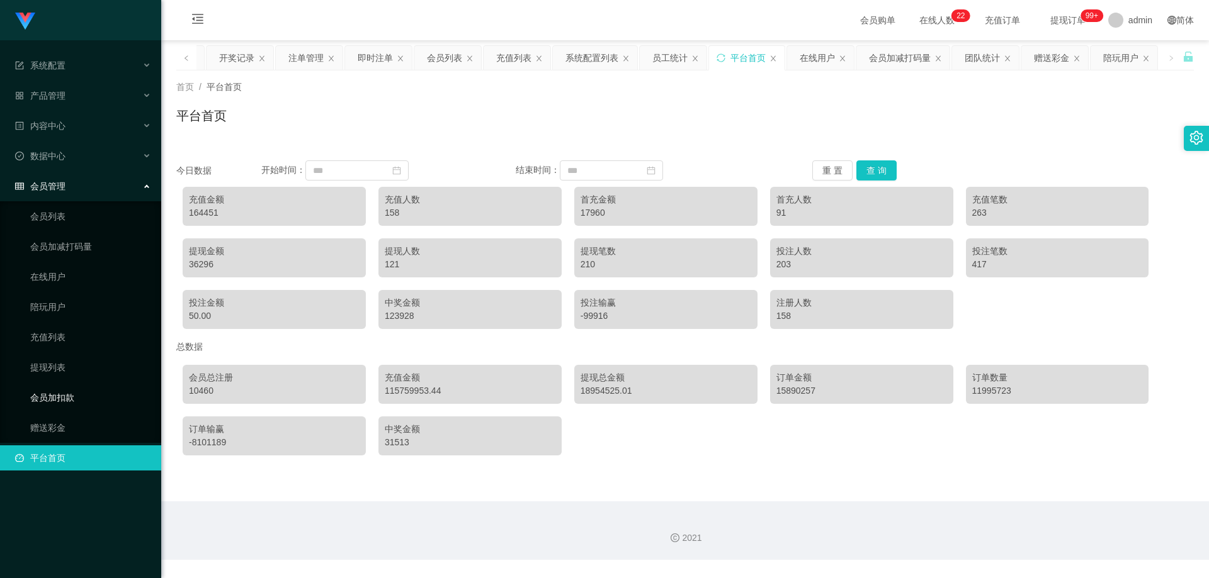
click at [72, 405] on link "会员加扣款" at bounding box center [90, 397] width 121 height 25
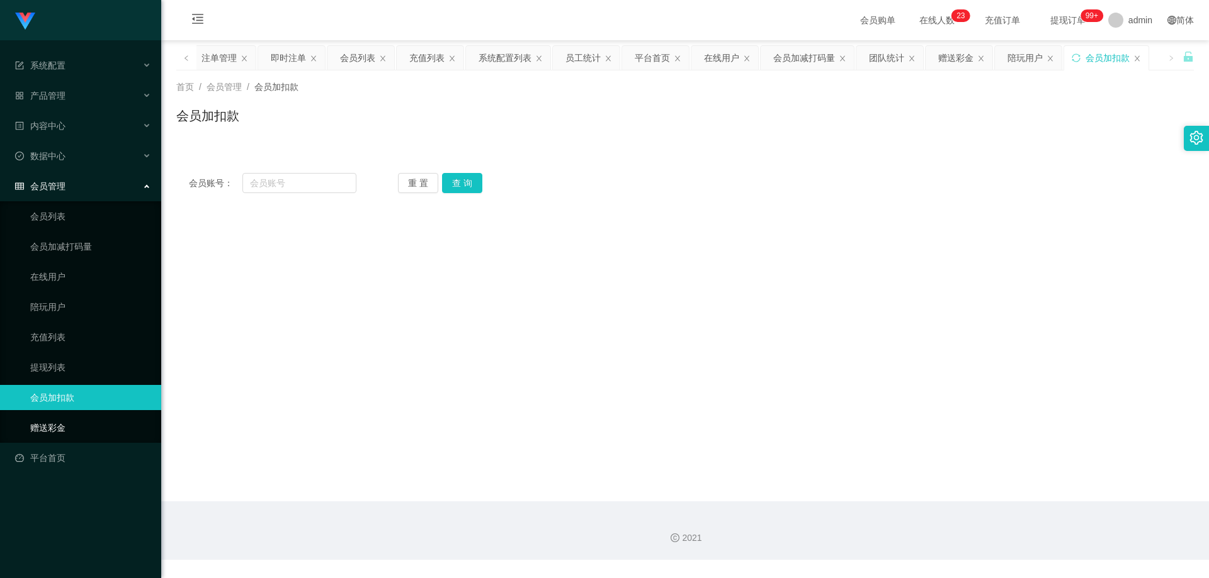
click at [84, 422] on link "赠送彩金" at bounding box center [90, 427] width 121 height 25
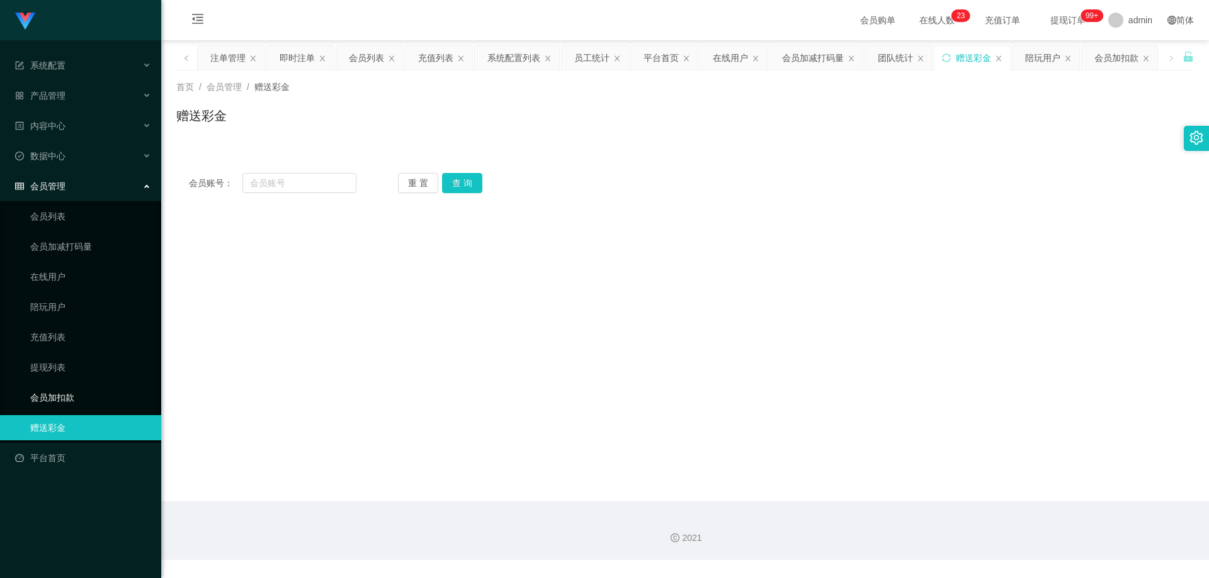
click at [91, 401] on link "会员加扣款" at bounding box center [90, 397] width 121 height 25
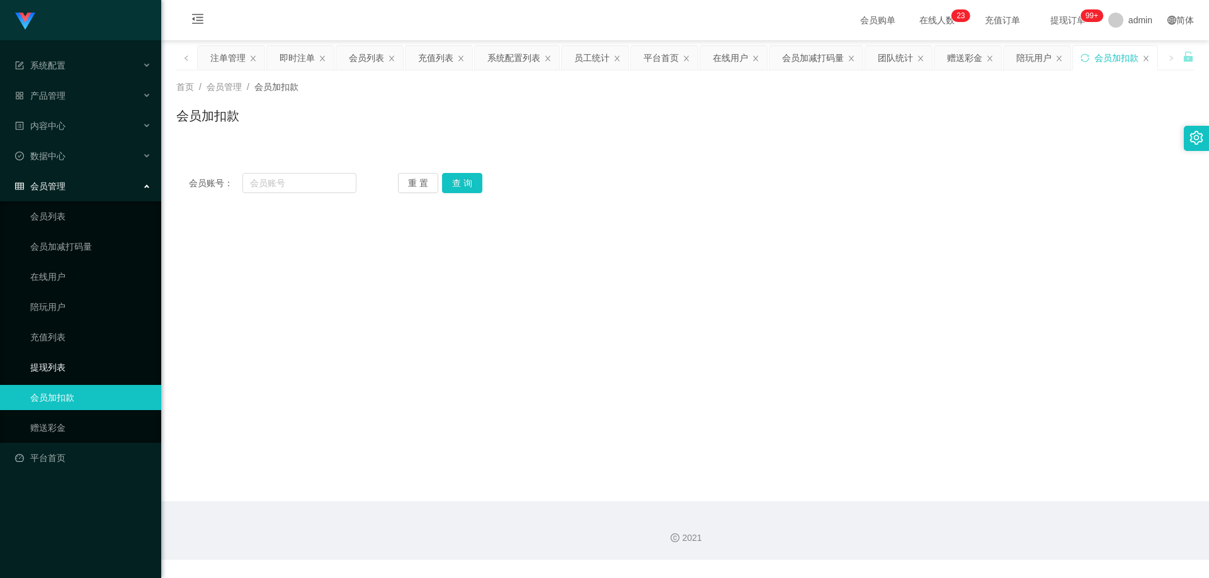
click at [99, 358] on link "提现列表" at bounding box center [90, 367] width 121 height 25
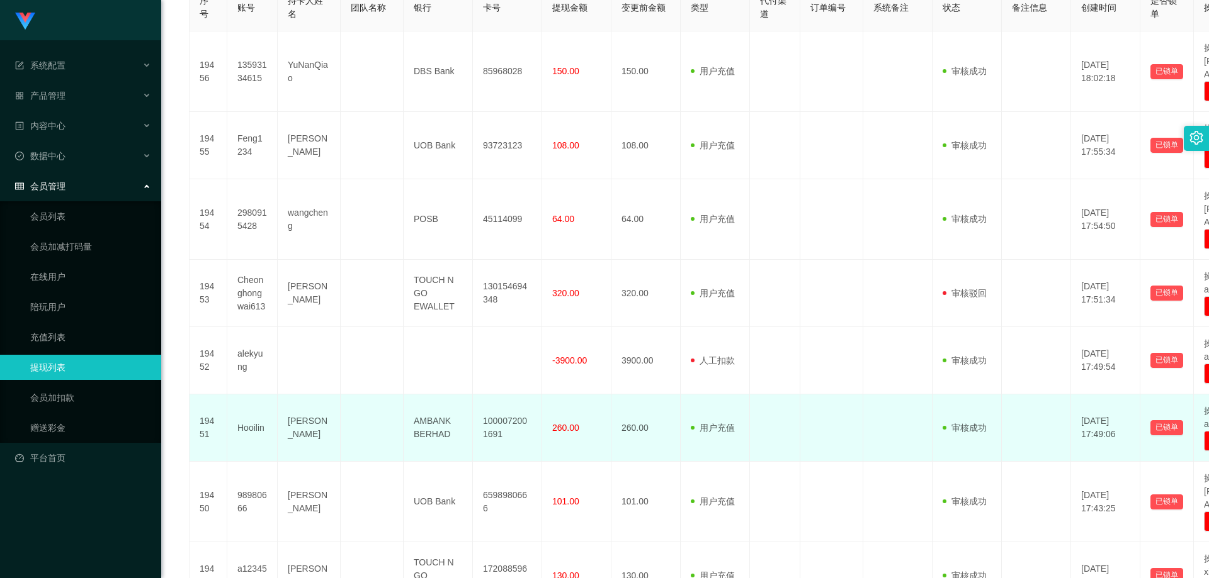
scroll to position [441, 0]
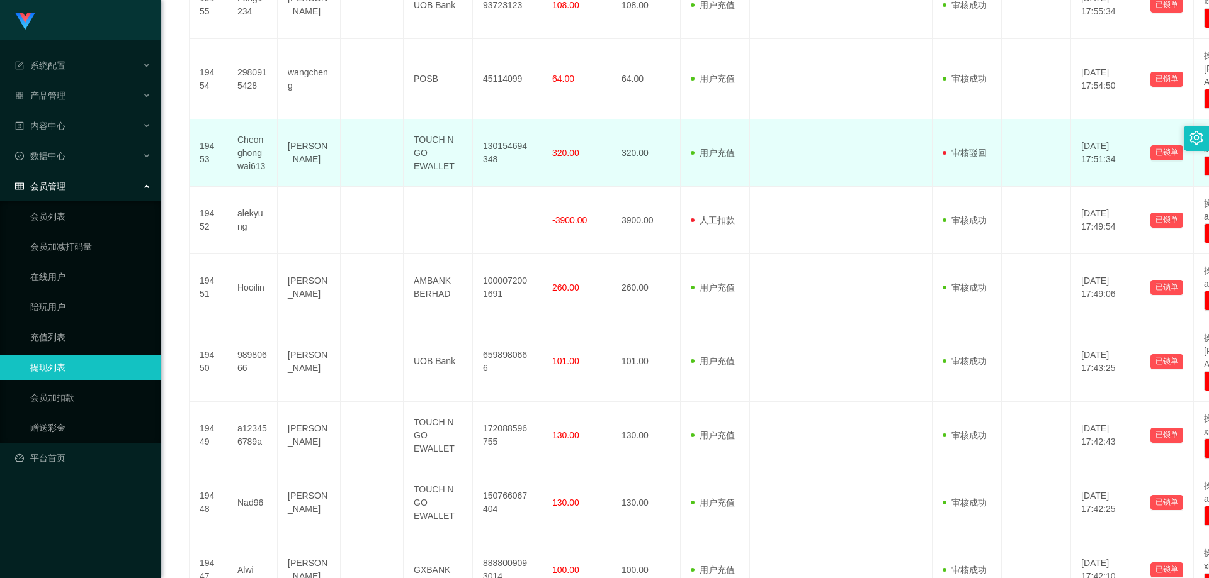
drag, startPoint x: 970, startPoint y: 125, endPoint x: 957, endPoint y: 121, distance: 13.6
click at [957, 148] on span "审核驳回" at bounding box center [964, 153] width 44 height 10
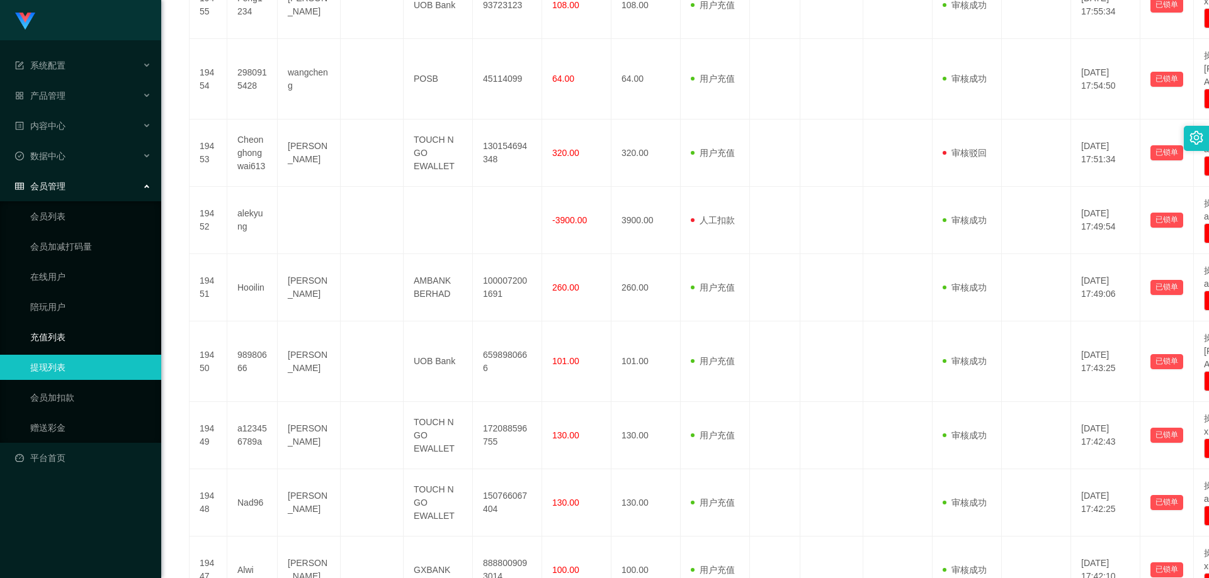
click at [63, 330] on link "充值列表" at bounding box center [90, 337] width 121 height 25
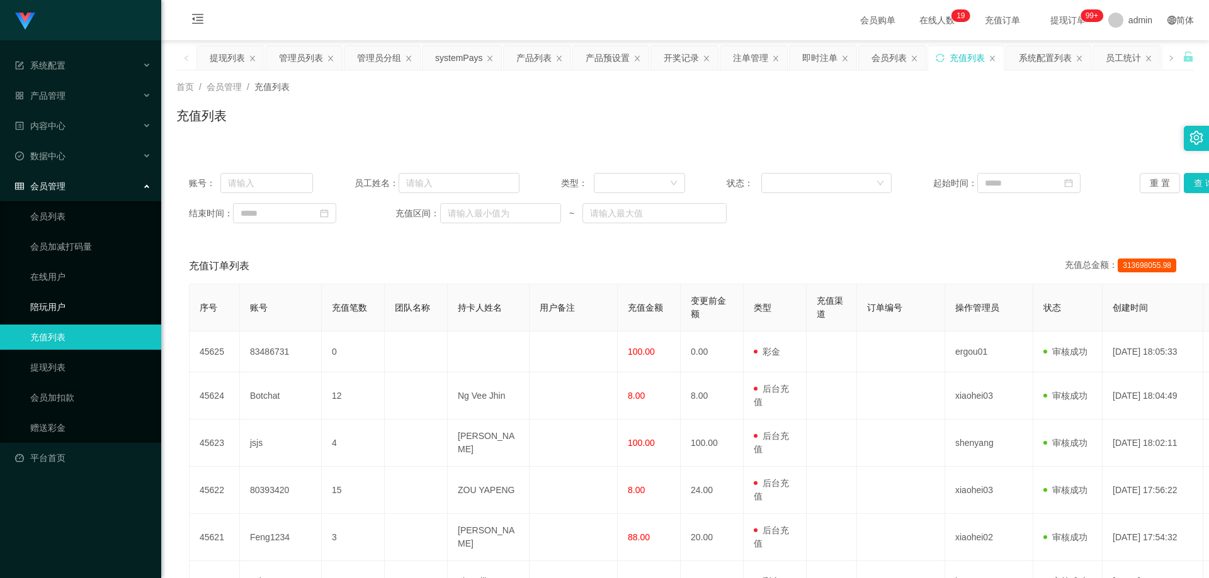
click at [80, 296] on link "陪玩用户" at bounding box center [90, 307] width 121 height 25
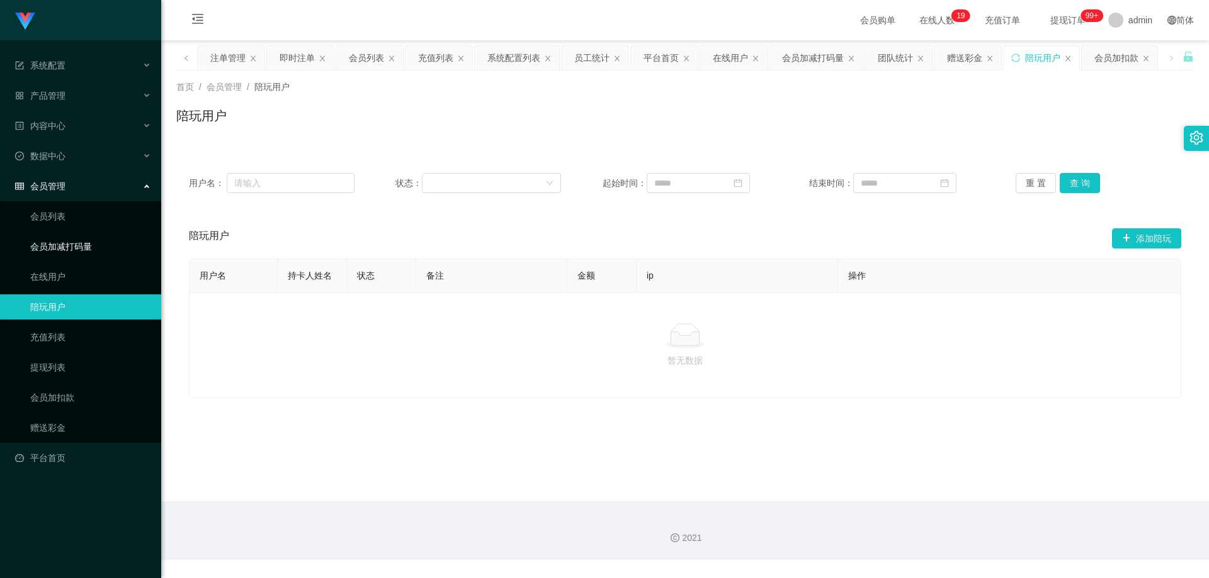
click at [74, 259] on link "会员加减打码量" at bounding box center [90, 246] width 121 height 25
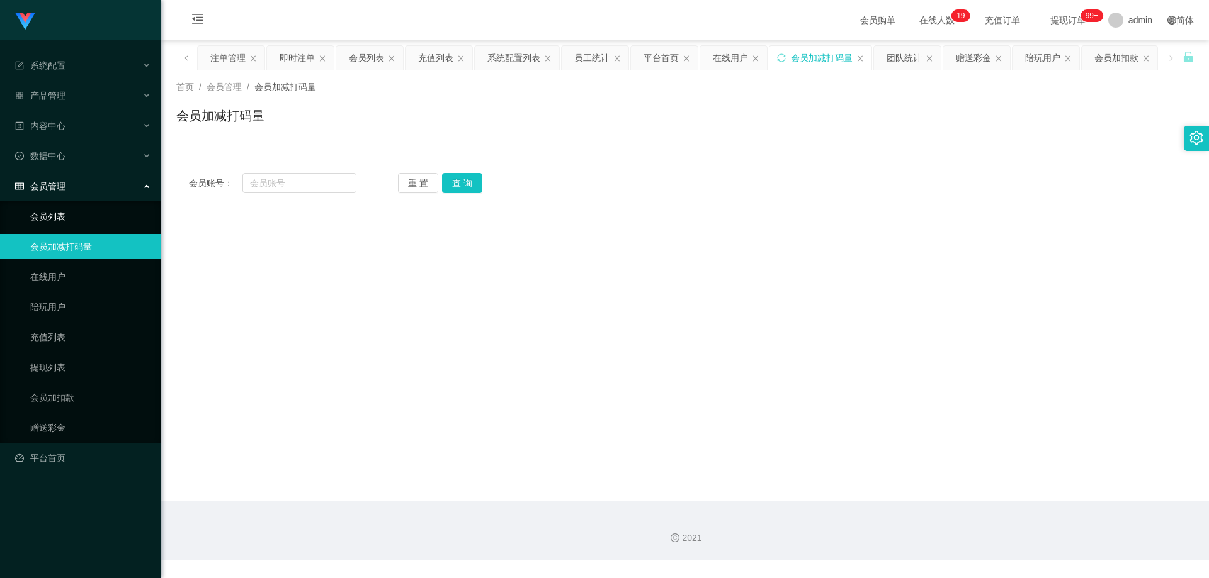
click at [82, 222] on link "会员列表" at bounding box center [90, 216] width 121 height 25
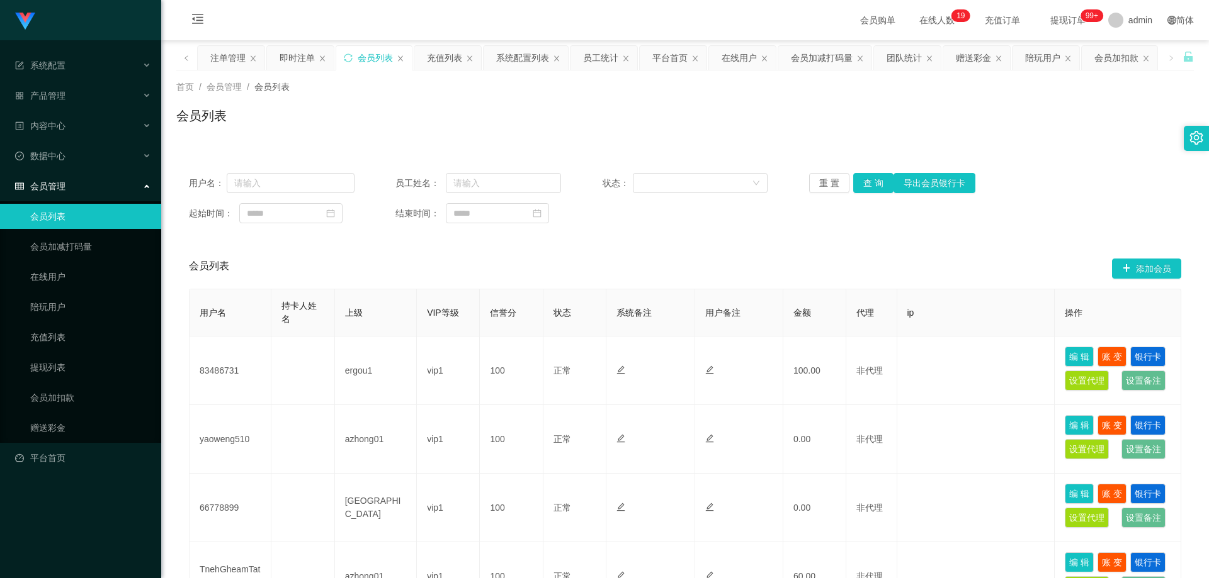
click at [74, 189] on div "会员管理" at bounding box center [80, 186] width 161 height 25
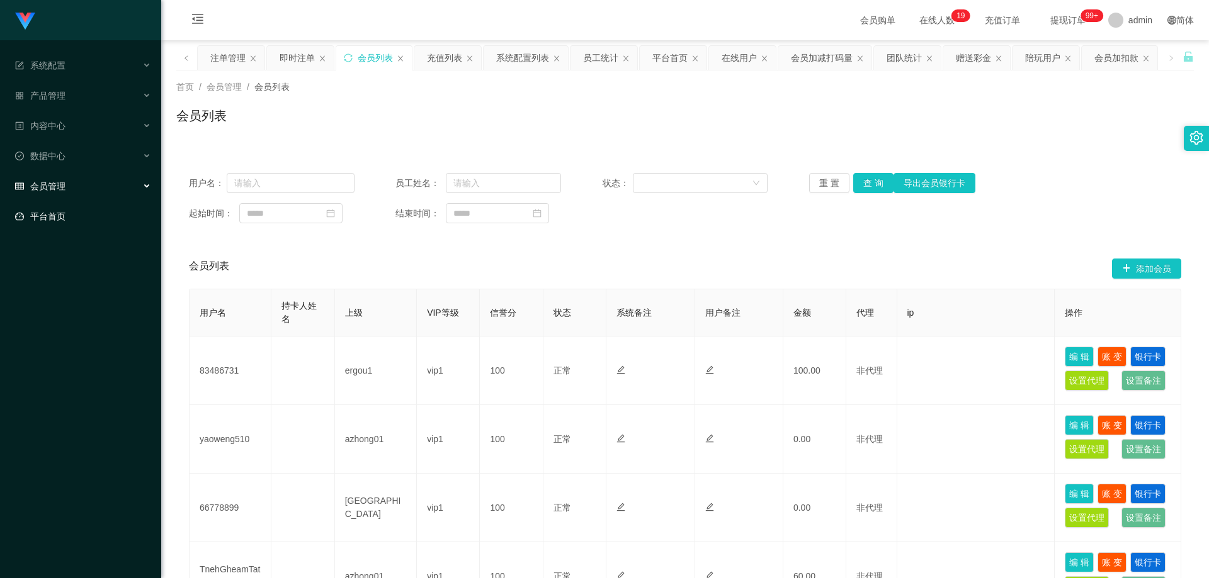
click at [72, 226] on link "平台首页" at bounding box center [83, 216] width 136 height 25
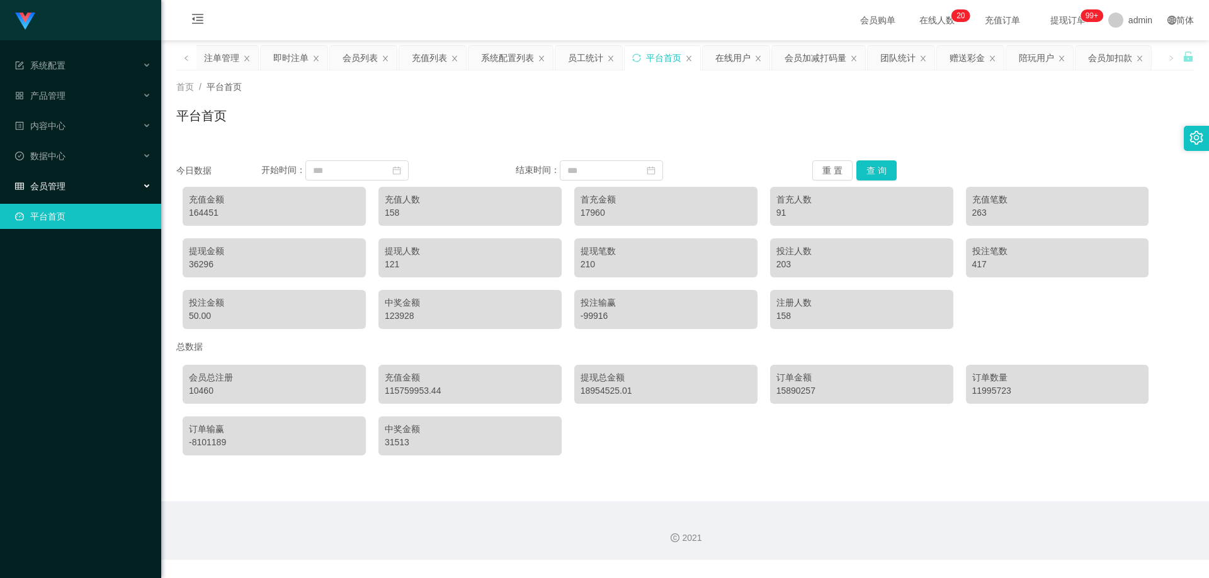
click at [76, 196] on div "会员管理" at bounding box center [80, 186] width 161 height 25
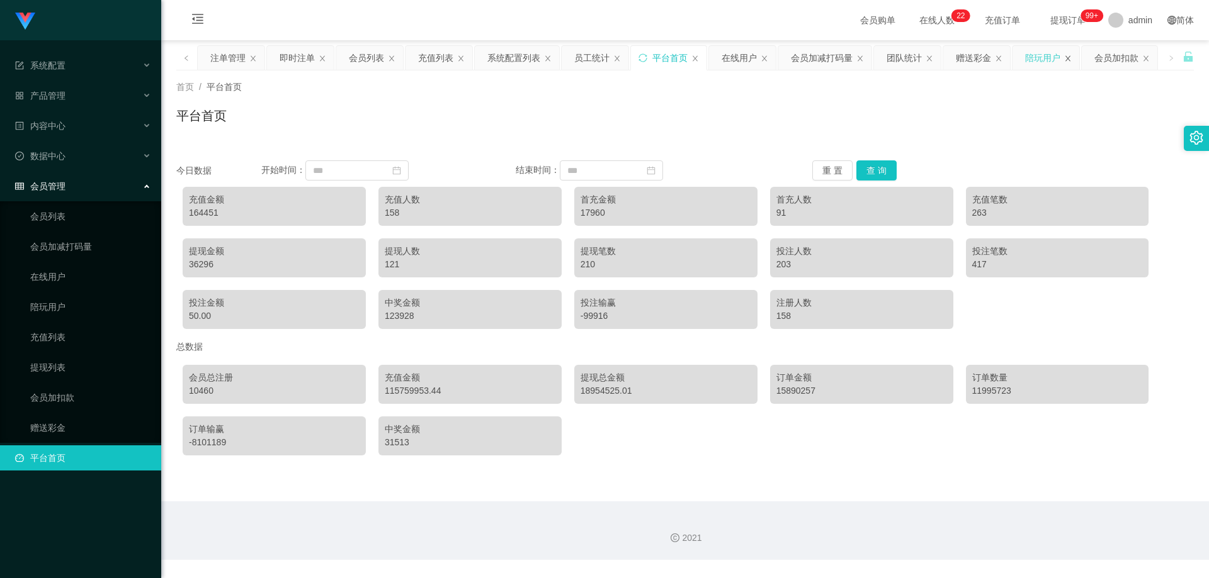
click at [1065, 58] on icon "图标: close" at bounding box center [1067, 58] width 5 height 6
click at [1143, 55] on icon "图标: close" at bounding box center [1146, 59] width 8 height 8
click at [1073, 60] on icon "图标: close" at bounding box center [1077, 59] width 8 height 8
click at [1074, 59] on icon "图标: close" at bounding box center [1076, 58] width 5 height 6
click at [1073, 57] on icon "图标: close" at bounding box center [1077, 59] width 8 height 8
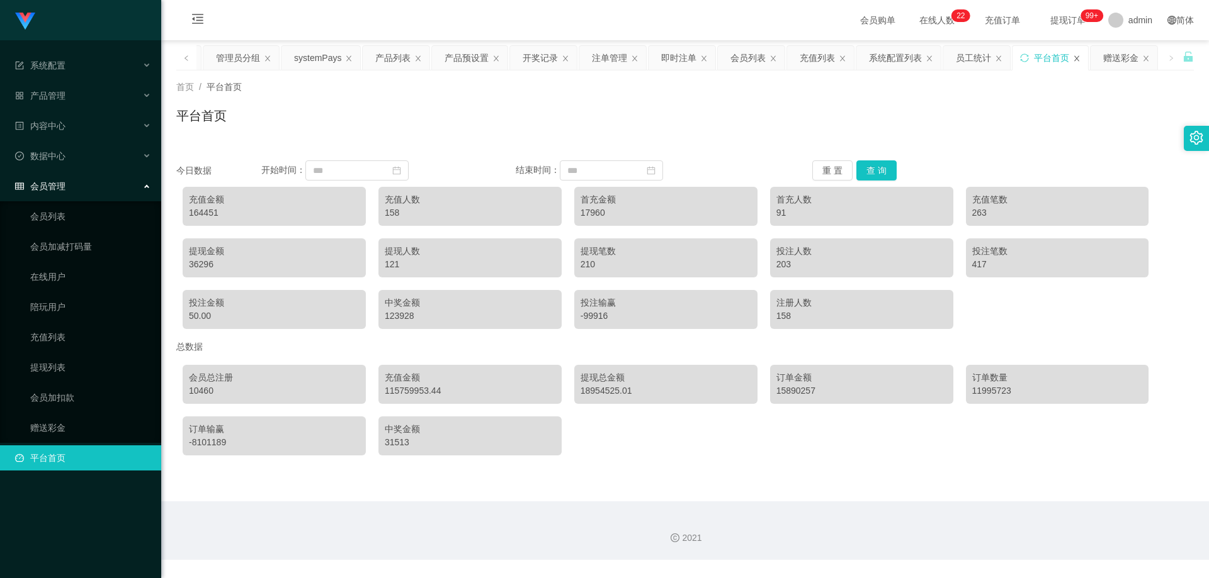
click at [1073, 60] on icon "图标: close" at bounding box center [1077, 59] width 8 height 8
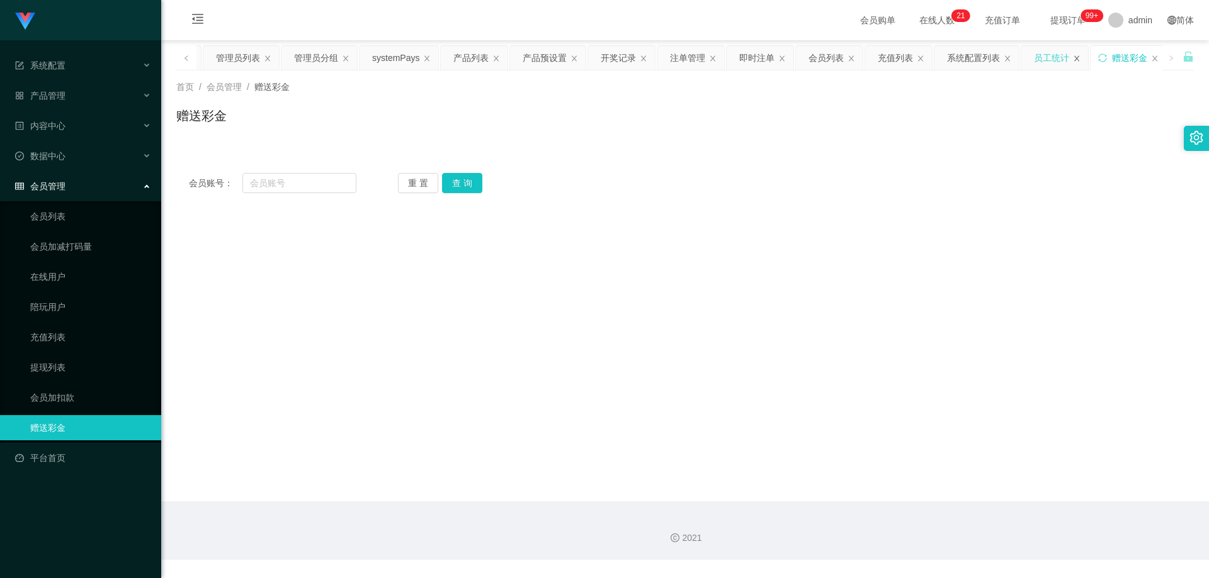
click at [1073, 59] on icon "图标: close" at bounding box center [1077, 59] width 8 height 8
click at [1049, 62] on div "系统配置列表" at bounding box center [1019, 58] width 84 height 24
click at [961, 59] on icon "图标: close" at bounding box center [963, 58] width 5 height 6
click at [978, 57] on icon "图标: close" at bounding box center [981, 59] width 8 height 8
click at [893, 59] on icon "图标: close" at bounding box center [894, 59] width 8 height 8
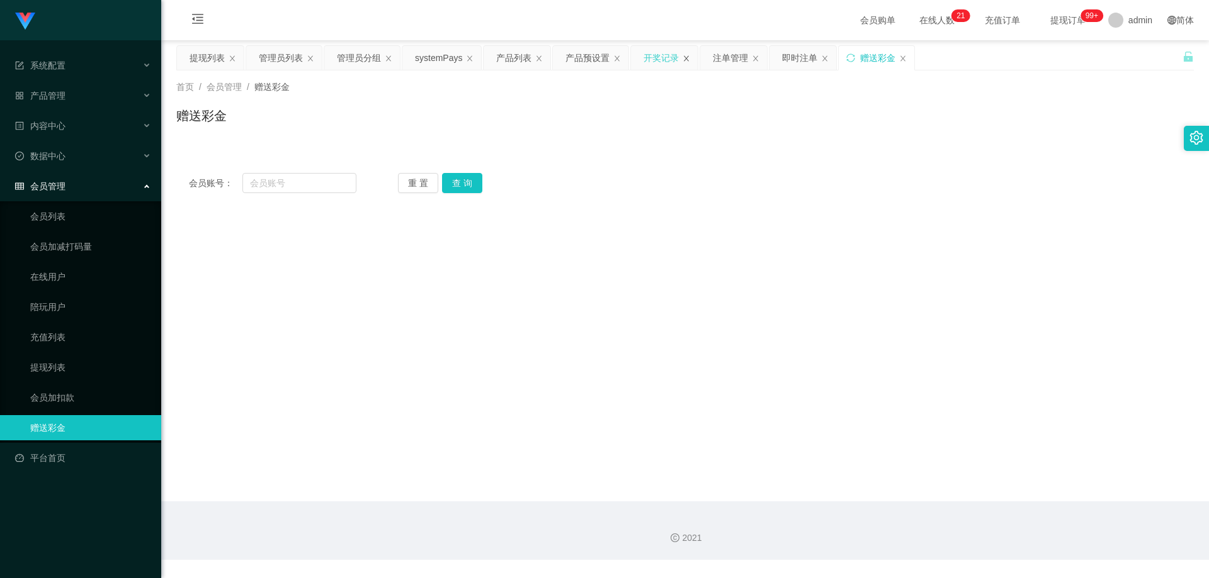
click at [682, 59] on icon "图标: close" at bounding box center [686, 59] width 8 height 8
drag, startPoint x: 533, startPoint y: 55, endPoint x: 567, endPoint y: 55, distance: 34.6
click at [535, 55] on icon "图标: close" at bounding box center [539, 59] width 8 height 8
click at [682, 59] on icon "图标: close" at bounding box center [686, 59] width 8 height 8
click at [466, 59] on icon "图标: close" at bounding box center [470, 59] width 8 height 8
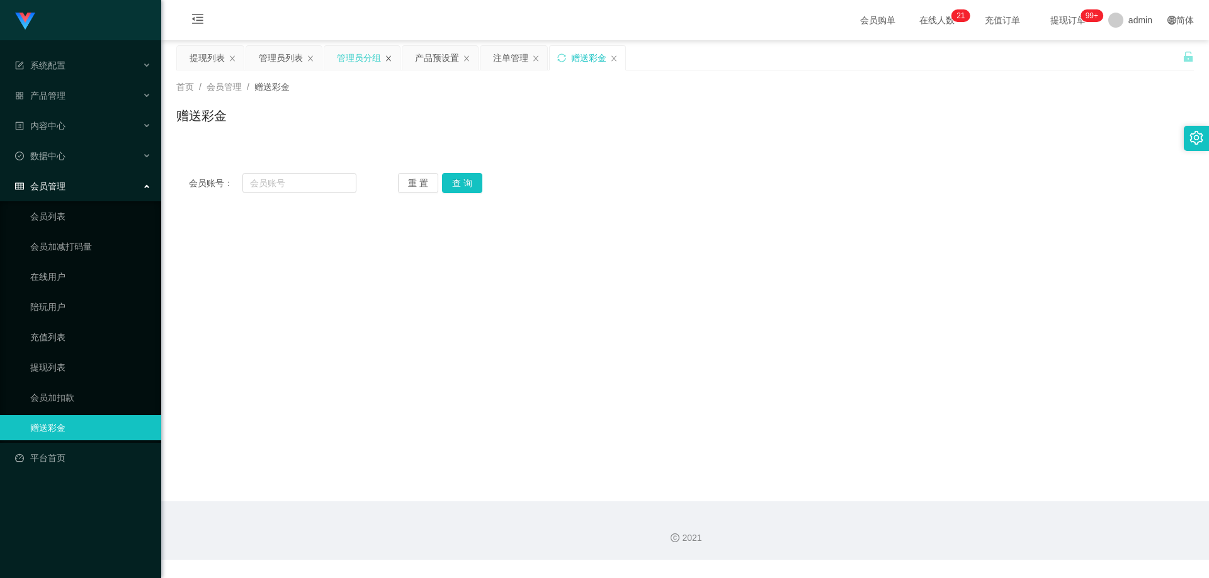
click at [390, 58] on icon "图标: close" at bounding box center [389, 59] width 8 height 8
click at [313, 57] on icon "图标: close" at bounding box center [311, 59] width 8 height 8
click at [235, 56] on icon "图标: close" at bounding box center [232, 59] width 8 height 8
click at [63, 361] on link "提现列表" at bounding box center [90, 367] width 121 height 25
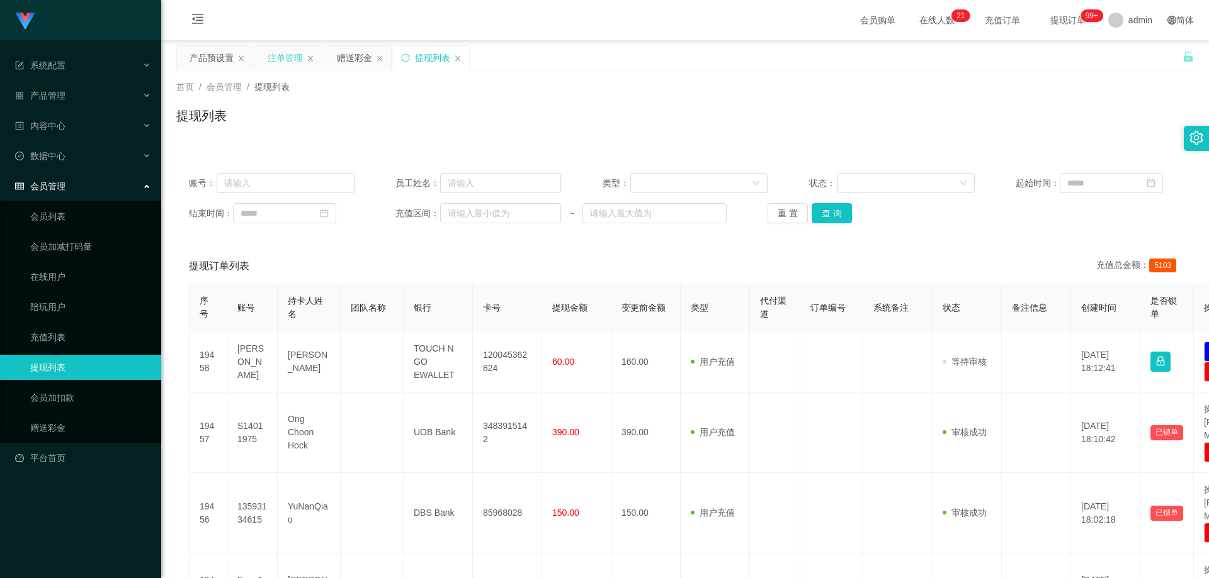
click at [276, 58] on div "注单管理" at bounding box center [285, 58] width 35 height 24
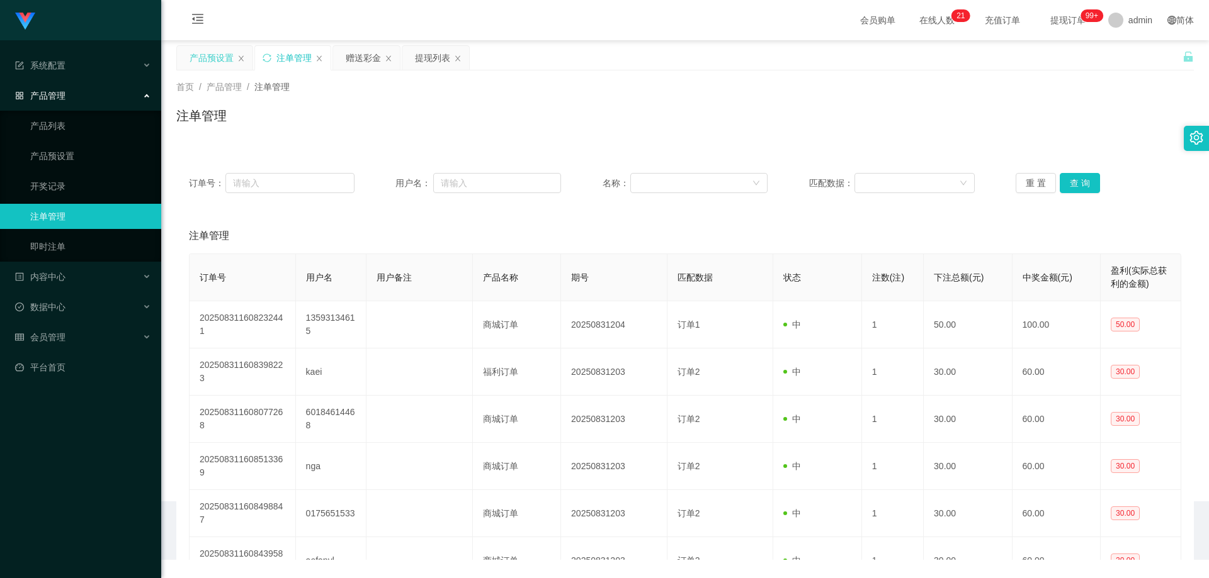
click at [208, 55] on div "产品预设置" at bounding box center [211, 58] width 44 height 24
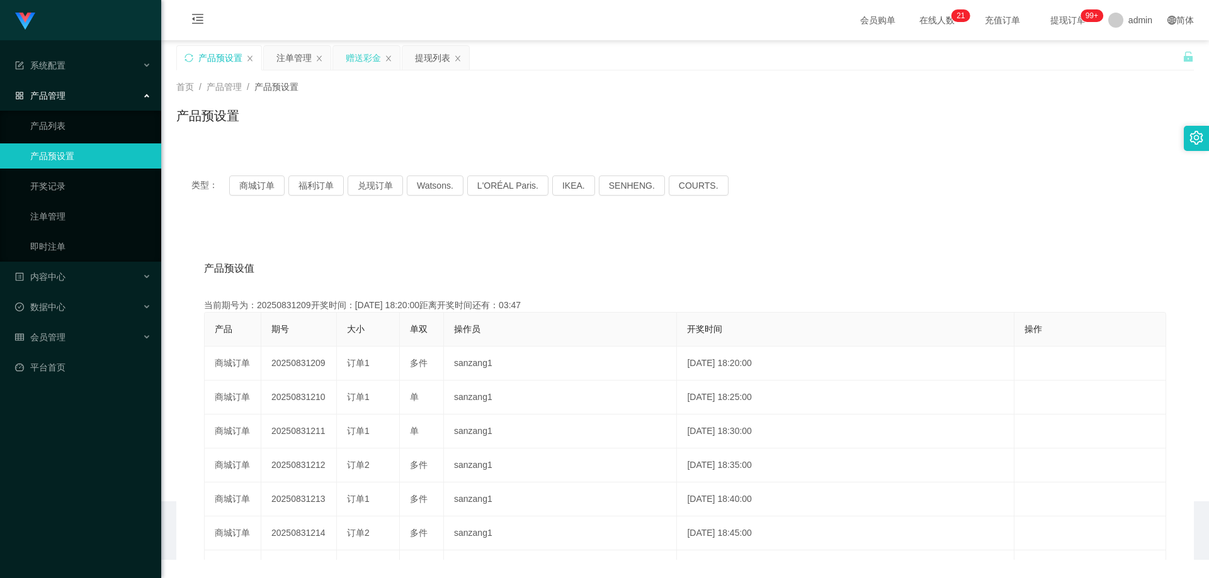
click at [361, 58] on div "赠送彩金" at bounding box center [363, 58] width 35 height 24
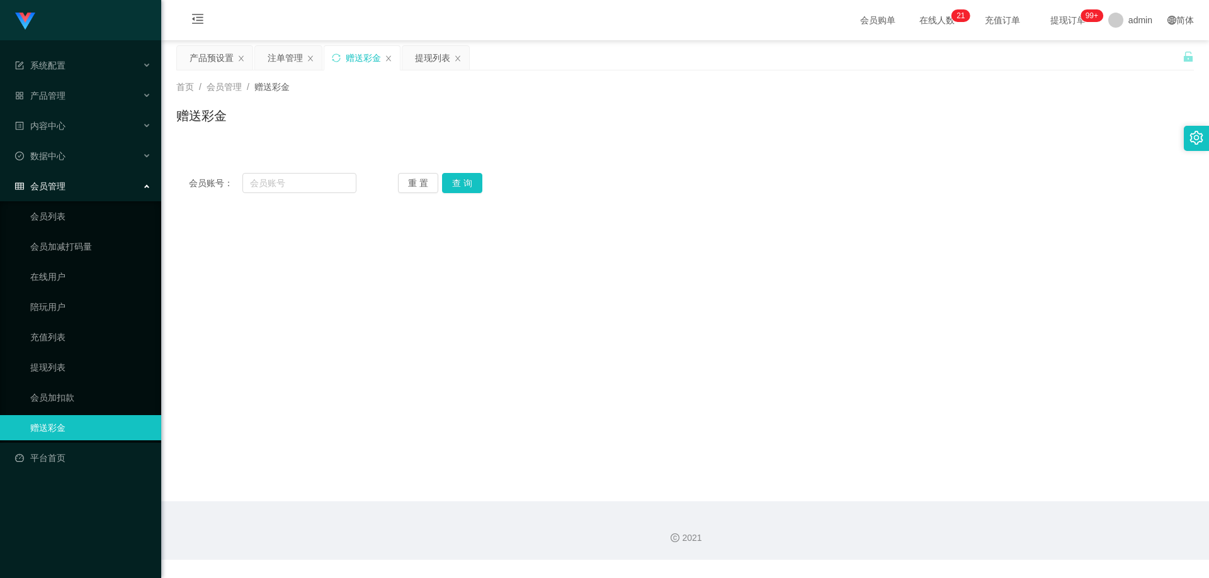
click at [280, 195] on div "会员账号： 重 置 查 询 会员账号 会员姓名 账号余额 操作类型 彩金加款 彩金扣款 金额 确 定" at bounding box center [684, 183] width 1017 height 45
click at [281, 59] on div "注单管理" at bounding box center [285, 58] width 35 height 24
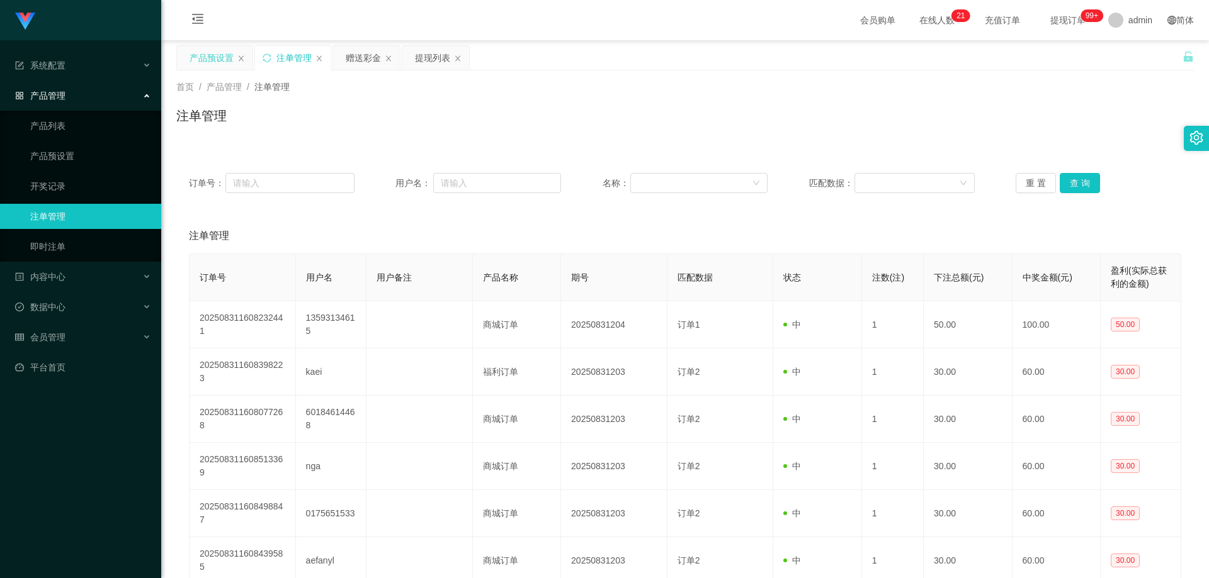
click at [196, 60] on div "产品预设置" at bounding box center [211, 58] width 44 height 24
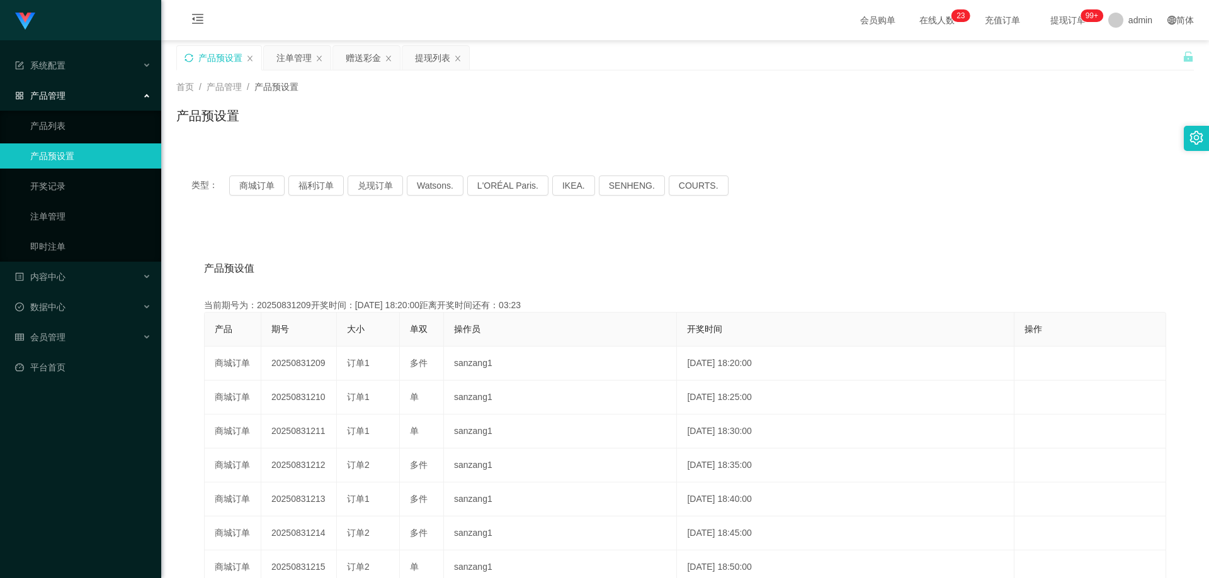
click at [189, 59] on icon "图标: sync" at bounding box center [188, 58] width 9 height 9
click at [318, 182] on button "福利订单" at bounding box center [315, 186] width 55 height 20
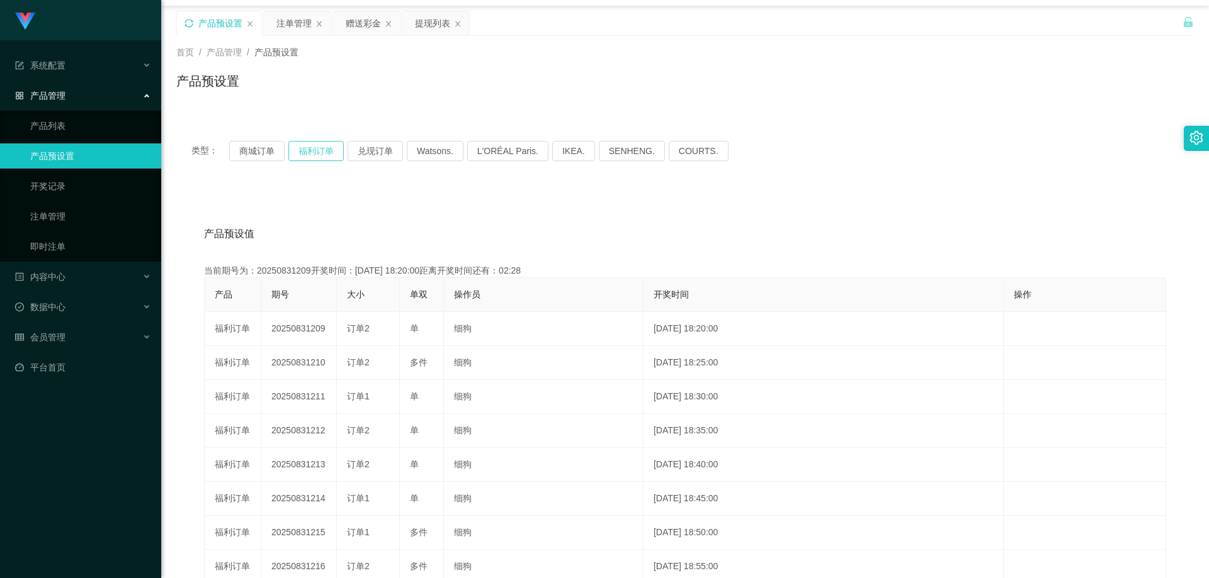
scroll to position [33, 0]
click at [289, 17] on div "注单管理" at bounding box center [293, 25] width 35 height 24
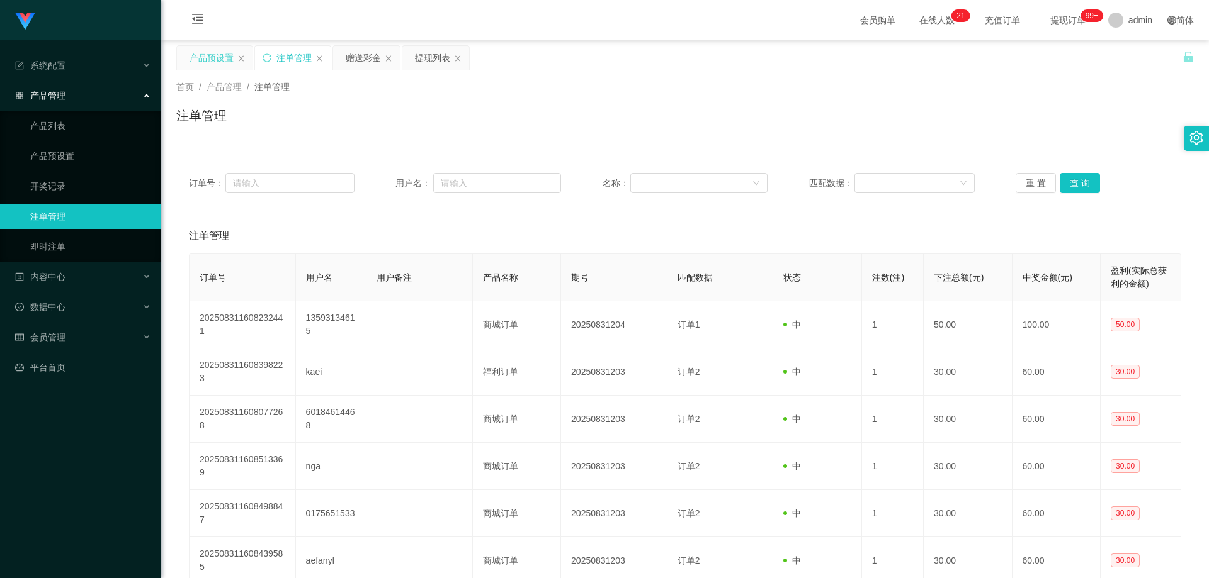
click at [220, 56] on div "产品预设置" at bounding box center [211, 58] width 44 height 24
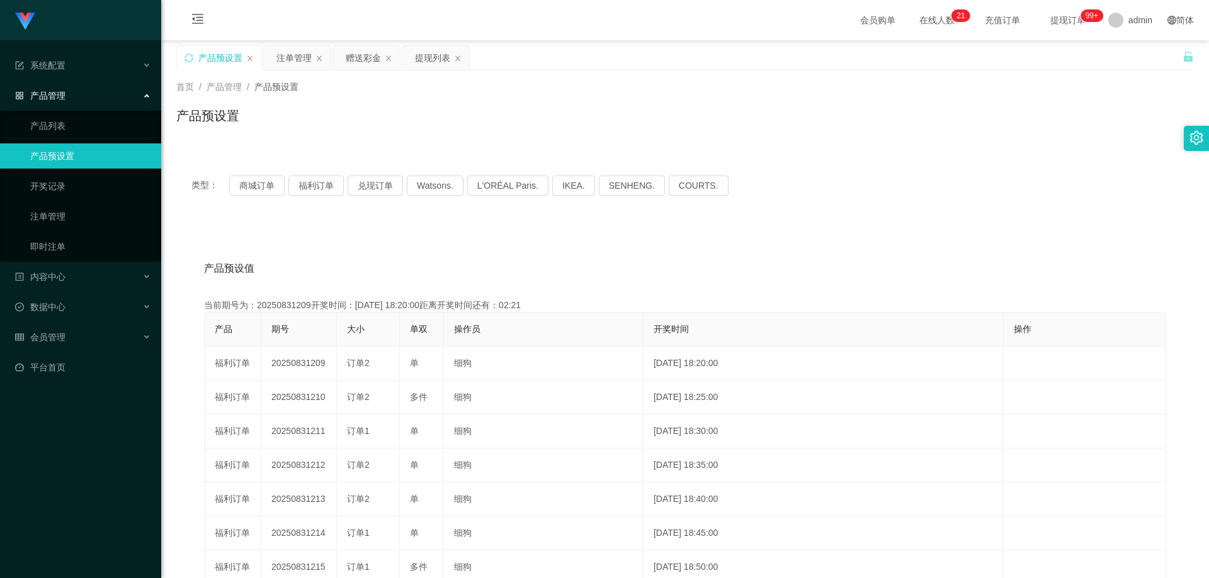
drag, startPoint x: 193, startPoint y: 56, endPoint x: 215, endPoint y: 99, distance: 48.1
click at [192, 56] on icon "图标: sync" at bounding box center [188, 58] width 8 height 8
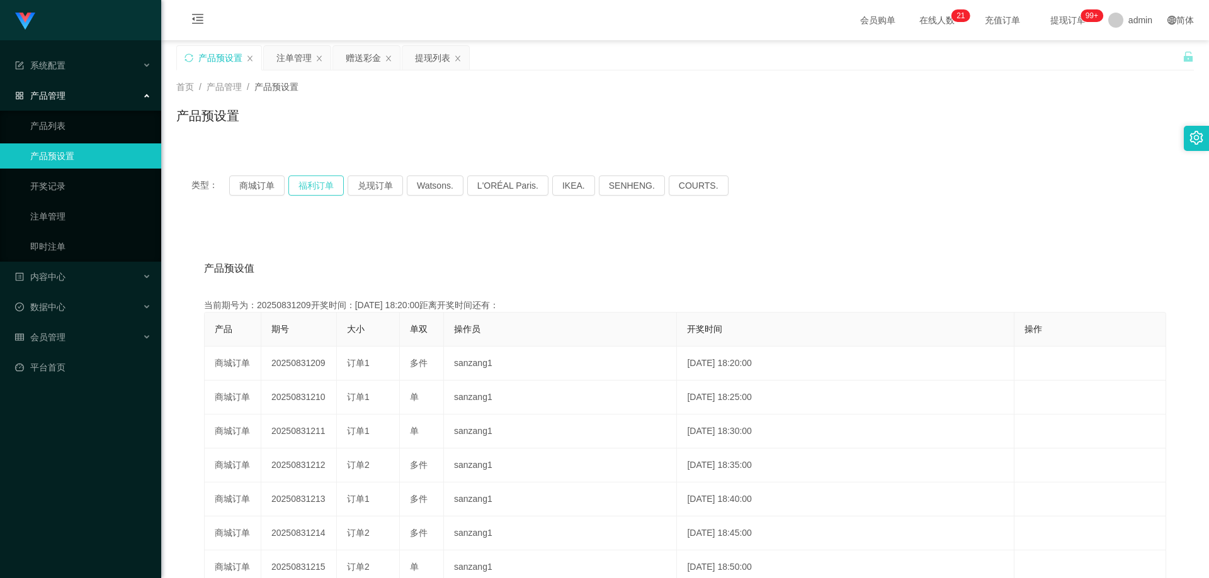
click at [320, 186] on button "福利订单" at bounding box center [315, 186] width 55 height 20
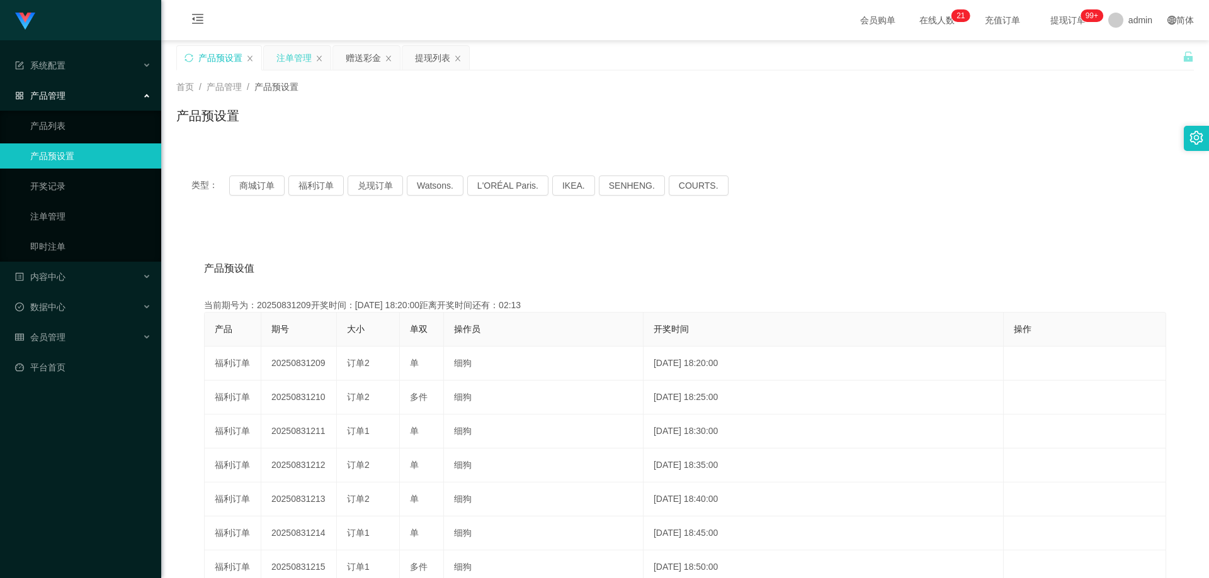
click at [298, 59] on div "注单管理" at bounding box center [293, 58] width 35 height 24
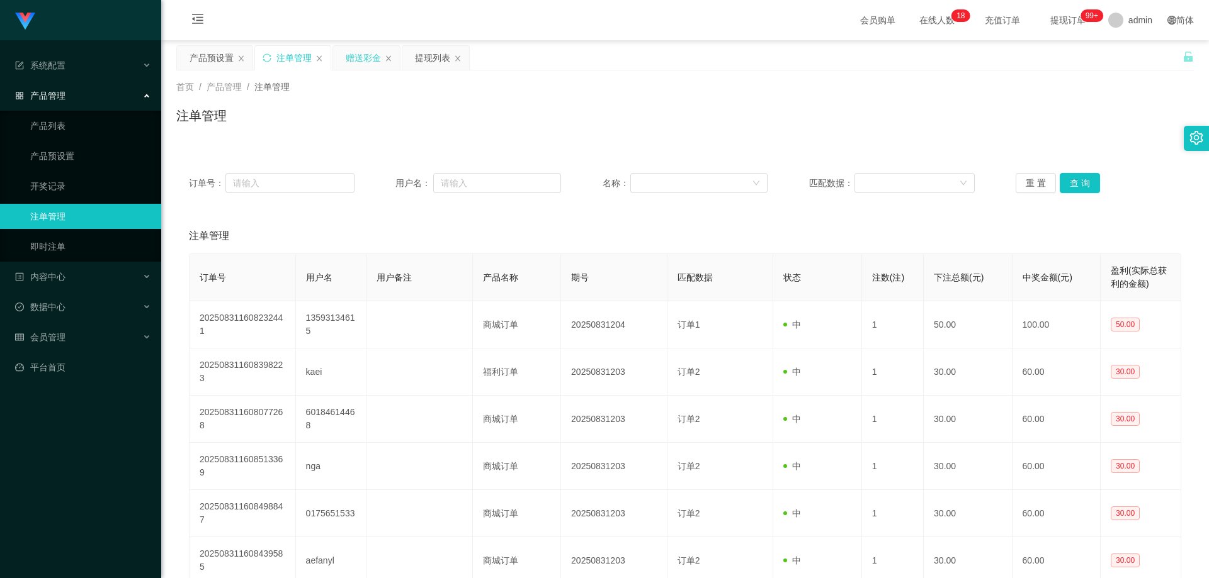
click at [358, 65] on div "赠送彩金" at bounding box center [363, 58] width 35 height 24
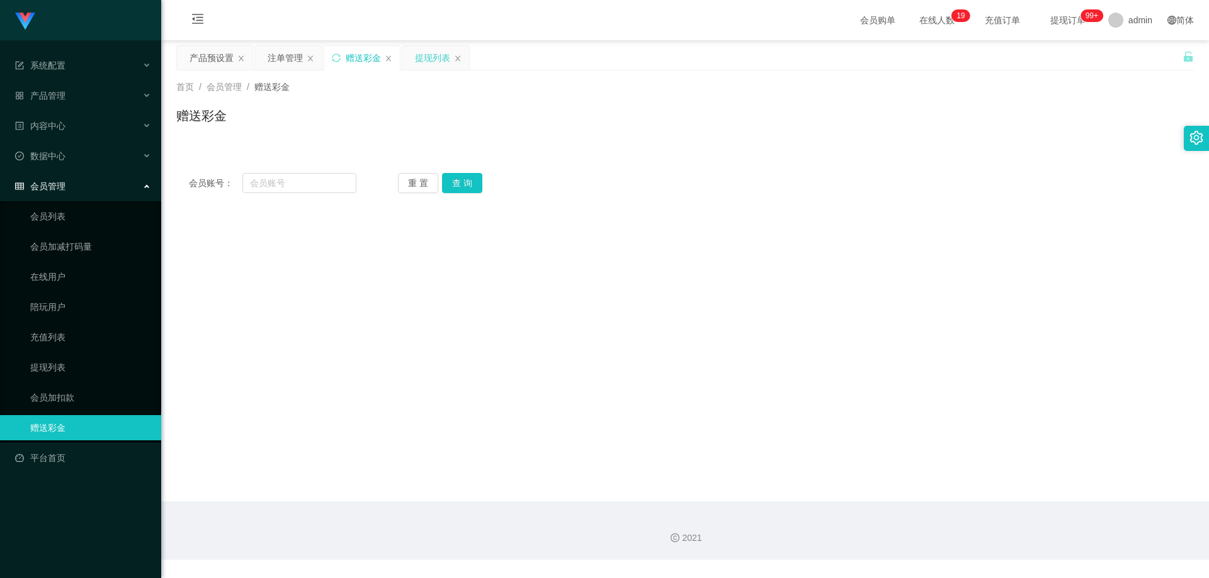
click at [429, 63] on div "提现列表" at bounding box center [432, 58] width 35 height 24
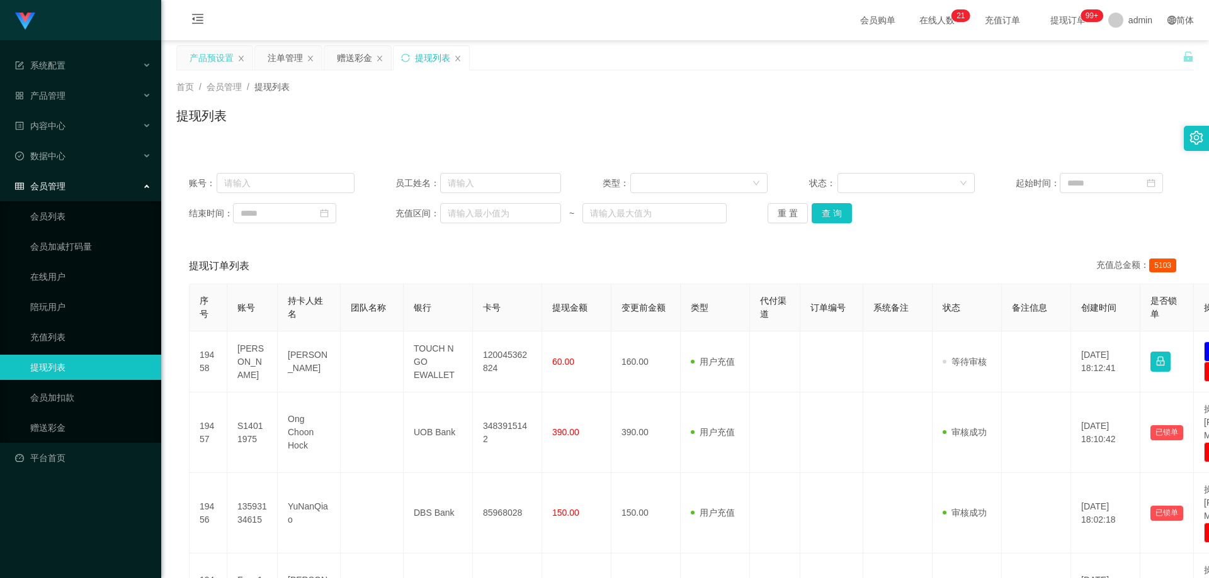
click at [222, 59] on div "产品预设置" at bounding box center [211, 58] width 44 height 24
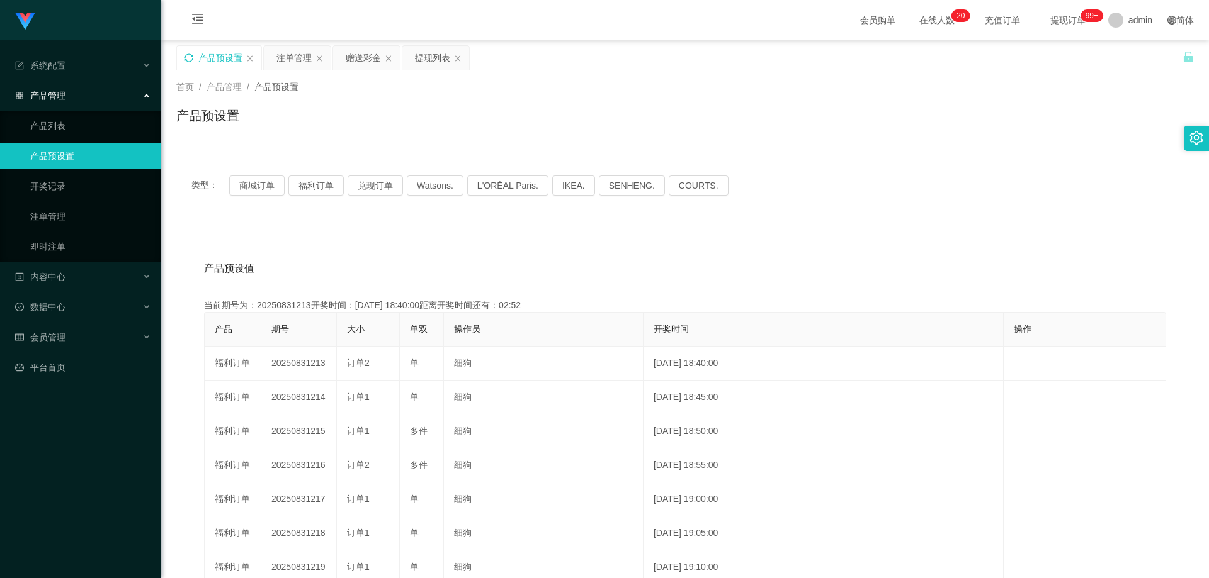
click at [190, 55] on icon "图标: sync" at bounding box center [188, 58] width 9 height 9
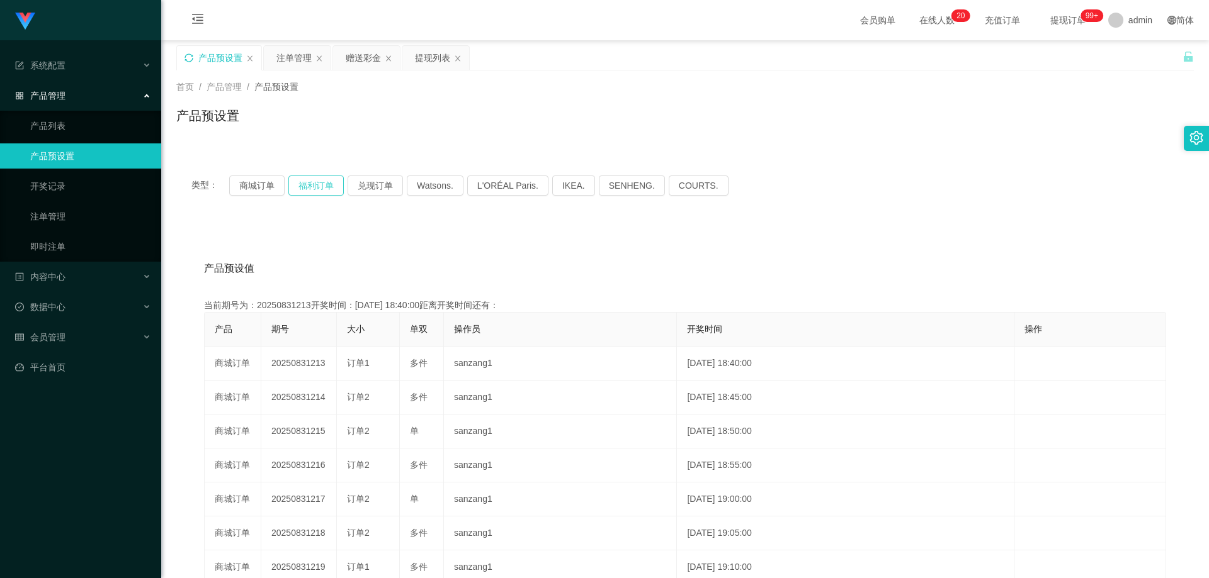
click at [313, 186] on button "福利订单" at bounding box center [315, 186] width 55 height 20
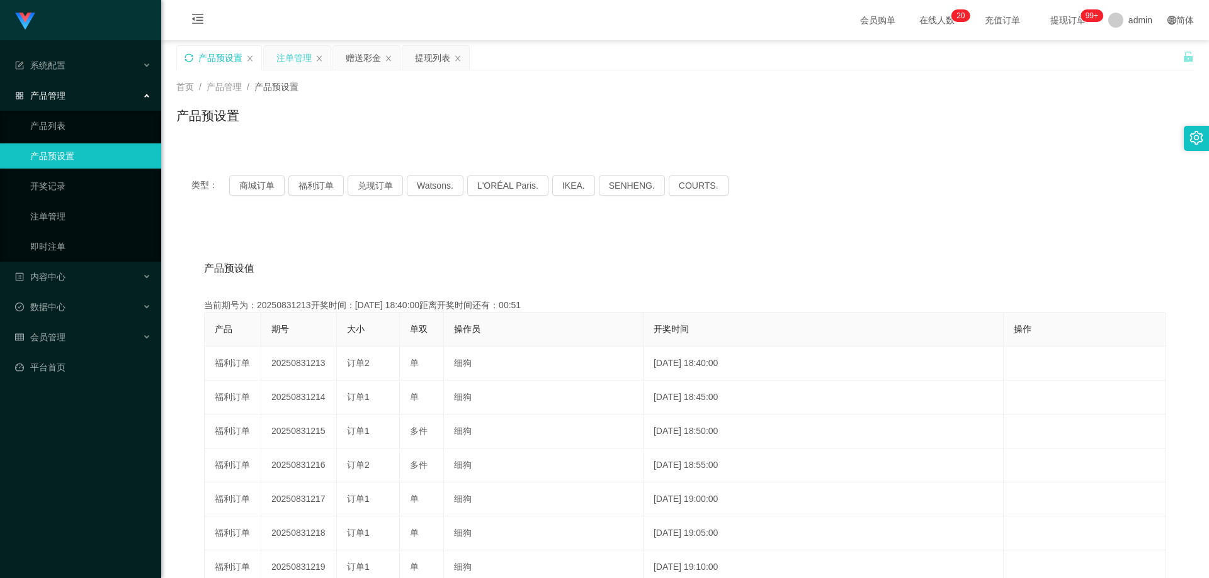
click at [291, 53] on div "注单管理" at bounding box center [293, 58] width 35 height 24
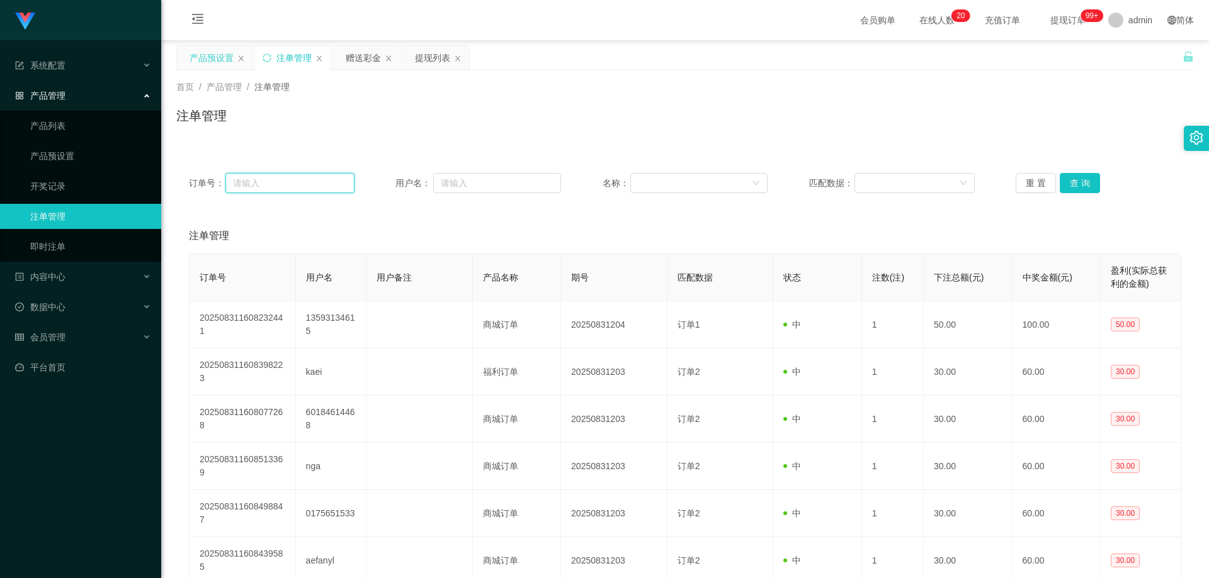
click at [306, 186] on input "text" at bounding box center [289, 183] width 128 height 20
click at [469, 193] on input "text" at bounding box center [497, 183] width 128 height 20
click at [356, 61] on div "赠送彩金" at bounding box center [363, 58] width 35 height 24
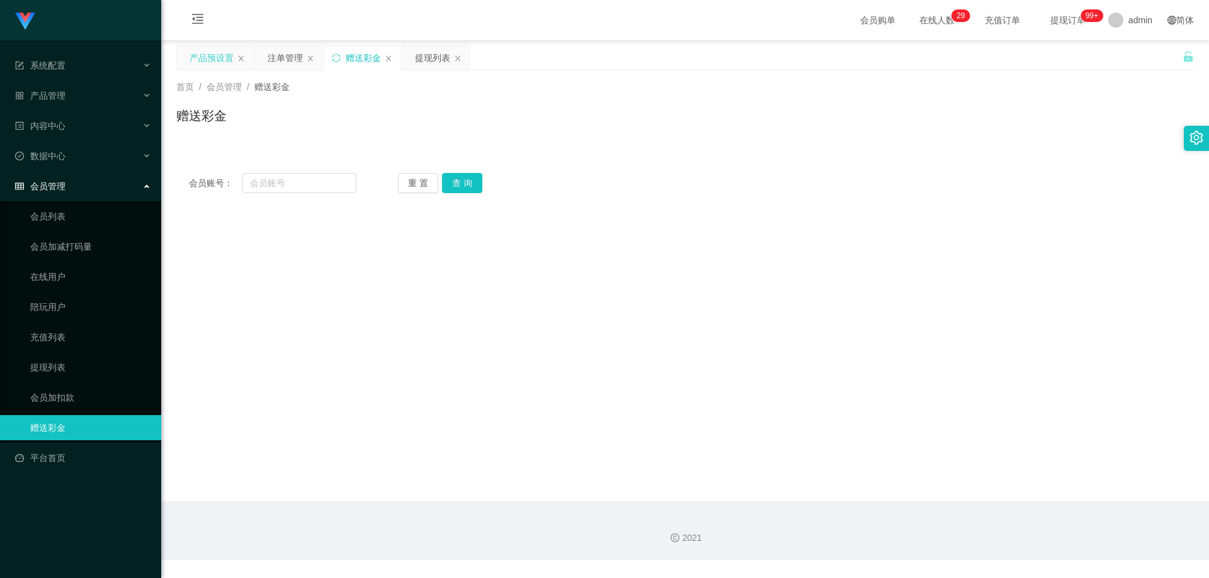
click at [212, 63] on div "产品预设置" at bounding box center [211, 58] width 44 height 24
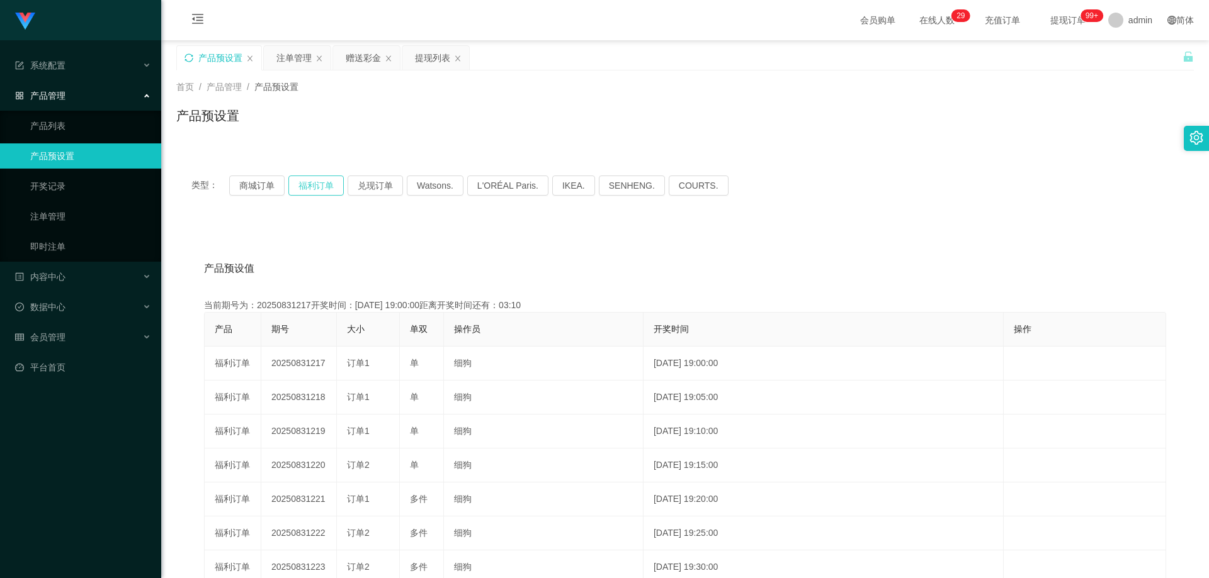
click at [307, 188] on button "福利订单" at bounding box center [315, 186] width 55 height 20
click at [313, 178] on button "福利订单" at bounding box center [315, 186] width 55 height 20
click at [266, 181] on button "商城订单" at bounding box center [256, 186] width 55 height 20
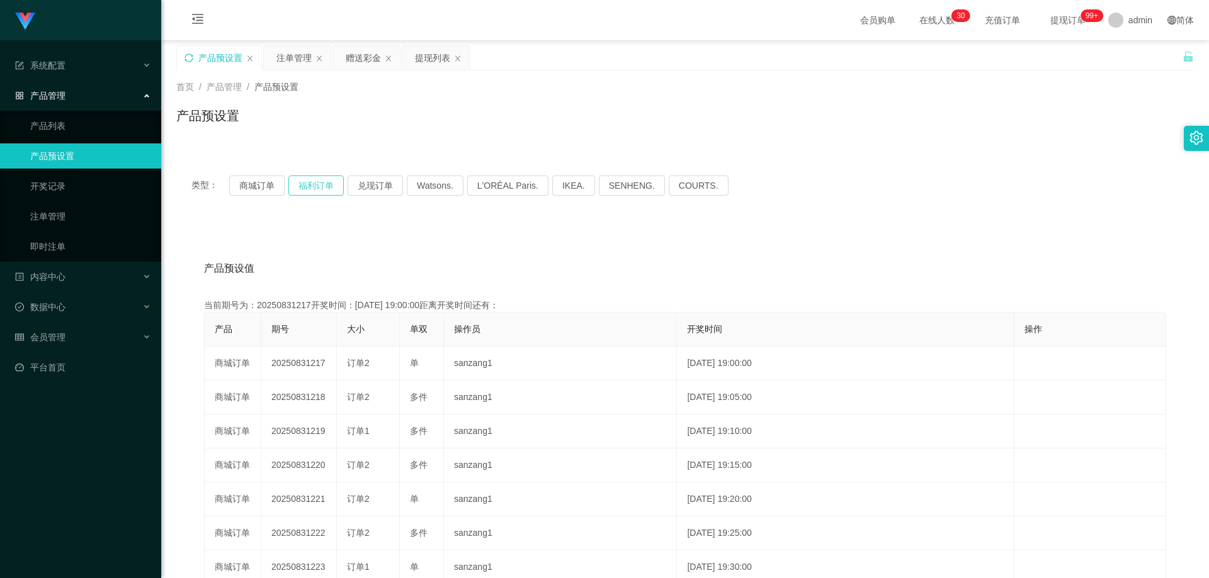
click at [308, 183] on button "福利订单" at bounding box center [315, 186] width 55 height 20
